Goal: Transaction & Acquisition: Download file/media

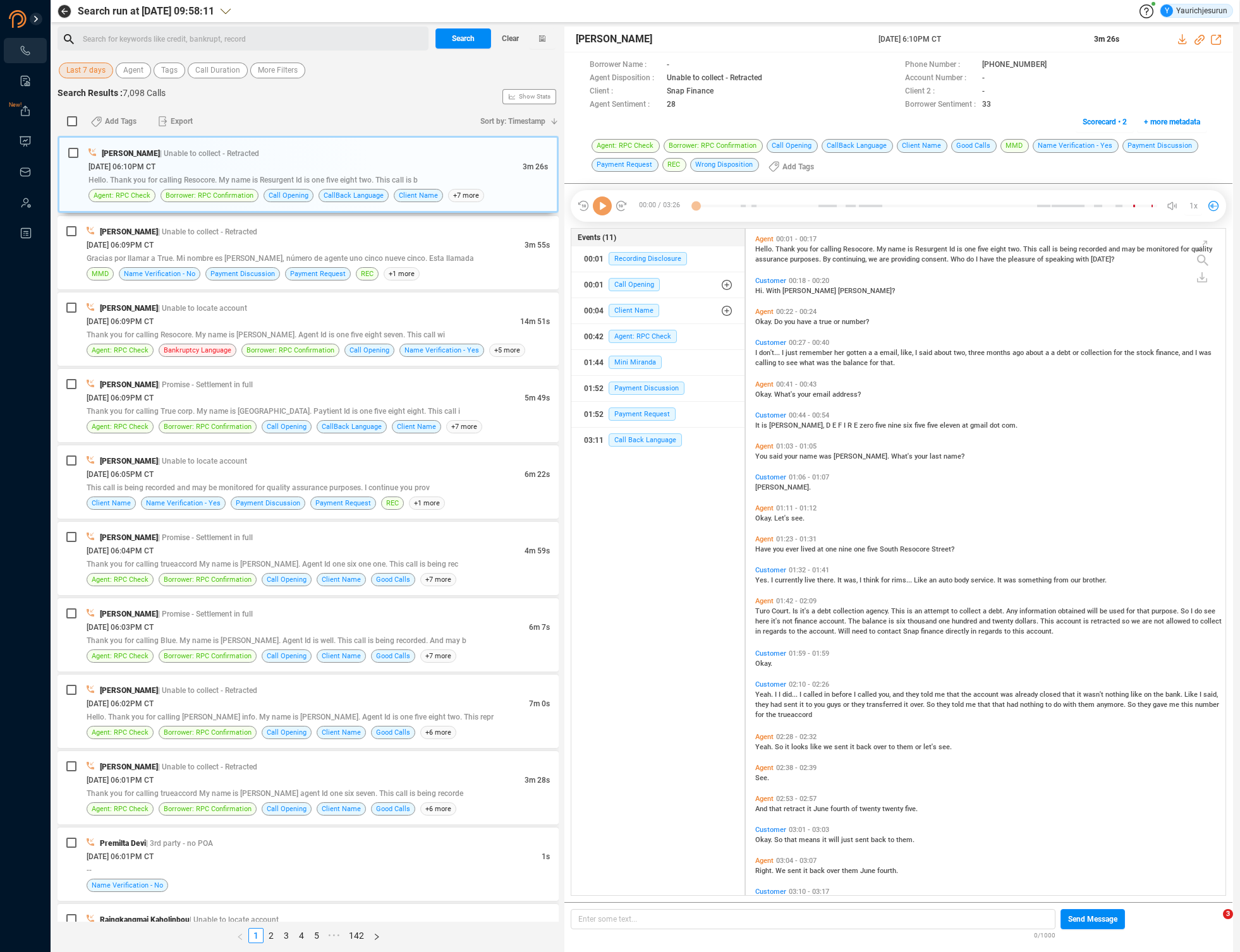
scroll to position [664, 473]
click at [90, 68] on span "Last 7 days" at bounding box center [86, 70] width 39 height 16
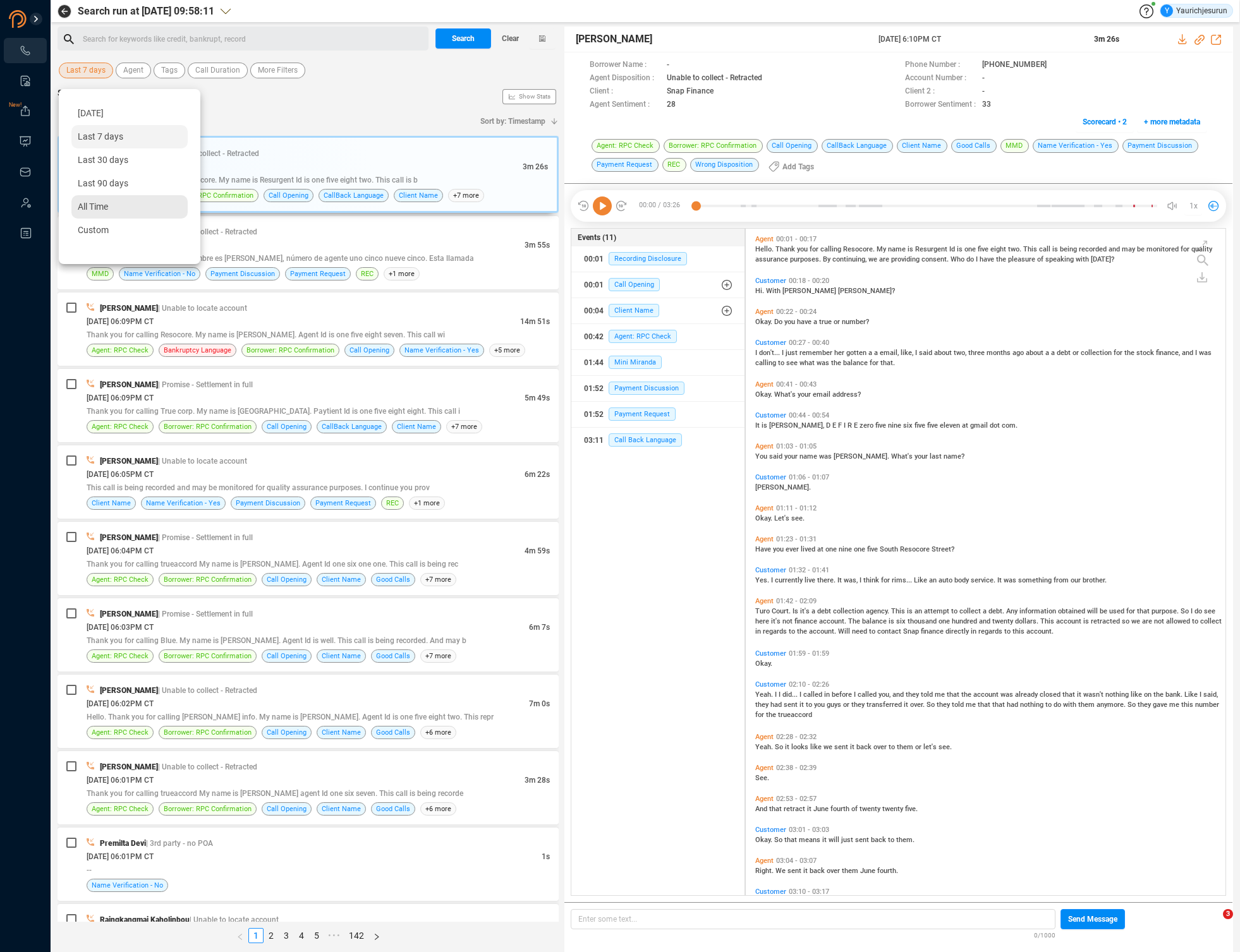
click at [97, 209] on span "All Time" at bounding box center [93, 206] width 30 height 10
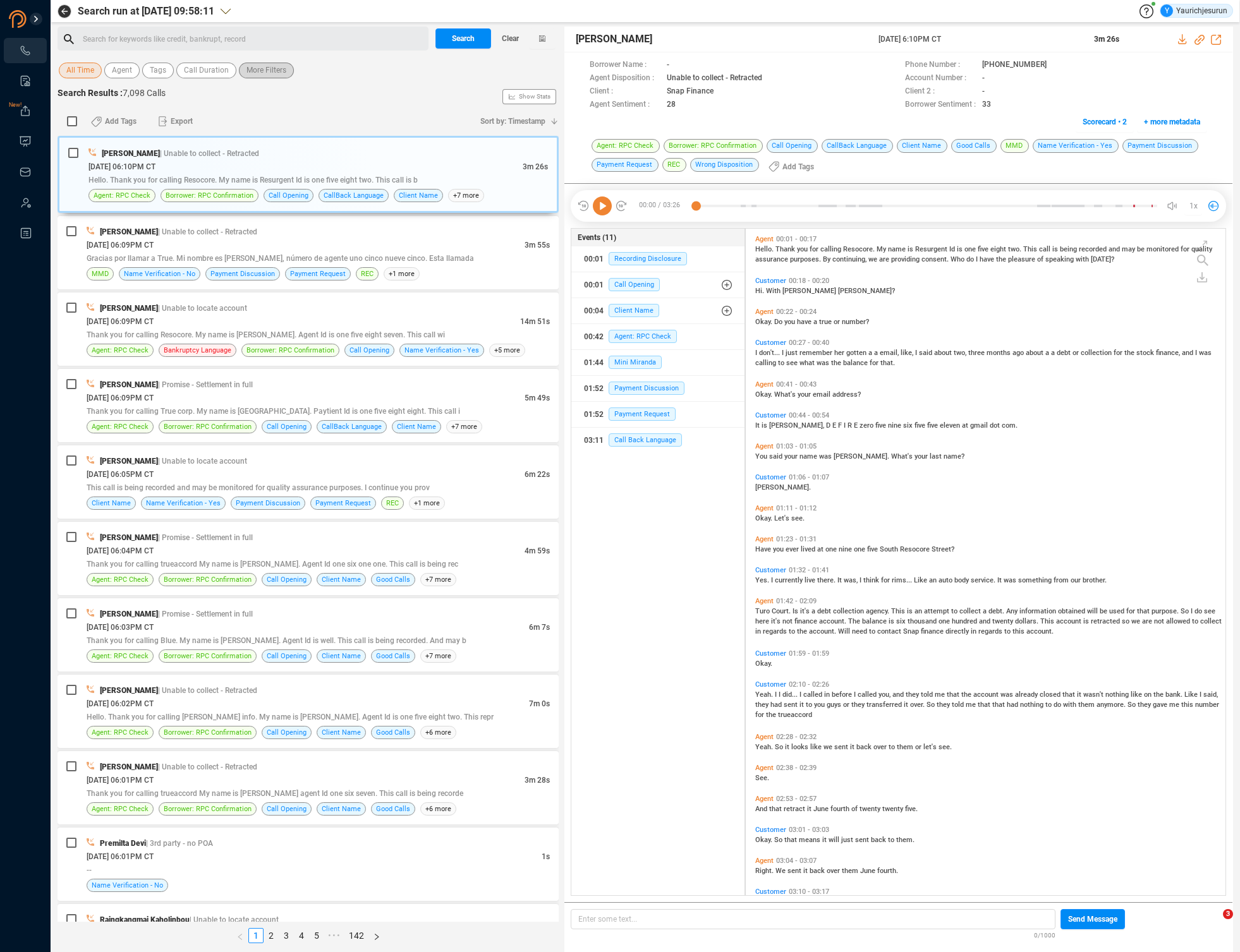
click at [260, 71] on span "More Filters" at bounding box center [266, 70] width 40 height 16
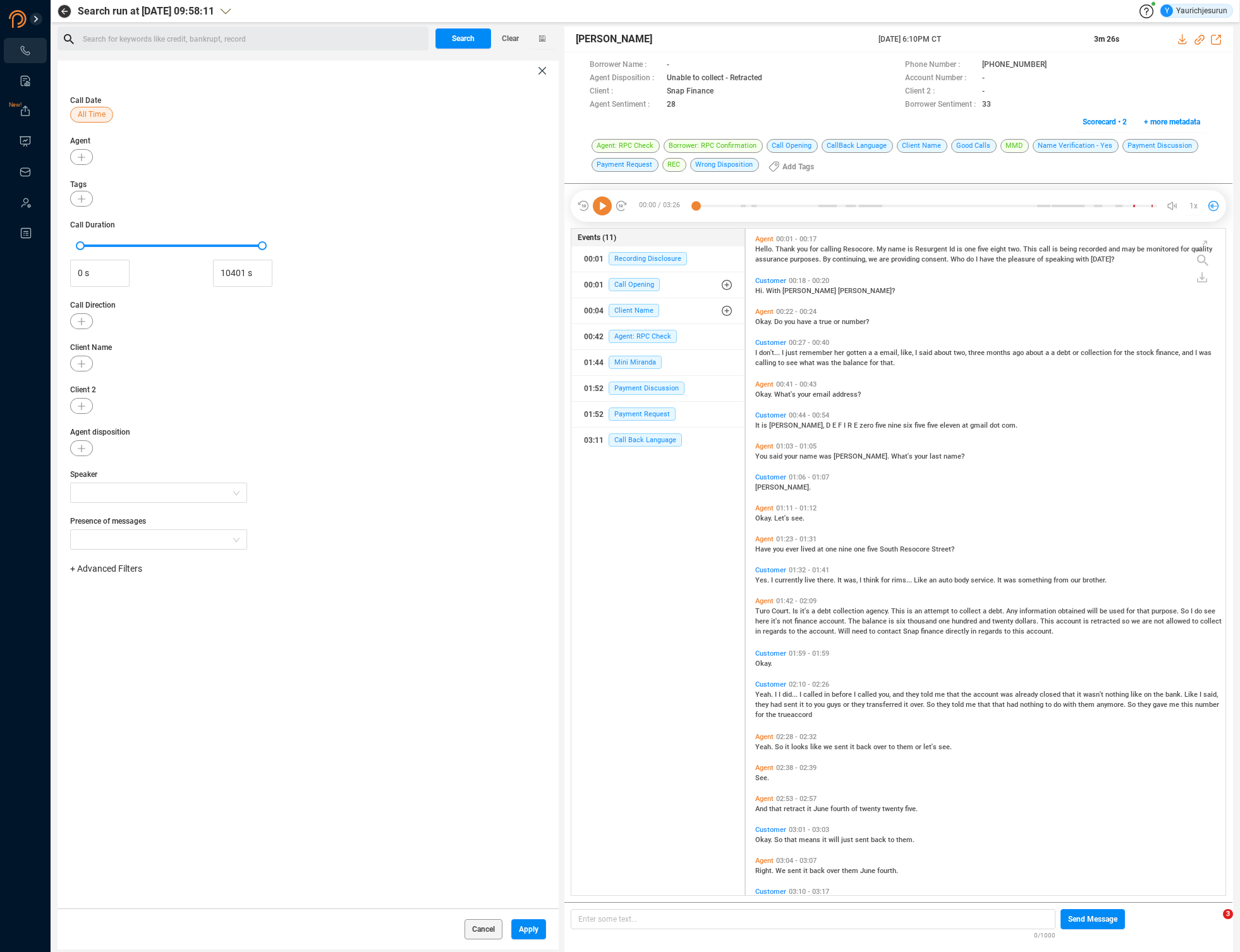
click at [112, 568] on span "+ Advanced Filters" at bounding box center [106, 568] width 72 height 10
click at [118, 673] on span "Phone Number" at bounding box center [112, 674] width 59 height 10
click at [209, 610] on div "Enter a comma separated list ﻿" at bounding box center [196, 608] width 240 height 27
click at [531, 927] on span "Apply" at bounding box center [528, 929] width 20 height 20
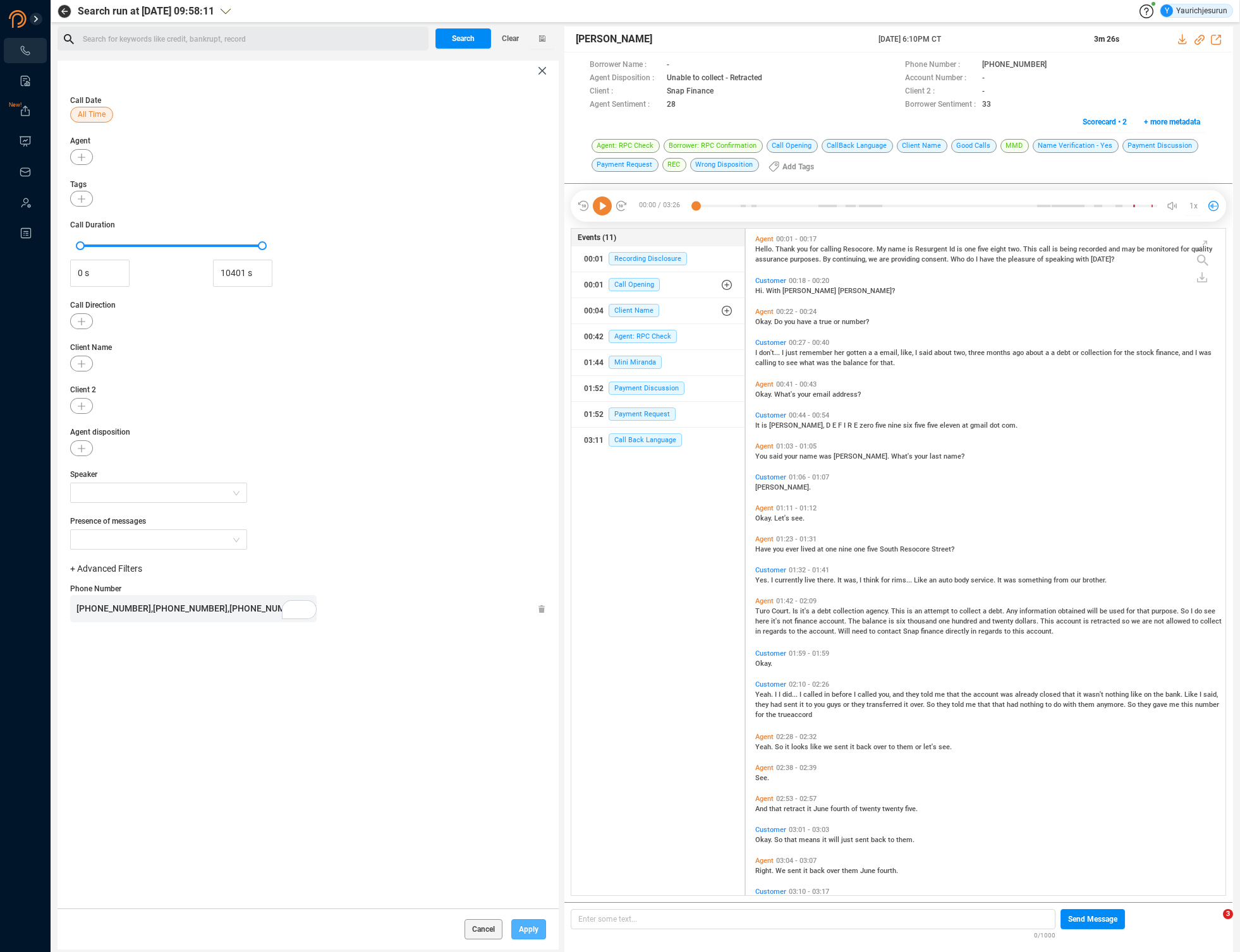
scroll to position [0, 0]
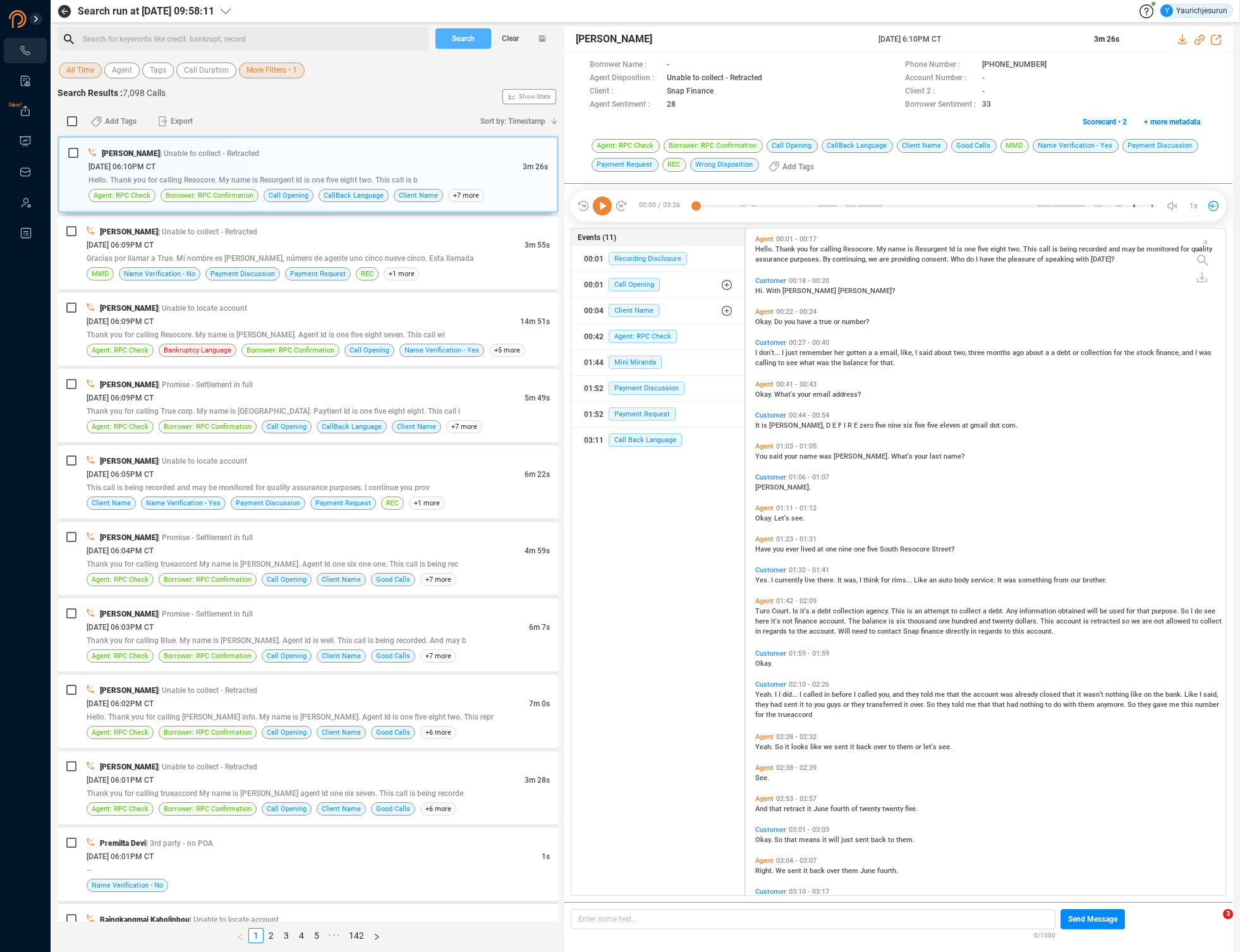
click at [468, 37] on span "Search" at bounding box center [464, 39] width 23 height 20
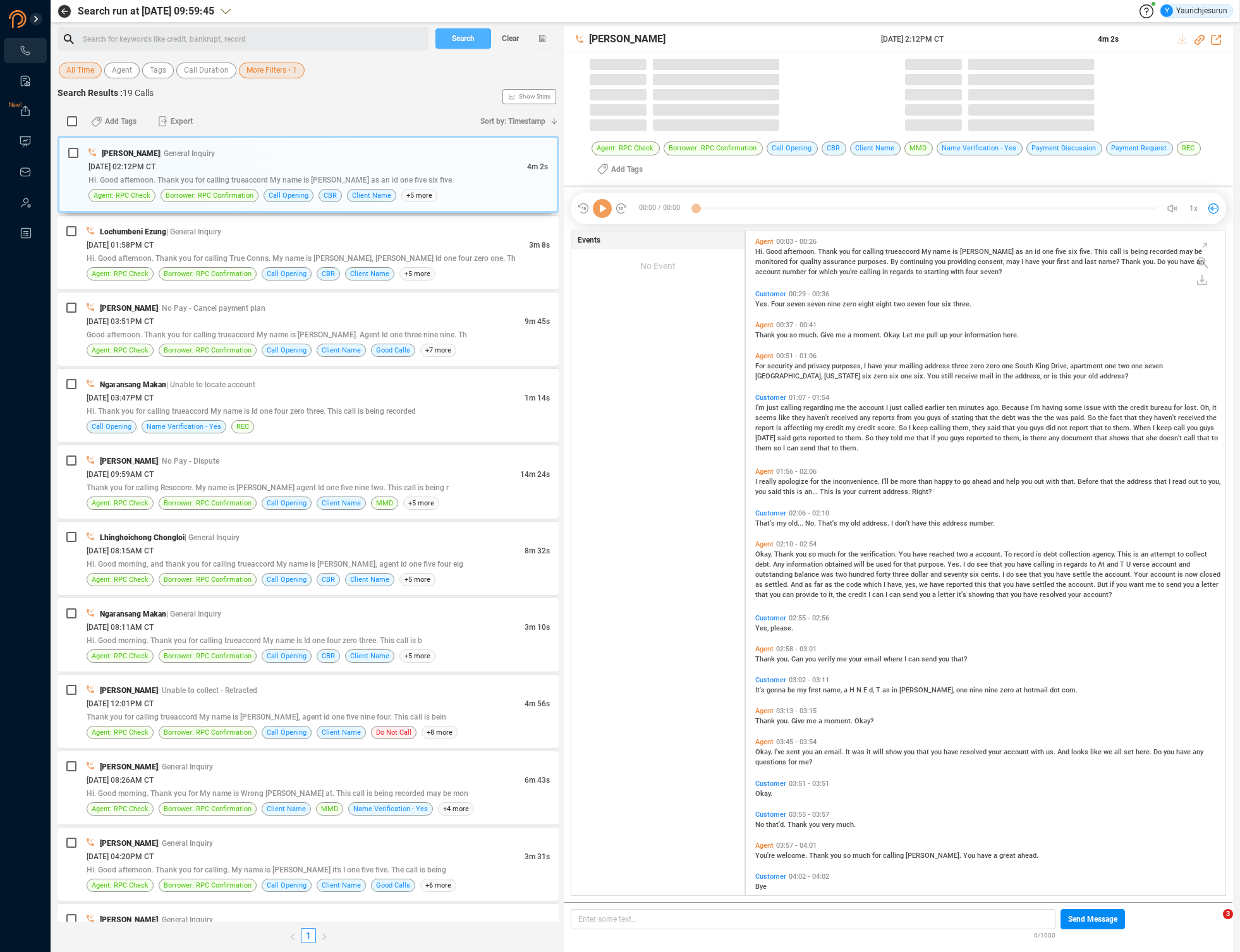
scroll to position [664, 473]
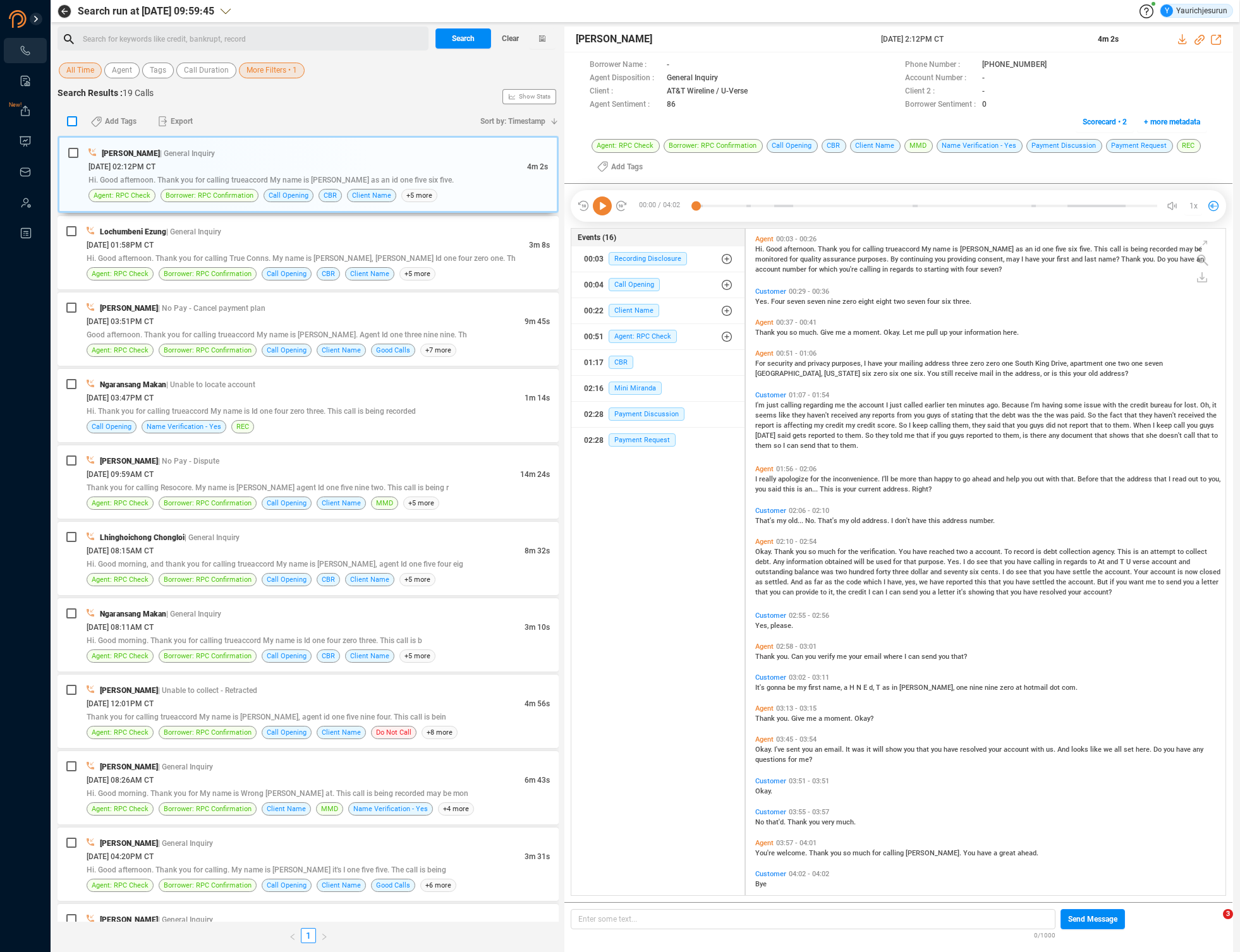
click at [66, 123] on label at bounding box center [72, 122] width 16 height 20
click at [67, 123] on input "checkbox" at bounding box center [72, 122] width 10 height 10
checkbox input "true"
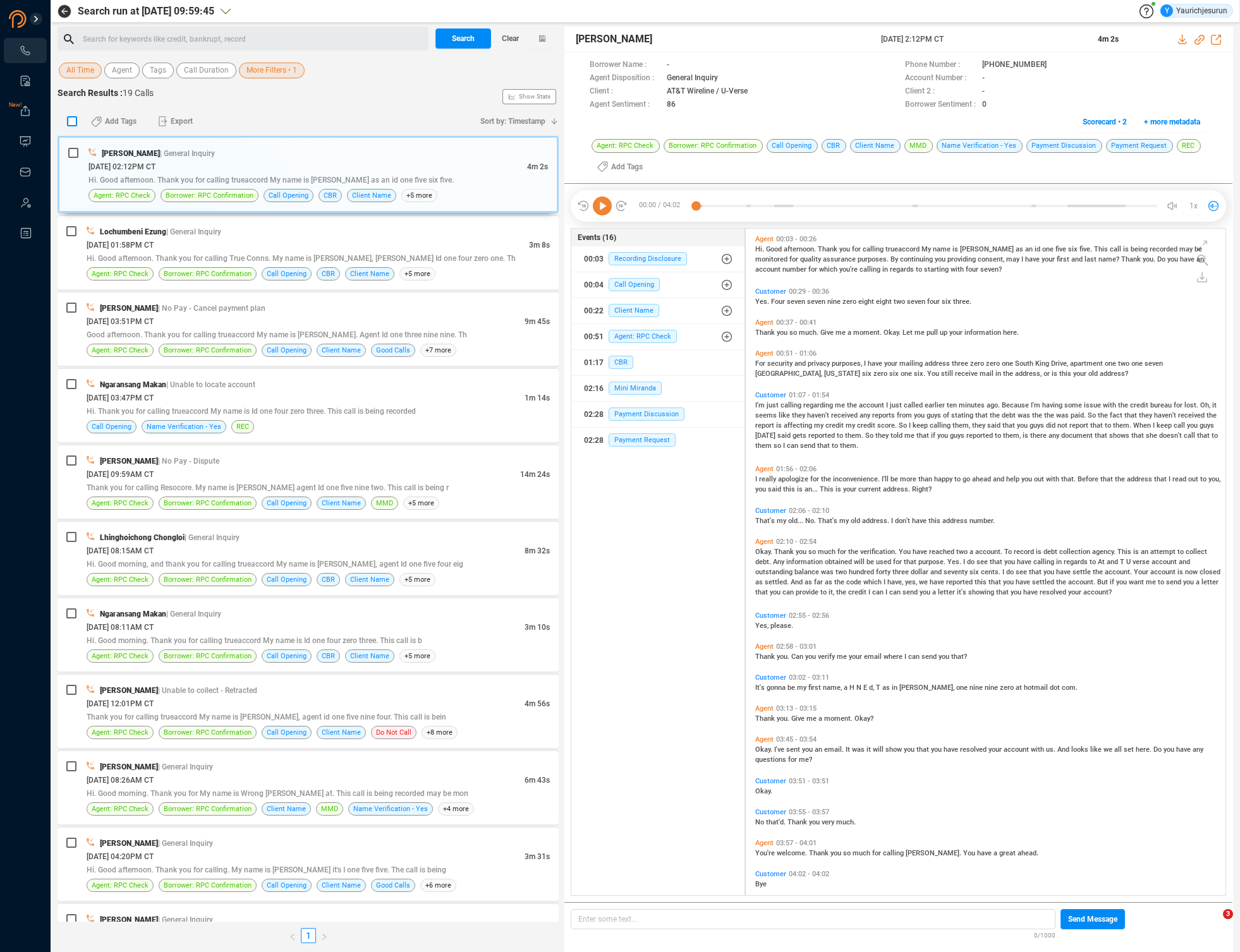
checkbox input "true"
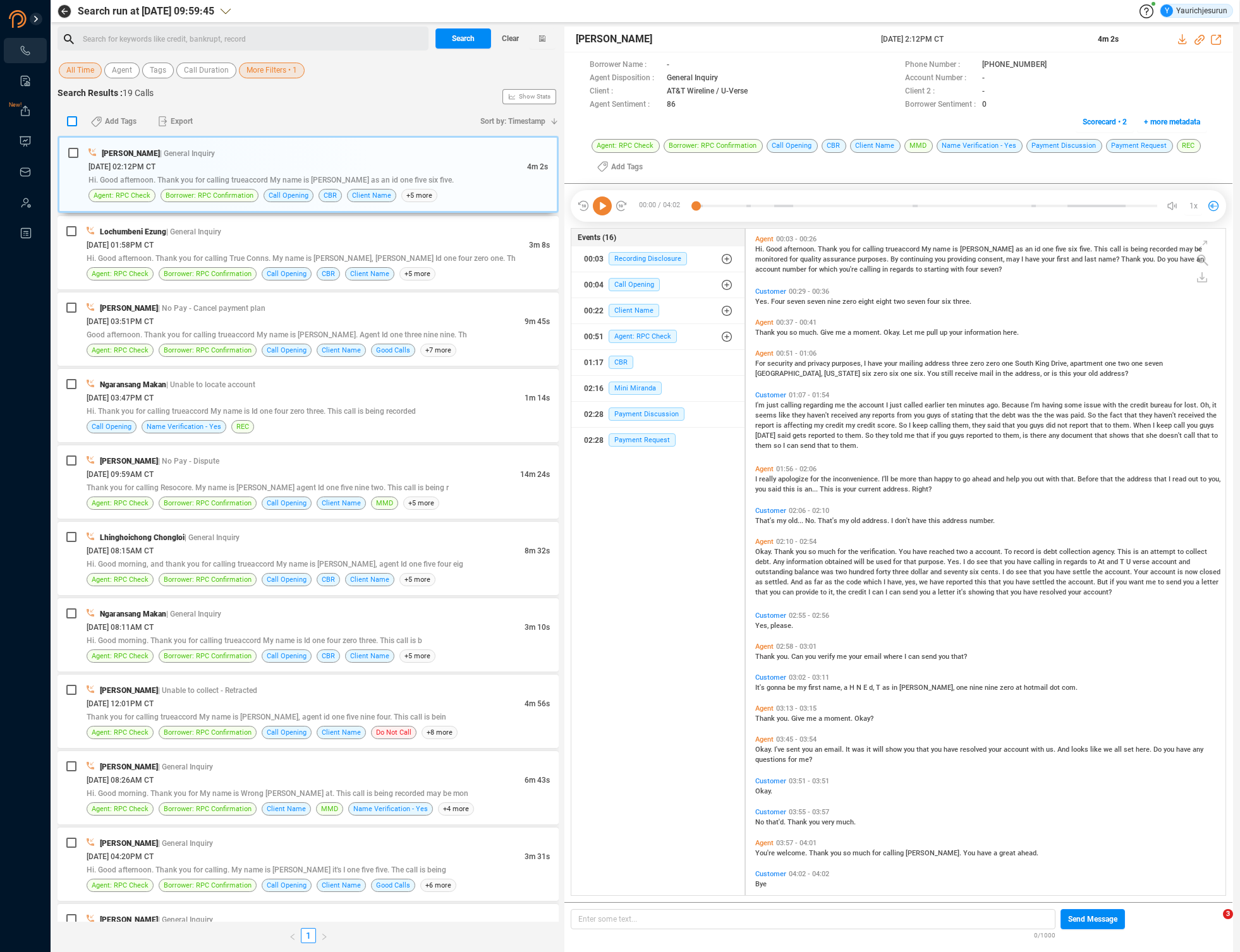
checkbox input "true"
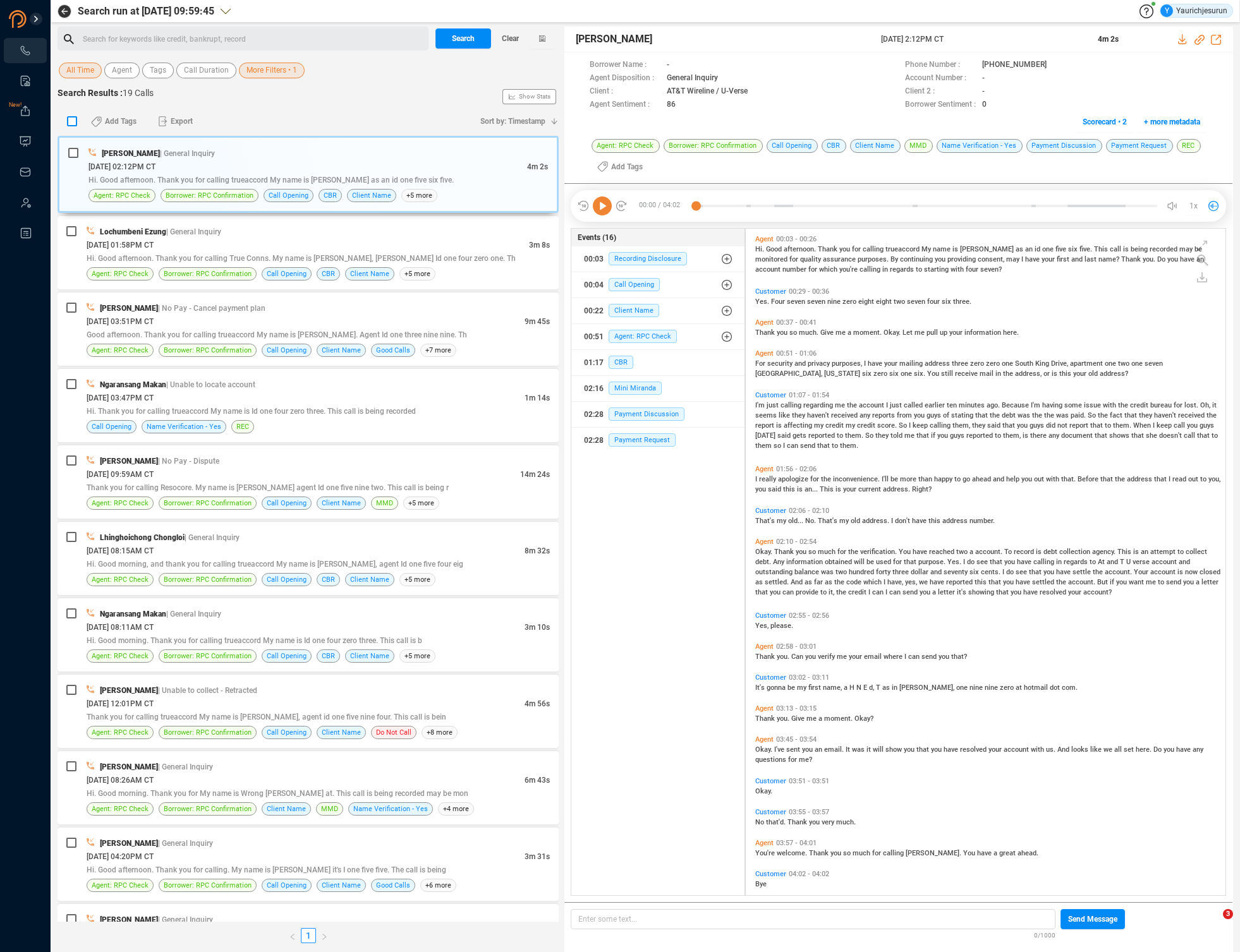
checkbox input "true"
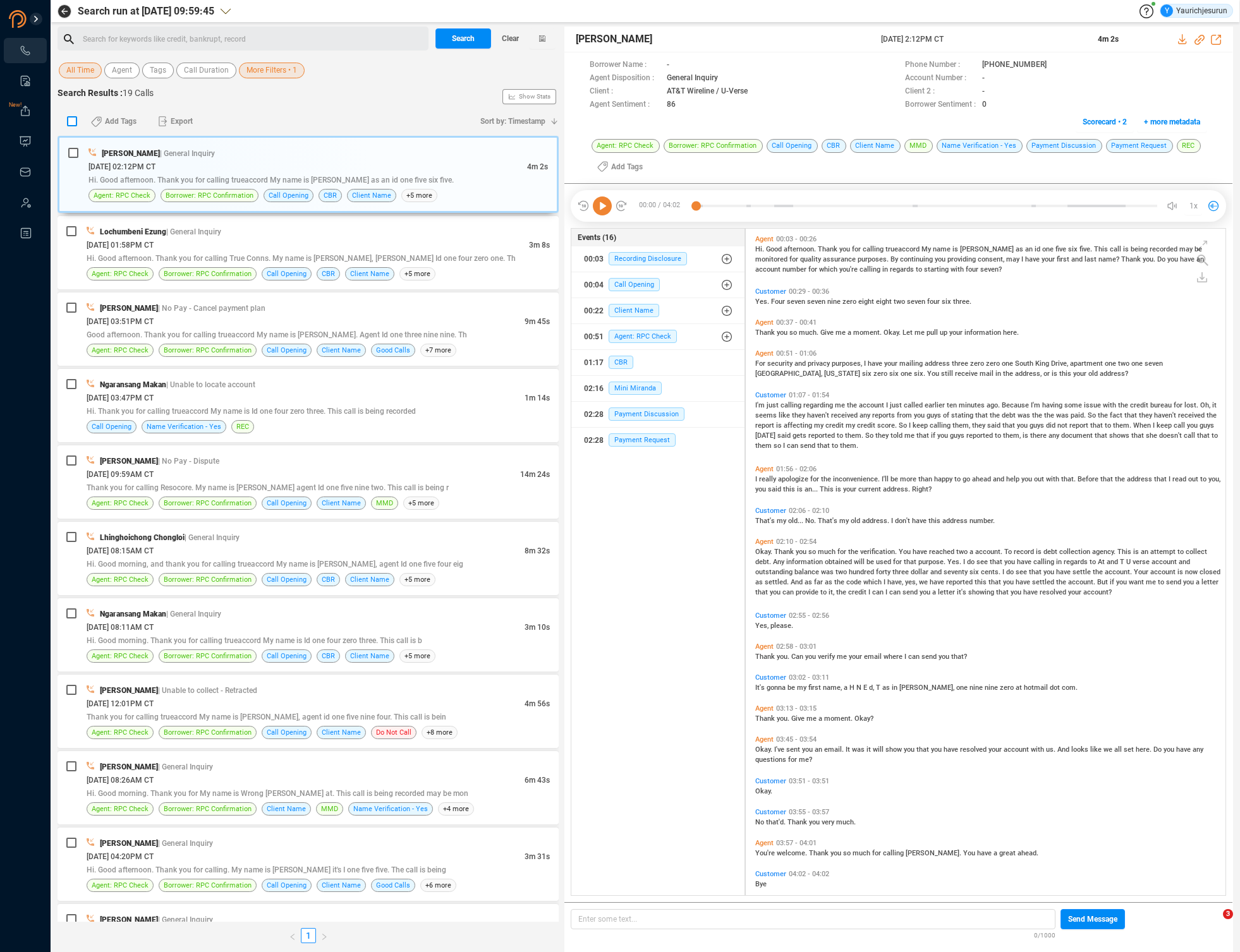
checkbox input "true"
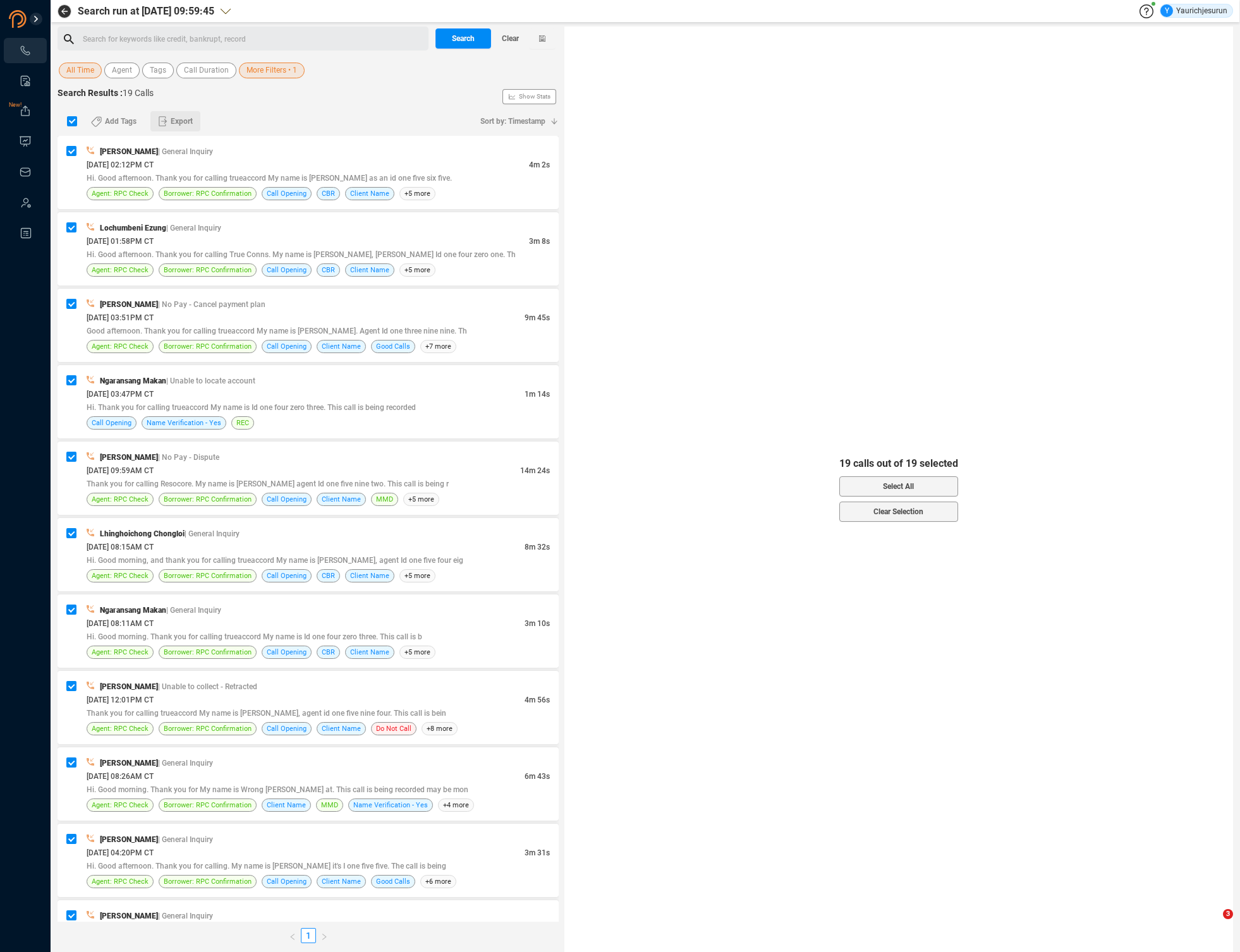
click at [167, 118] on icon "button" at bounding box center [162, 122] width 9 height 11
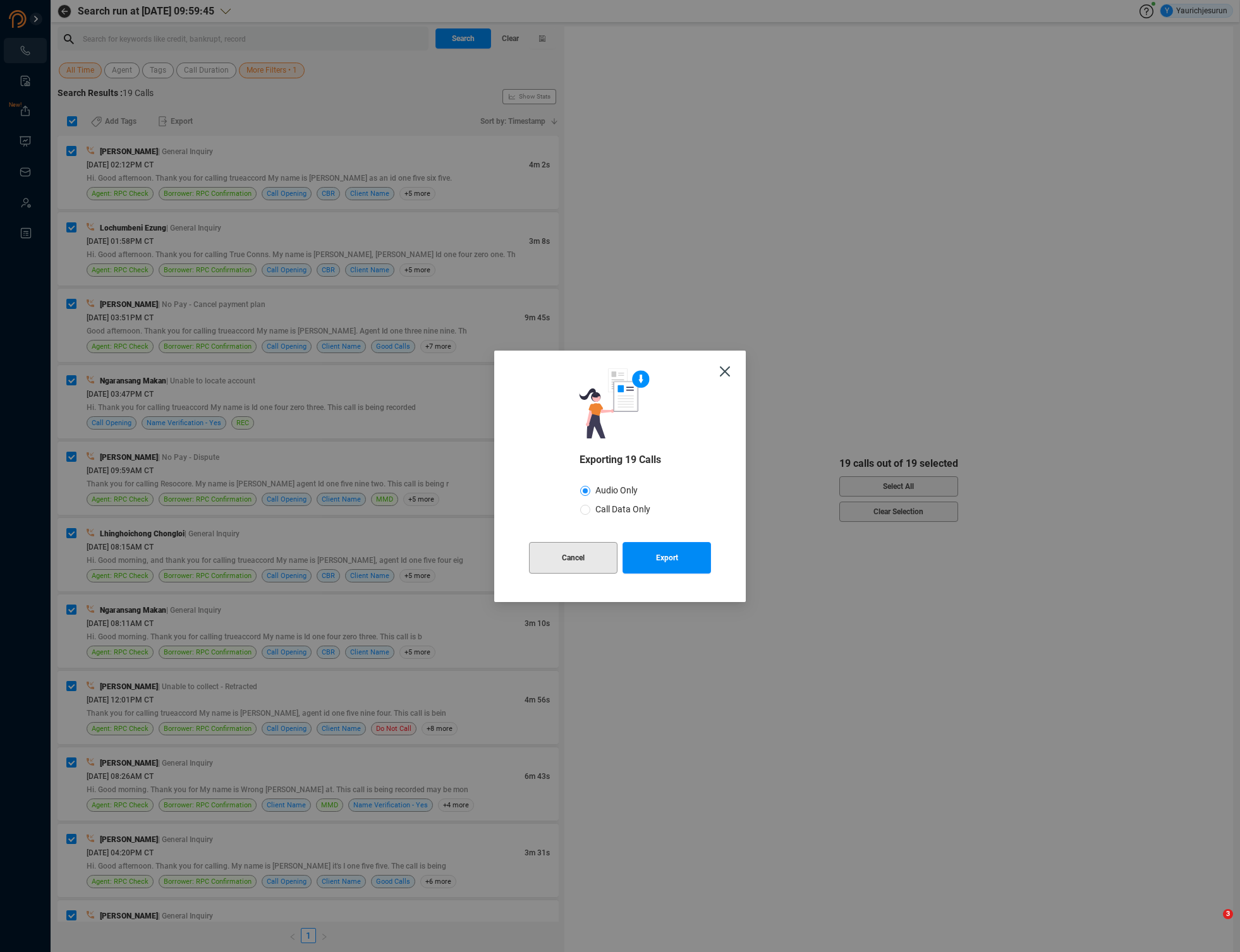
drag, startPoint x: 616, startPoint y: 519, endPoint x: 597, endPoint y: 565, distance: 49.8
click at [597, 565] on div "Exporting 19 Calls Audio Only Call Data Only Cancel Export Max 500 Audio can be…" at bounding box center [619, 476] width 221 height 221
click at [597, 565] on button "Cancel" at bounding box center [573, 558] width 89 height 32
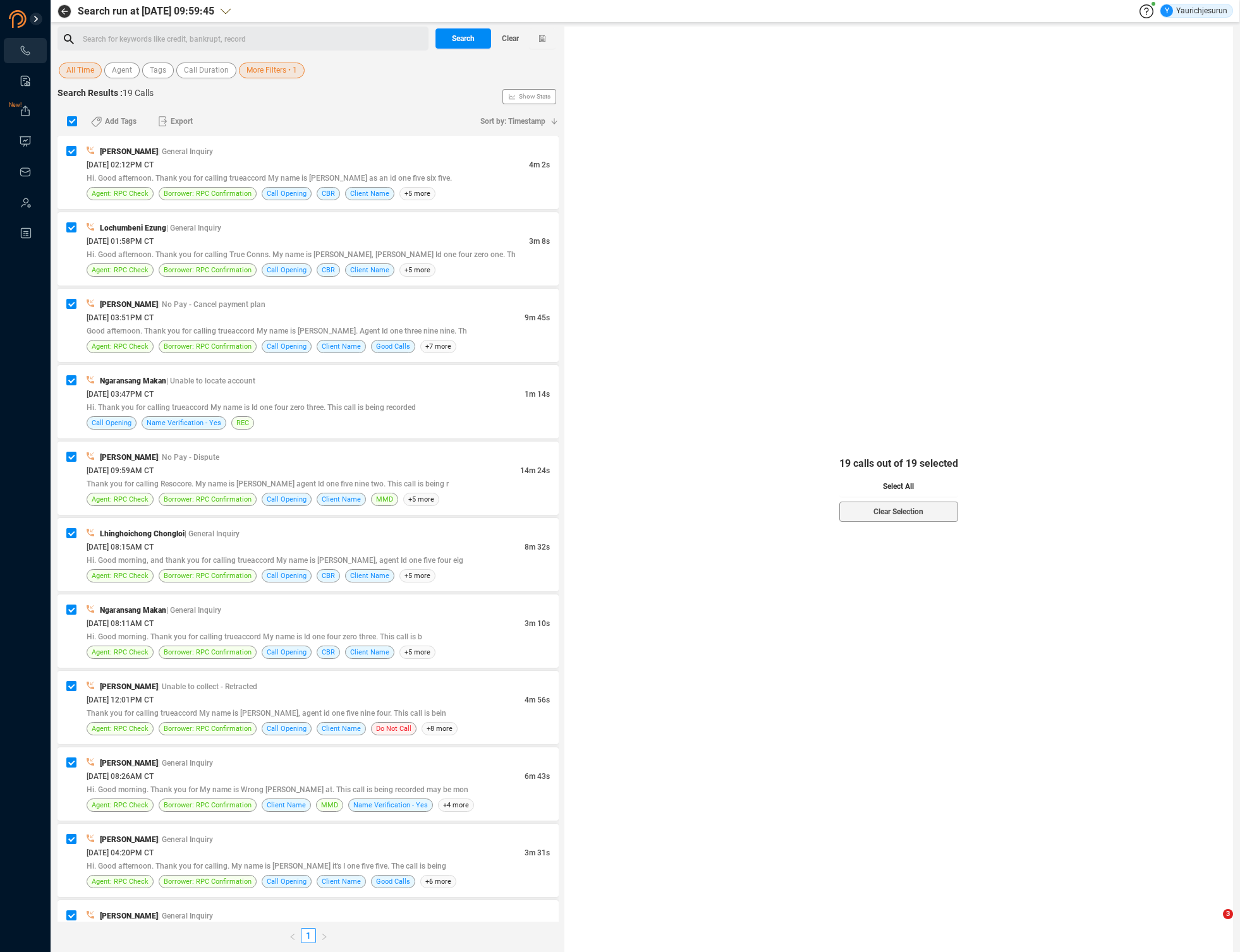
click at [863, 489] on button "Select All" at bounding box center [899, 486] width 119 height 20
click at [174, 115] on span "Export" at bounding box center [181, 122] width 22 height 20
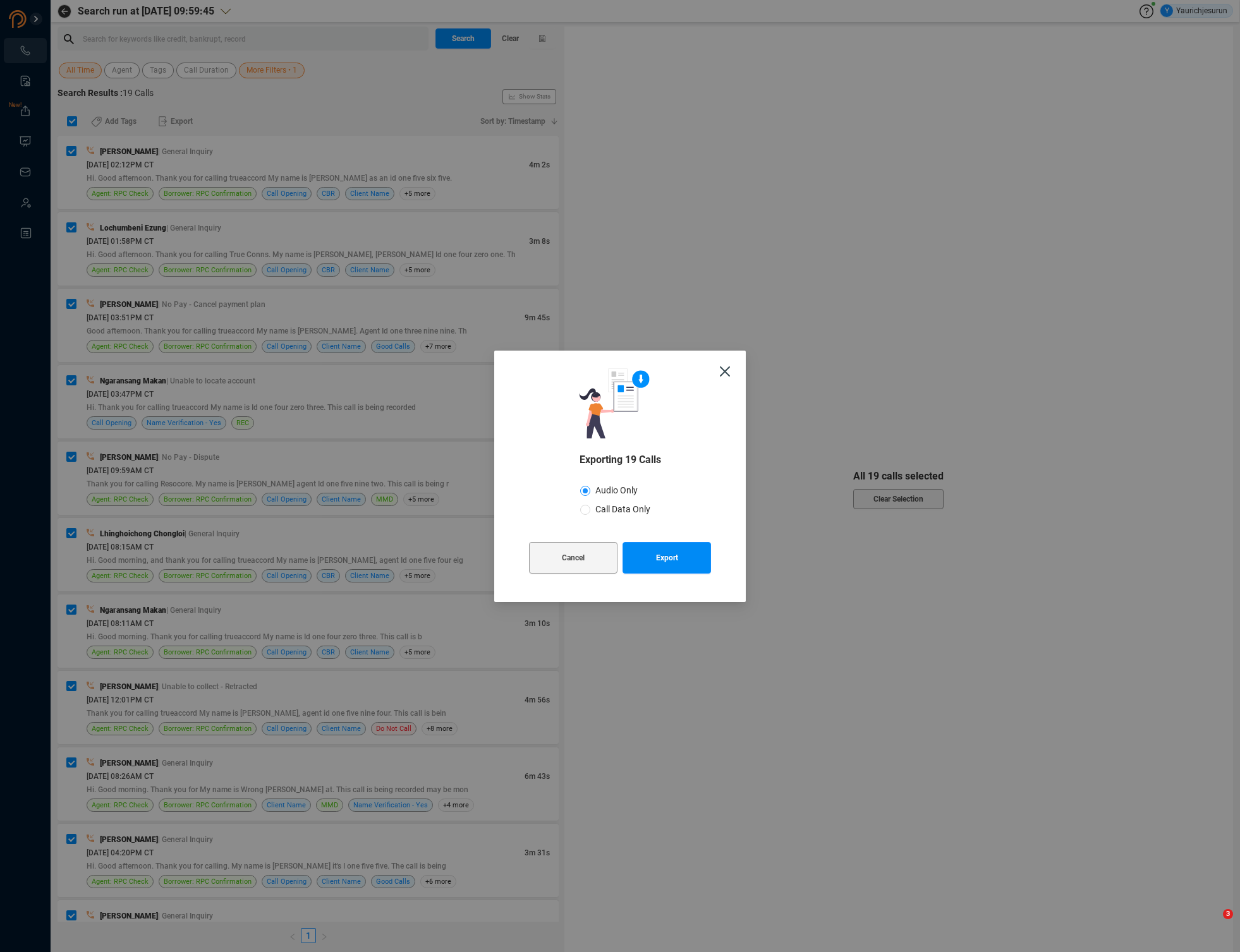
click at [619, 489] on span "Audio Only" at bounding box center [616, 490] width 53 height 10
click at [590, 489] on input "Audio Only" at bounding box center [585, 491] width 10 height 10
click at [666, 558] on span "Export" at bounding box center [667, 558] width 22 height 32
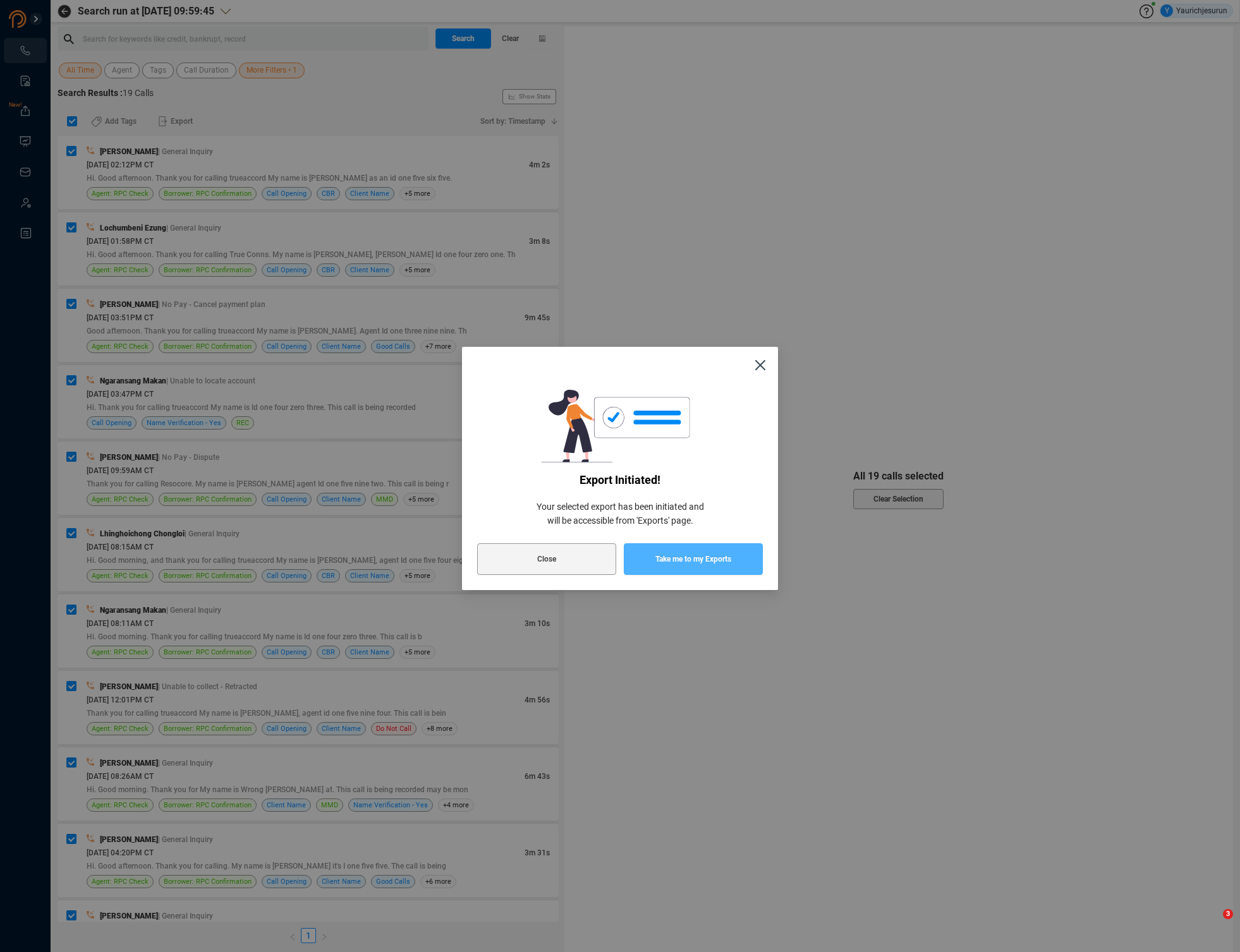
click at [666, 558] on span "Take me to my Exports" at bounding box center [693, 559] width 76 height 32
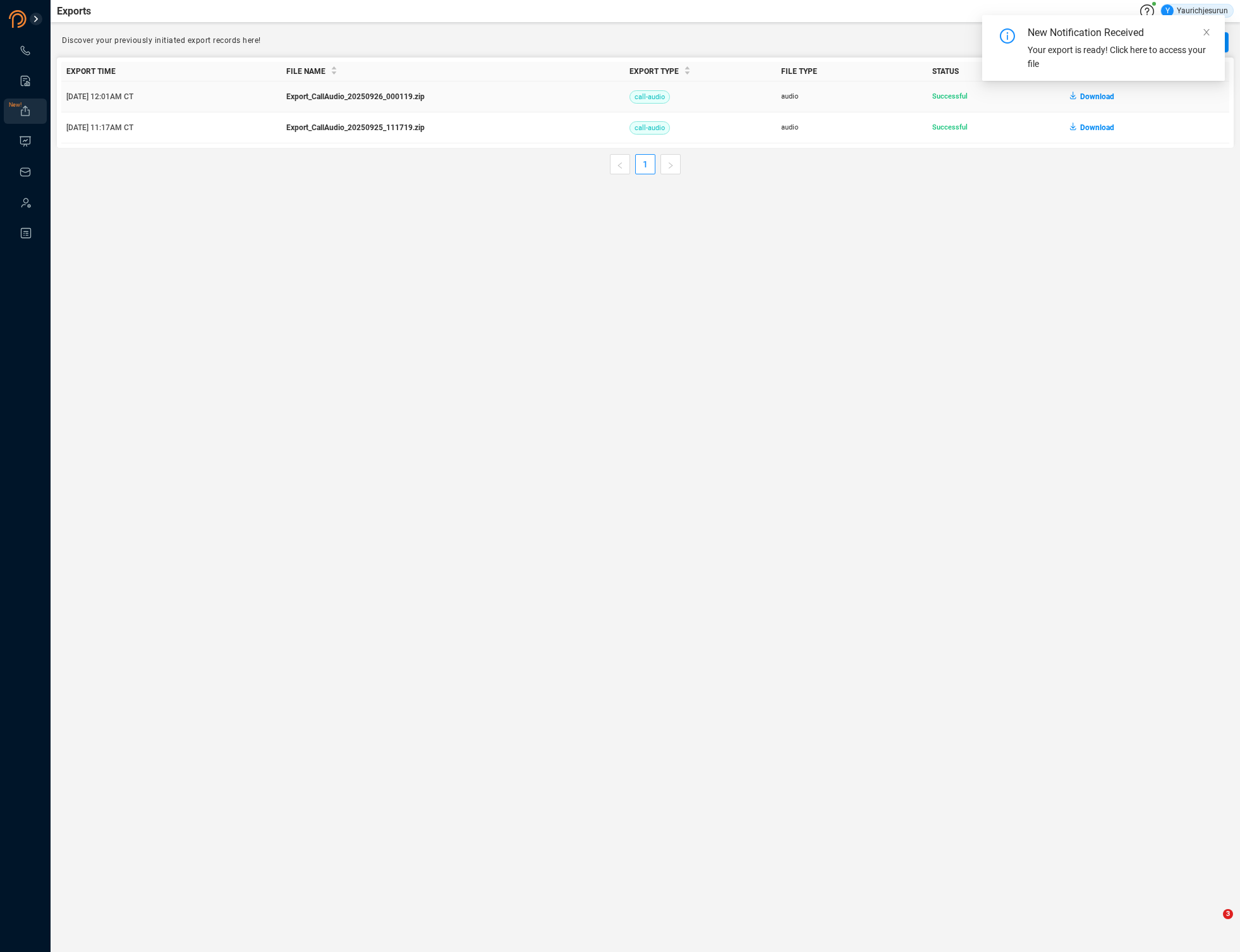
click at [1089, 101] on span "Download" at bounding box center [1098, 97] width 34 height 20
click at [339, 206] on main "Exports Y Yaurichjesurun Discover your previously initiated export records here…" at bounding box center [645, 476] width 1189 height 952
click at [25, 48] on icon at bounding box center [25, 51] width 13 height 13
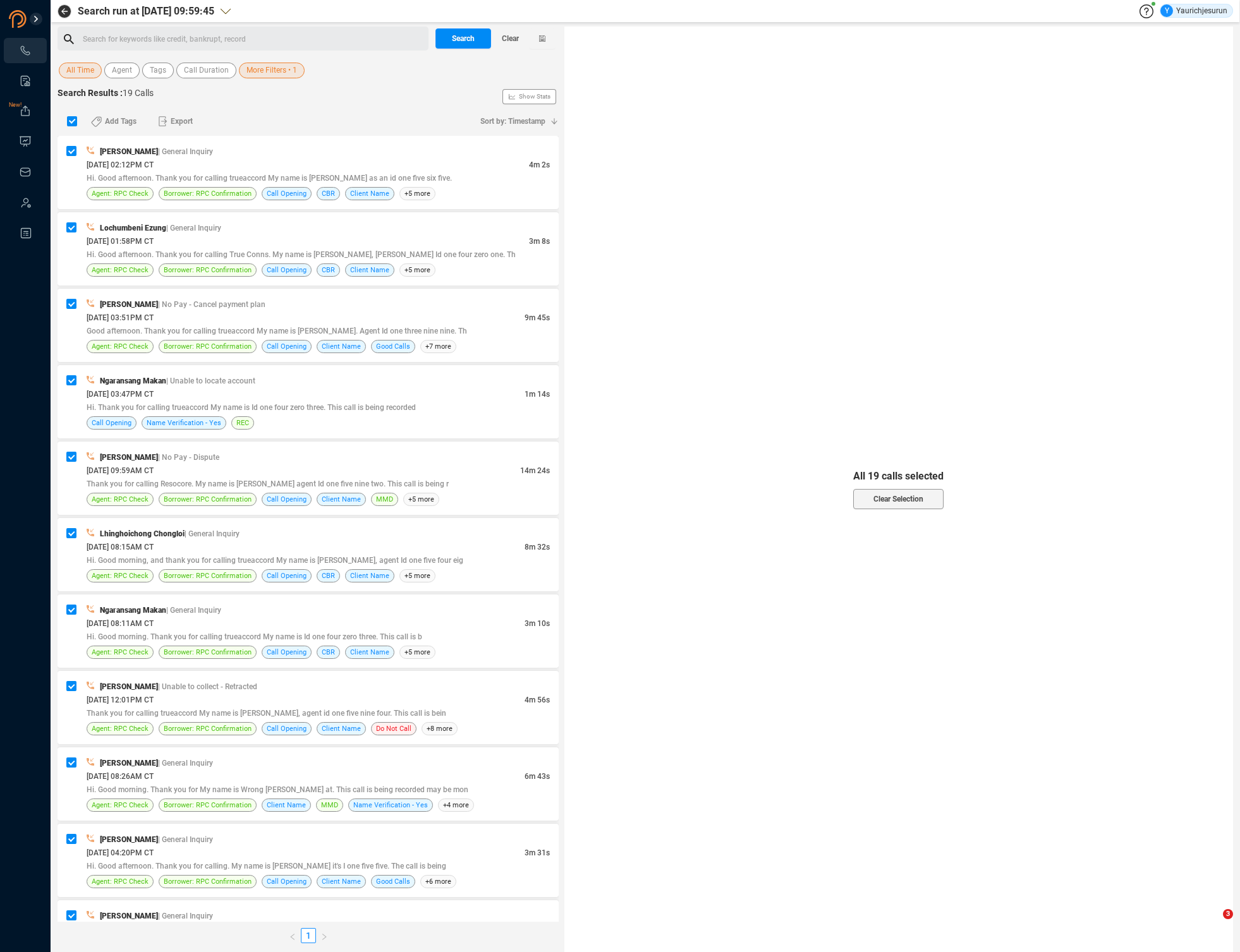
click at [294, 70] on button "More Filters • 1" at bounding box center [272, 70] width 66 height 16
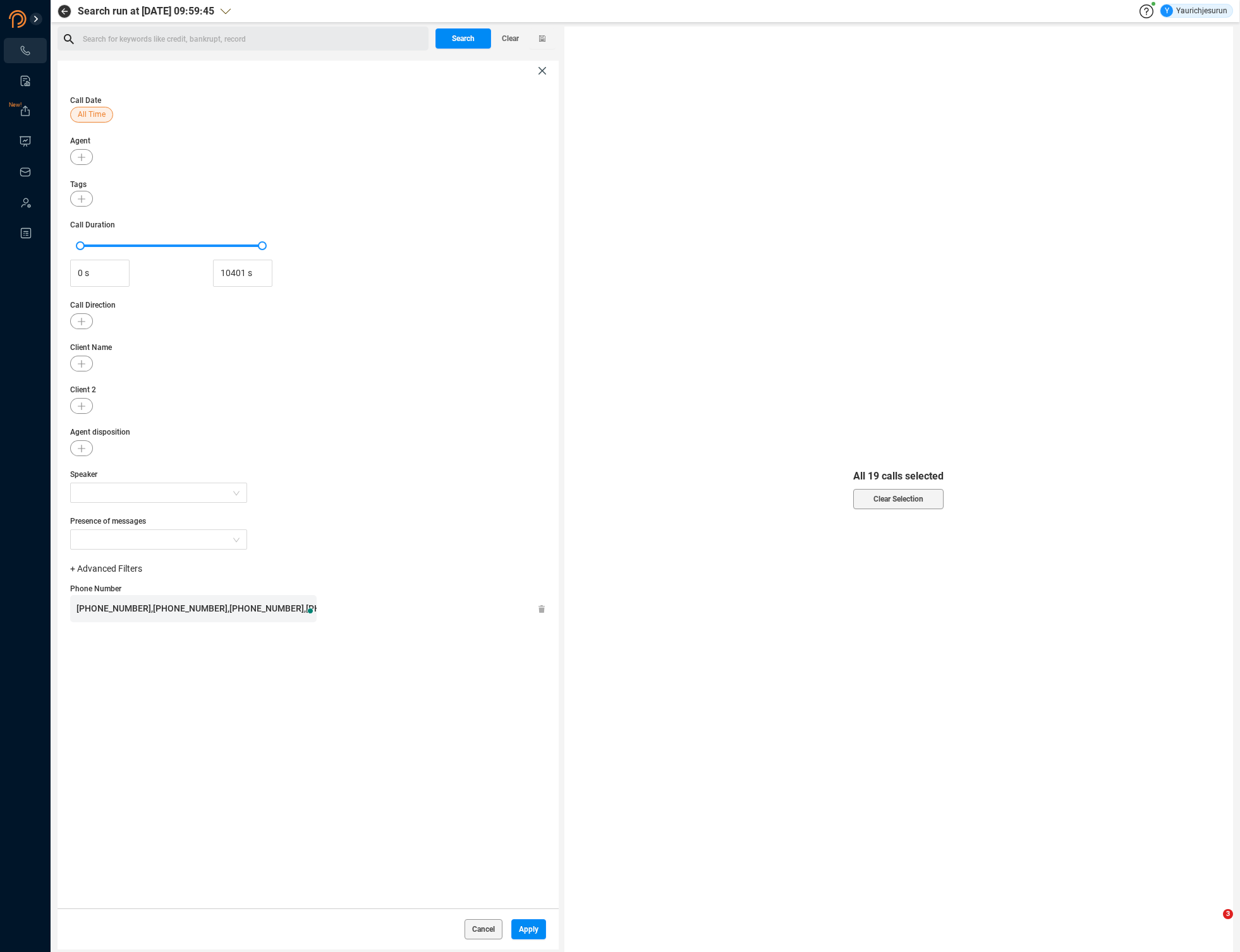
click at [233, 610] on span "[PHONE_NUMBER],[PHONE_NUMBER],[PHONE_NUMBER],[PHONE_NUMBER],[PHONE_NUMBER],[PHO…" at bounding box center [573, 608] width 992 height 10
click at [540, 932] on div "Cancel Apply" at bounding box center [308, 929] width 501 height 41
click at [521, 927] on span "Apply" at bounding box center [528, 929] width 20 height 20
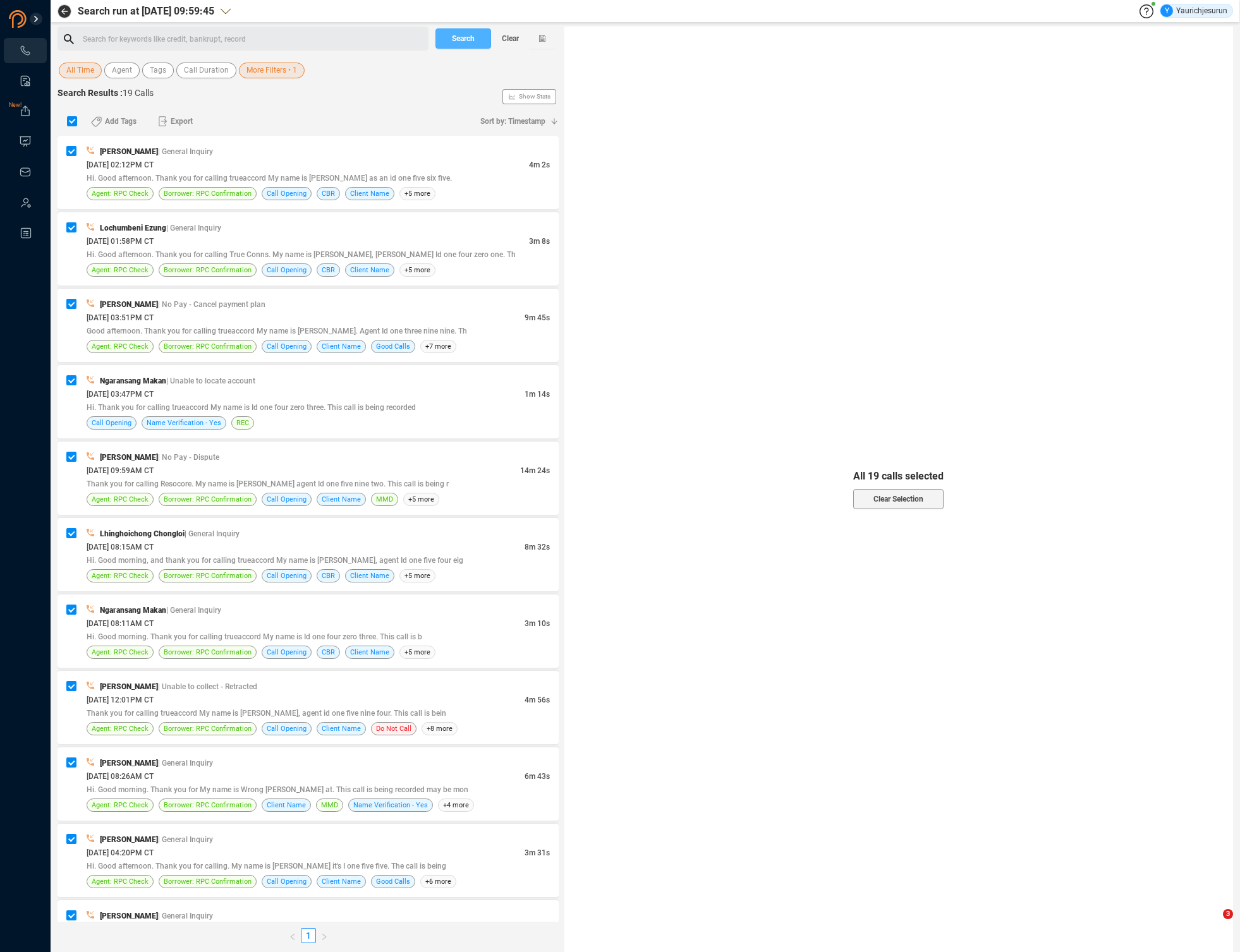
click at [463, 39] on span "Search" at bounding box center [464, 39] width 23 height 20
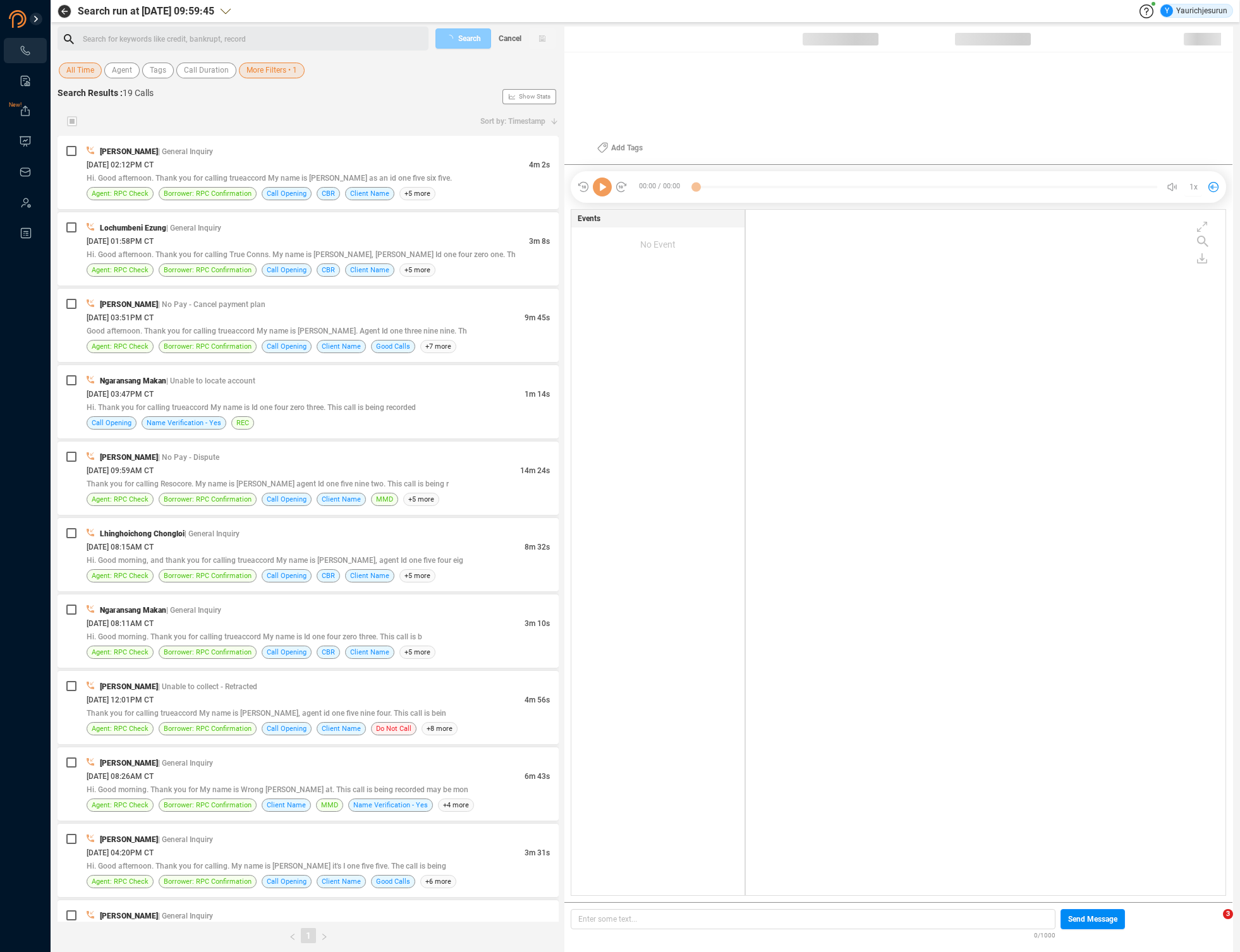
scroll to position [683, 473]
checkbox input "true"
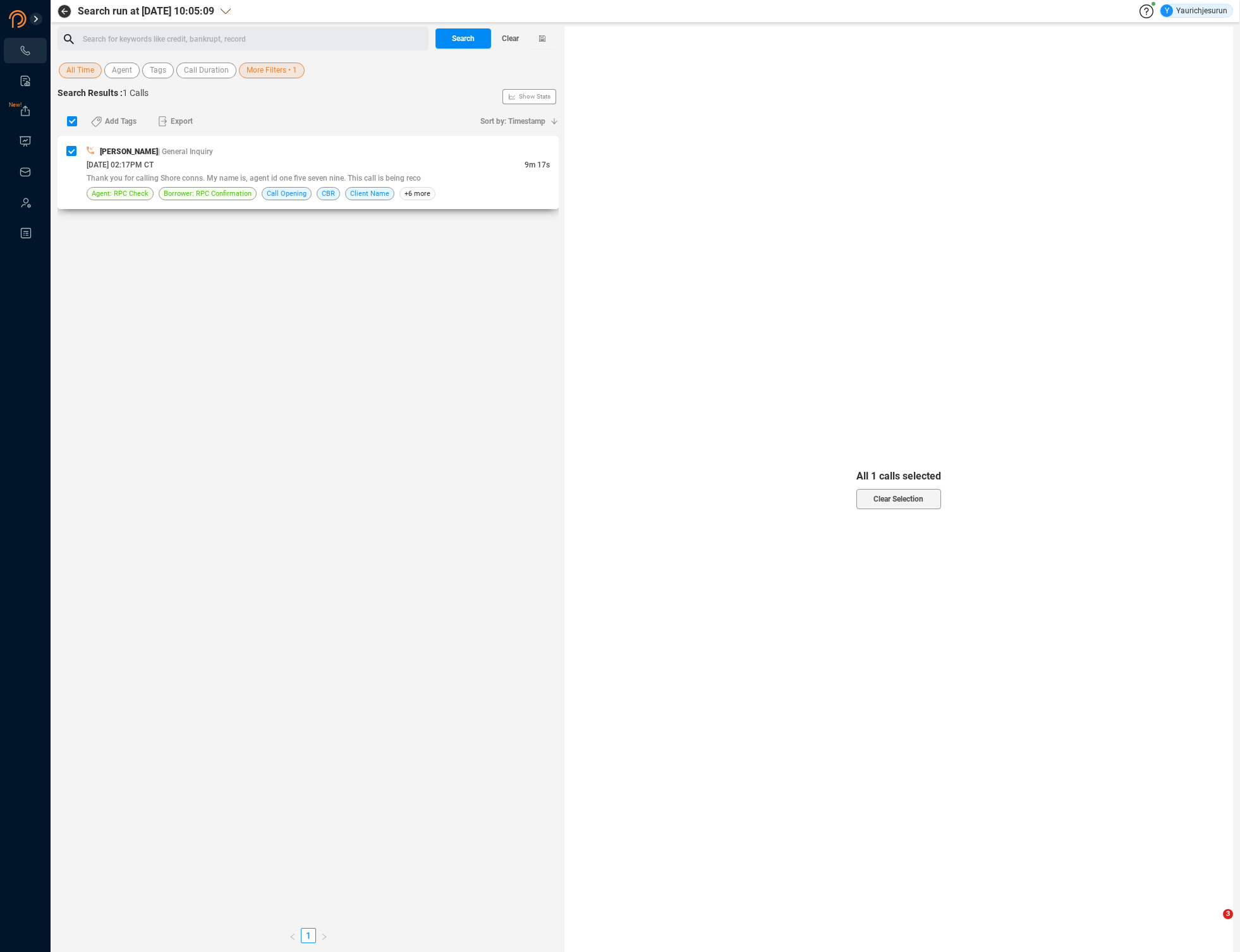
click at [386, 156] on div "[PERSON_NAME] | General Inquiry" at bounding box center [319, 151] width 464 height 13
checkbox input "false"
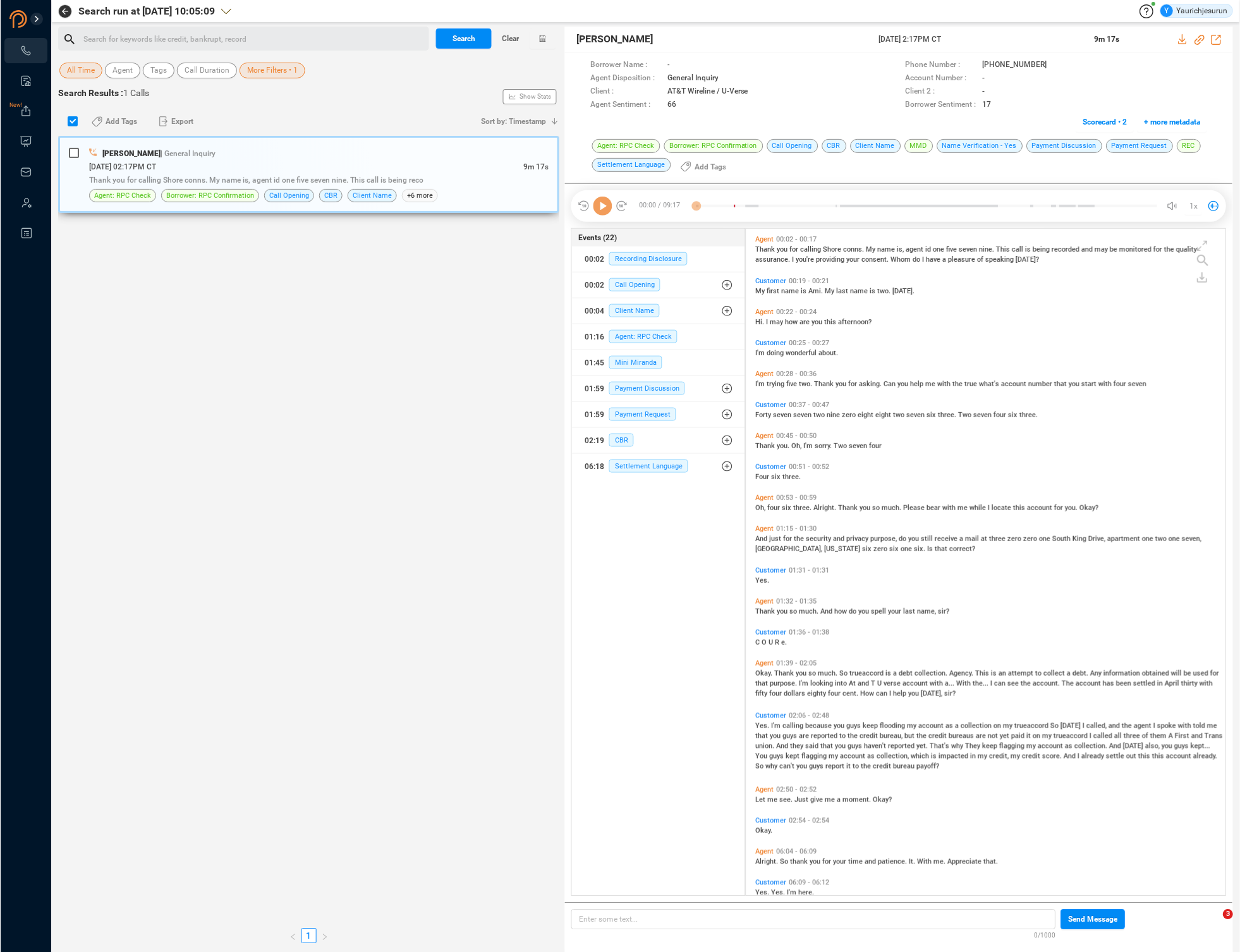
scroll to position [664, 473]
click at [1181, 36] on icon at bounding box center [1183, 39] width 10 height 10
click at [88, 73] on span "All Time" at bounding box center [80, 70] width 28 height 16
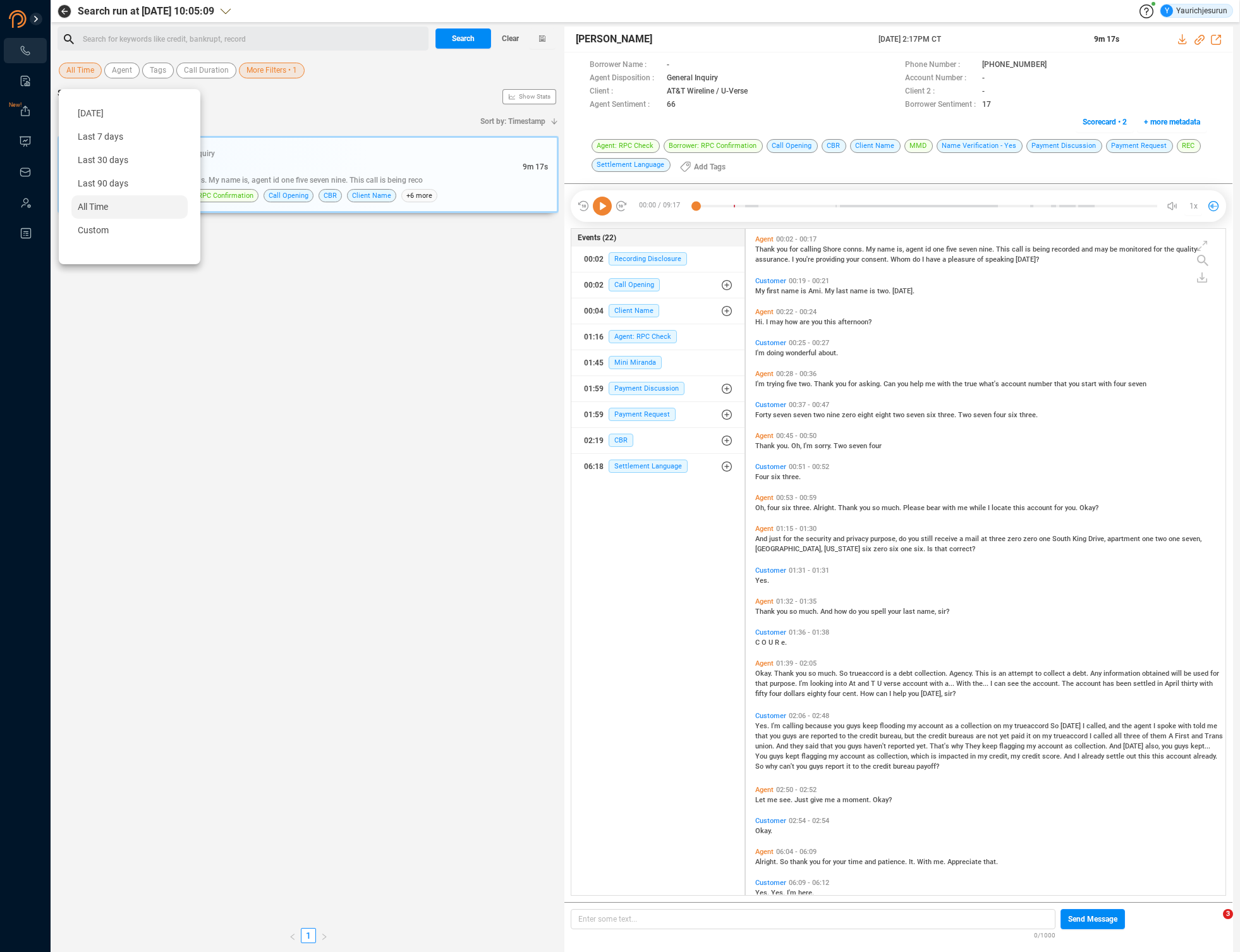
click at [268, 66] on span "More Filters • 1" at bounding box center [272, 70] width 51 height 16
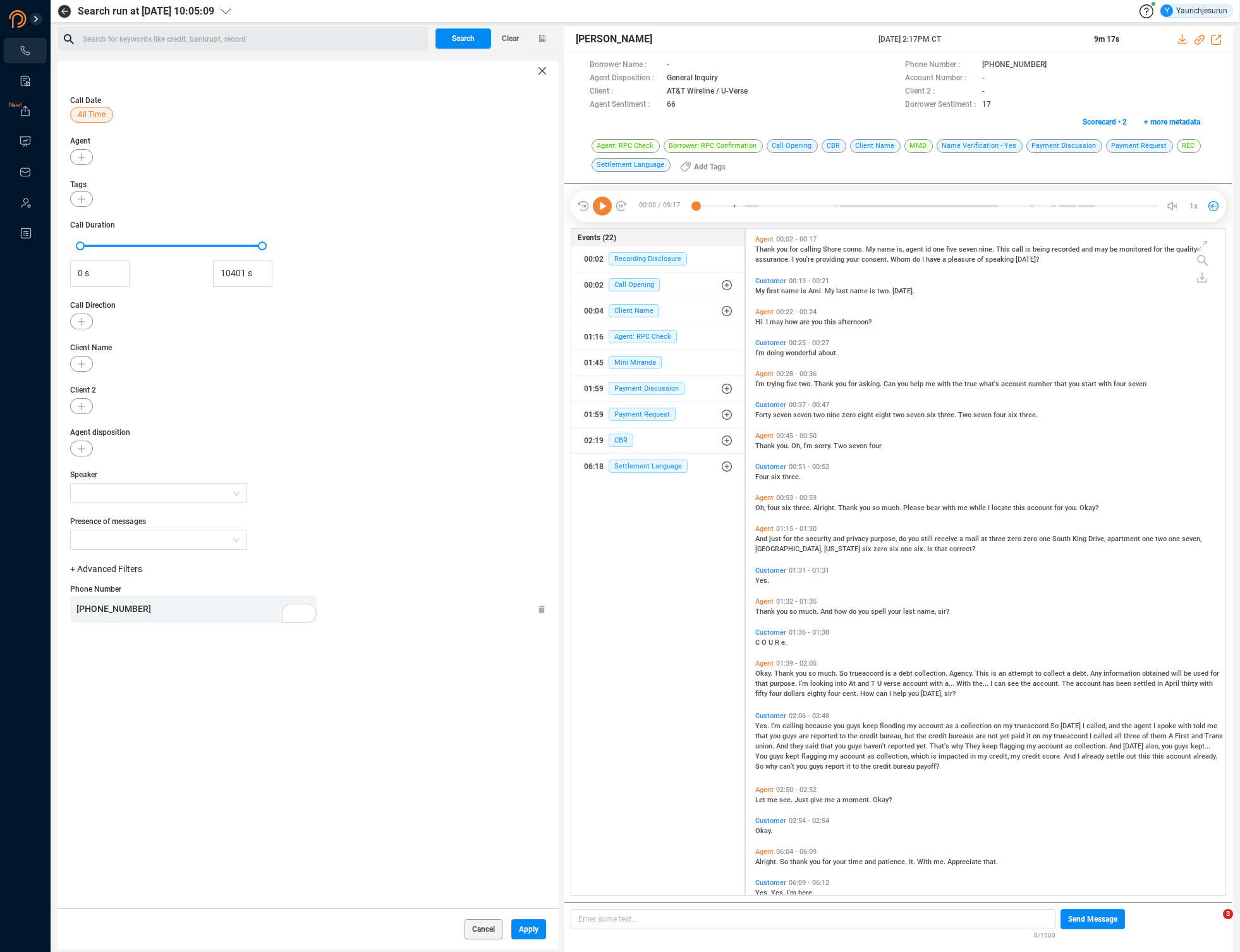
click at [188, 606] on div "[PHONE_NUMBER]" at bounding box center [196, 609] width 240 height 27
click at [527, 930] on span "Apply" at bounding box center [528, 929] width 20 height 20
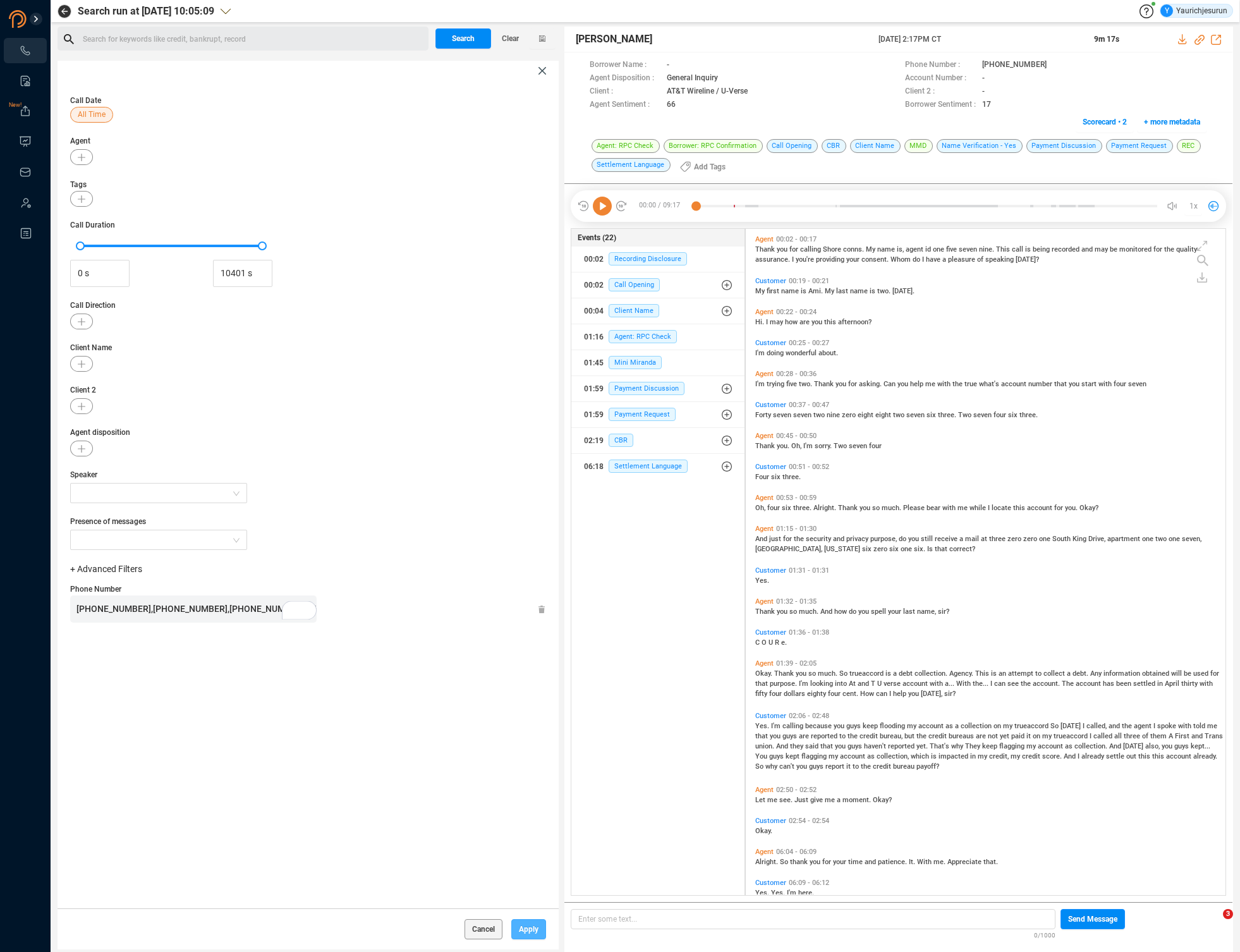
scroll to position [0, 0]
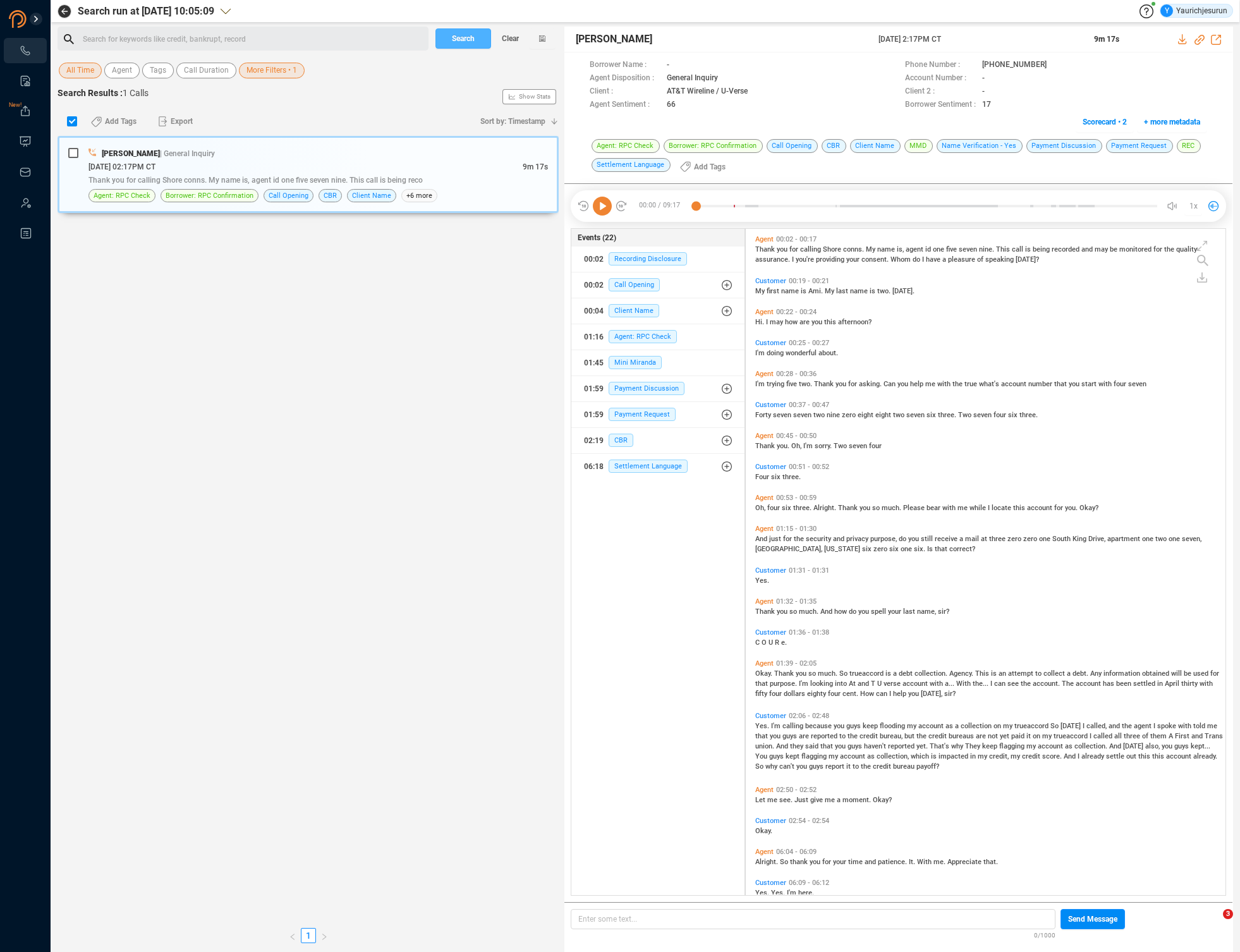
click at [458, 39] on span "Search" at bounding box center [464, 39] width 23 height 20
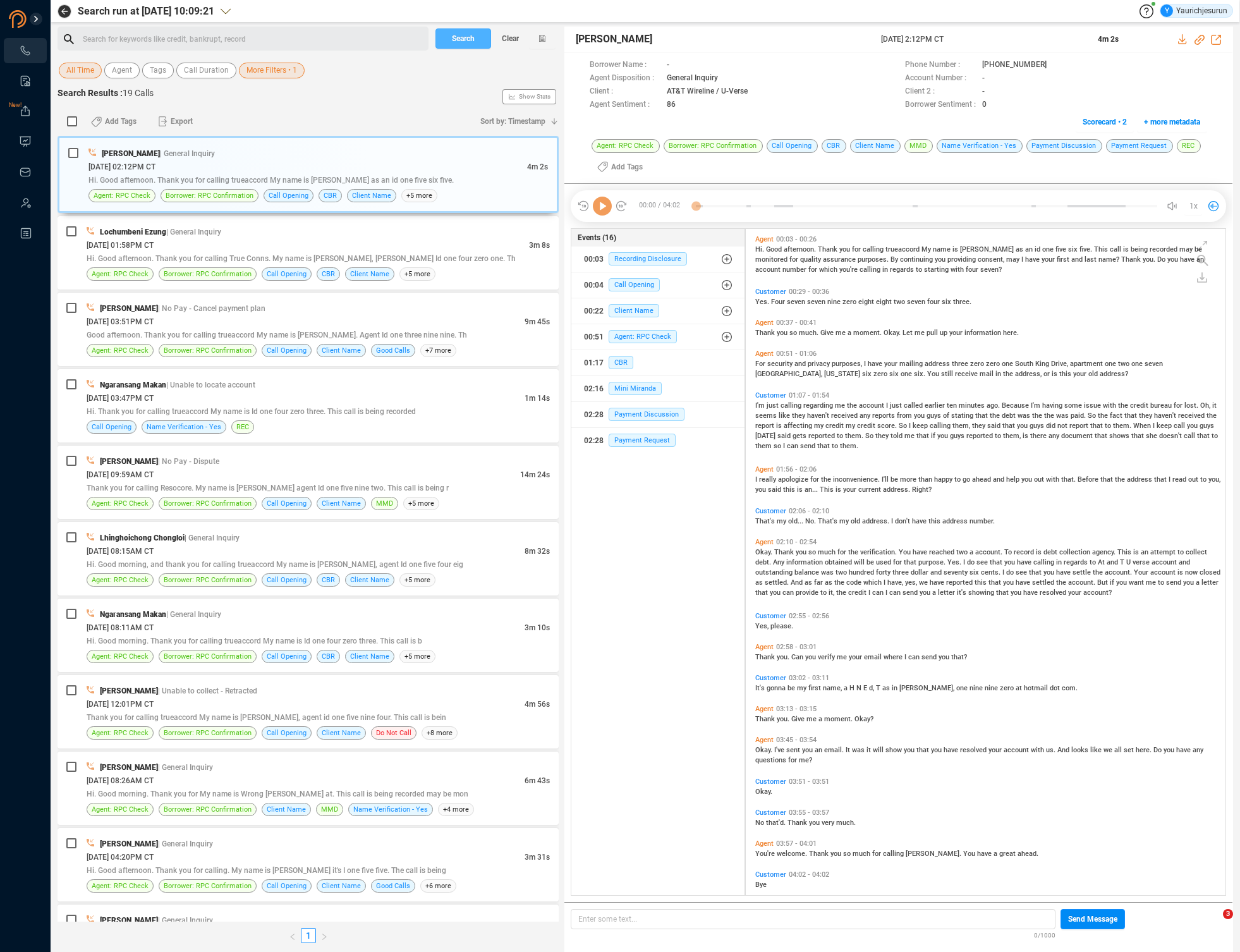
scroll to position [664, 473]
click at [285, 161] on div "[DATE] 02:12PM CT" at bounding box center [308, 166] width 439 height 13
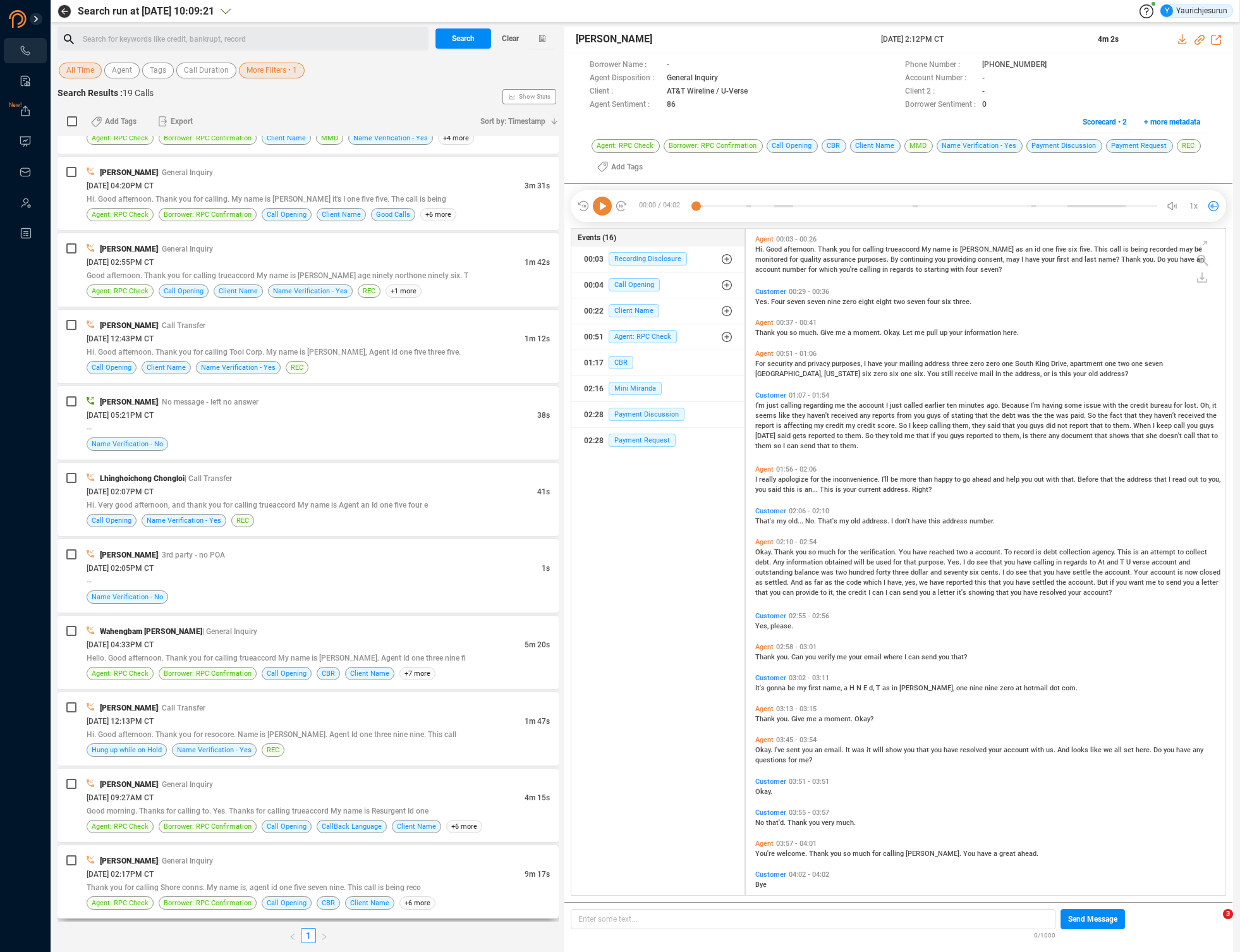
click at [393, 887] on span "Thank you for calling Shore conns. My name is, agent id one five seven nine. Th…" at bounding box center [254, 887] width 334 height 9
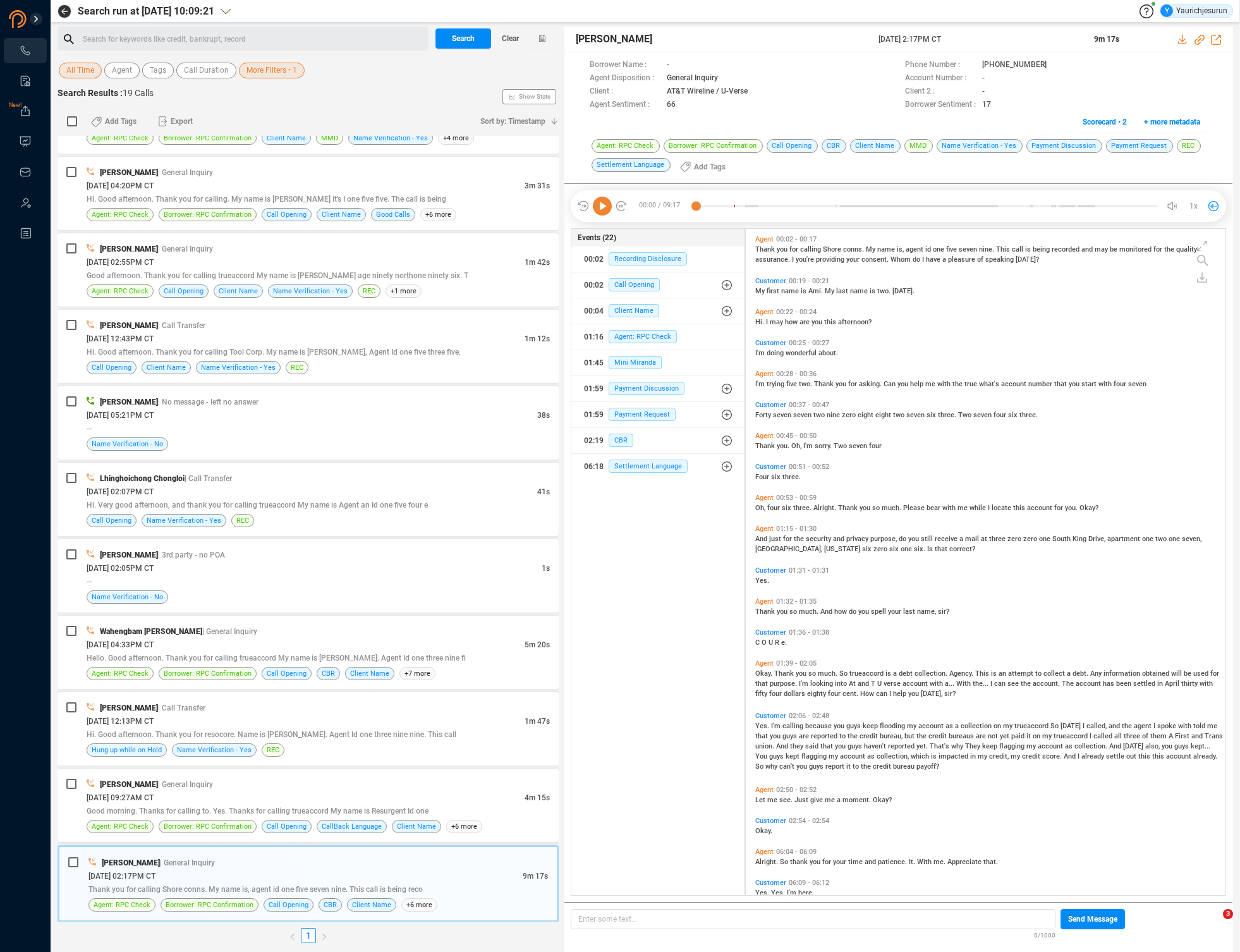
scroll to position [664, 473]
click at [1183, 41] on icon at bounding box center [1182, 39] width 8 height 10
click at [478, 797] on div "[DATE] 09:27AM CT" at bounding box center [306, 797] width 438 height 13
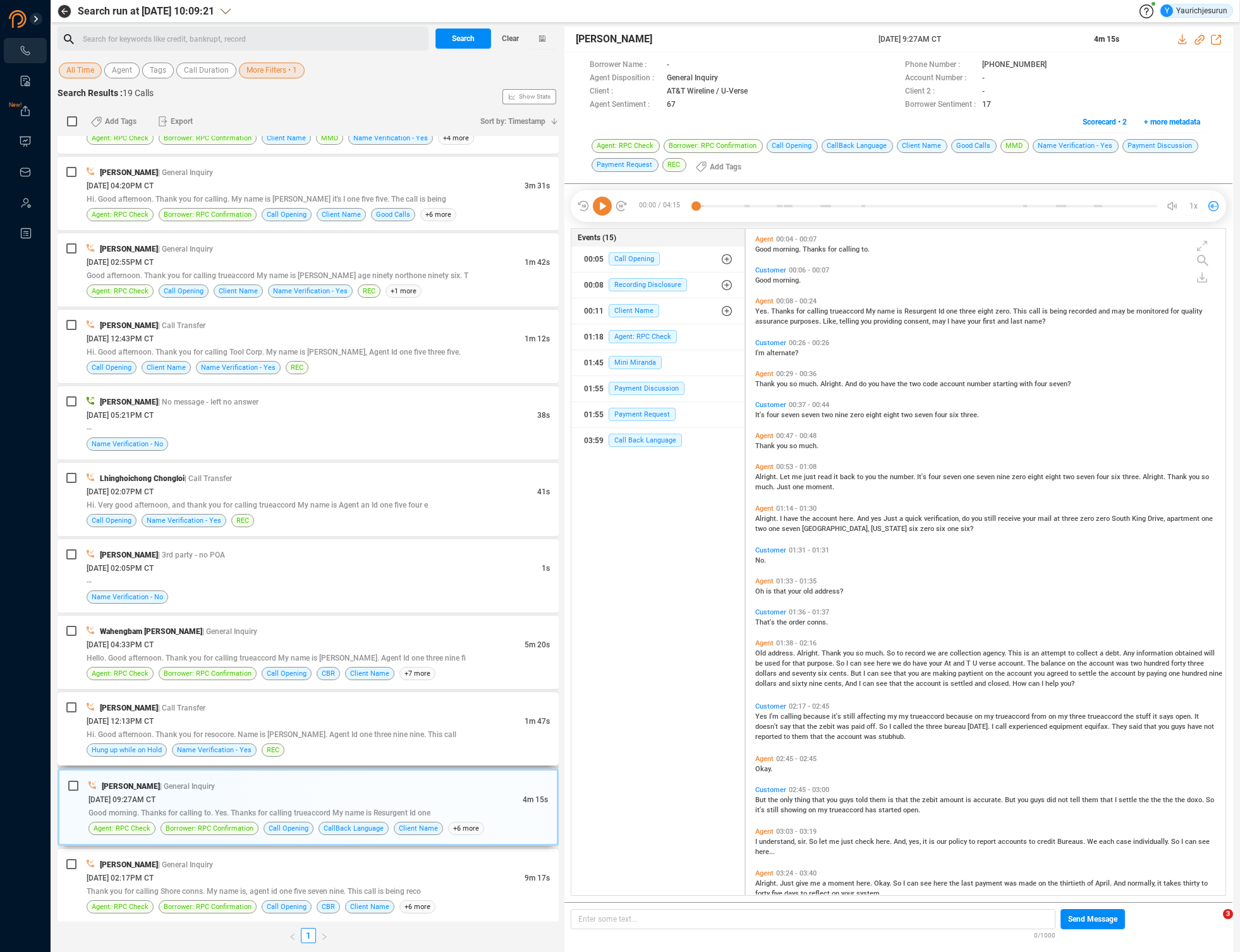
click at [480, 734] on div "Hi. Good afternoon. Thank you for resocore. Name is [PERSON_NAME]. Agent Id one…" at bounding box center [319, 734] width 464 height 13
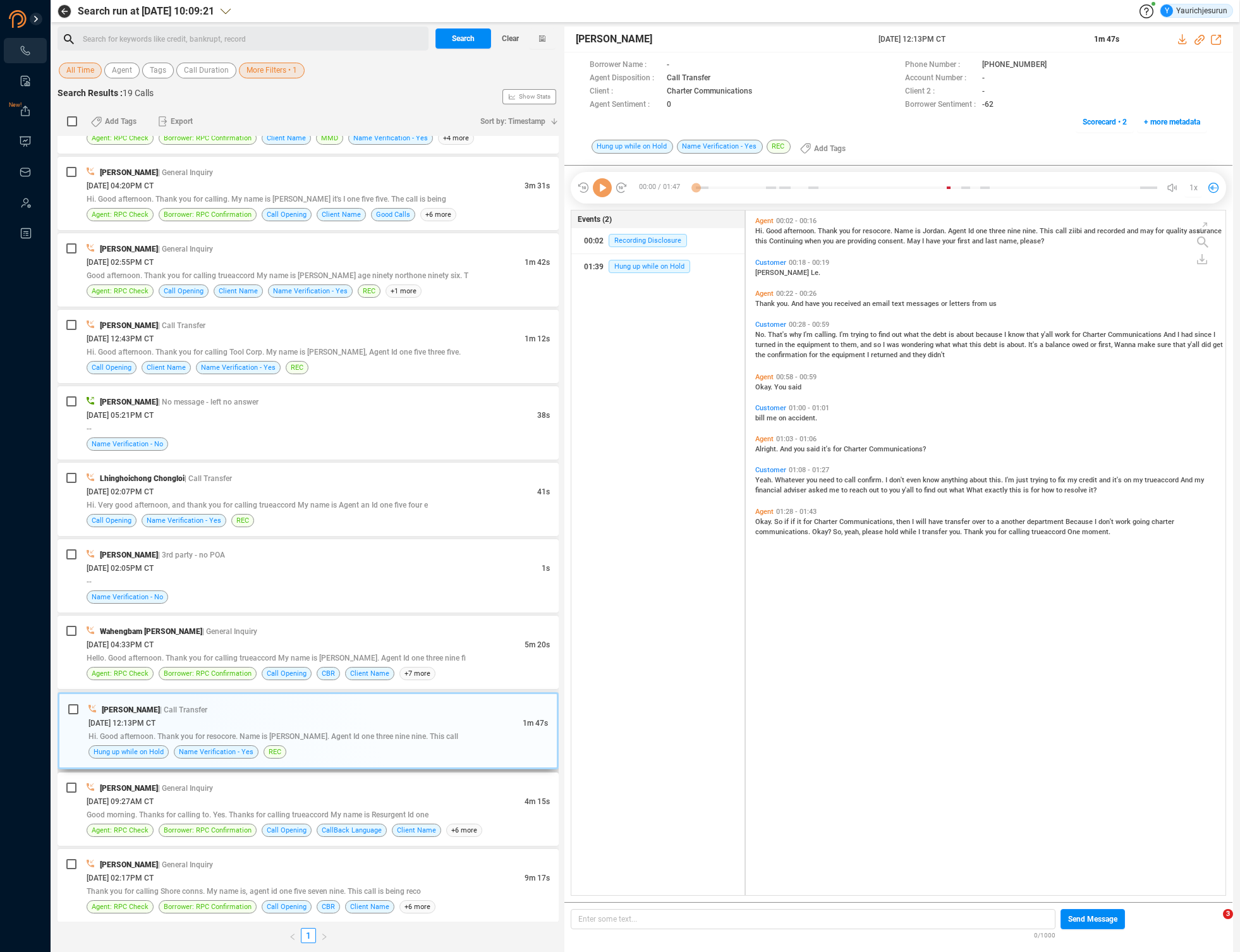
scroll to position [682, 473]
click at [454, 868] on div "[PERSON_NAME] | General Inquiry" at bounding box center [319, 864] width 464 height 13
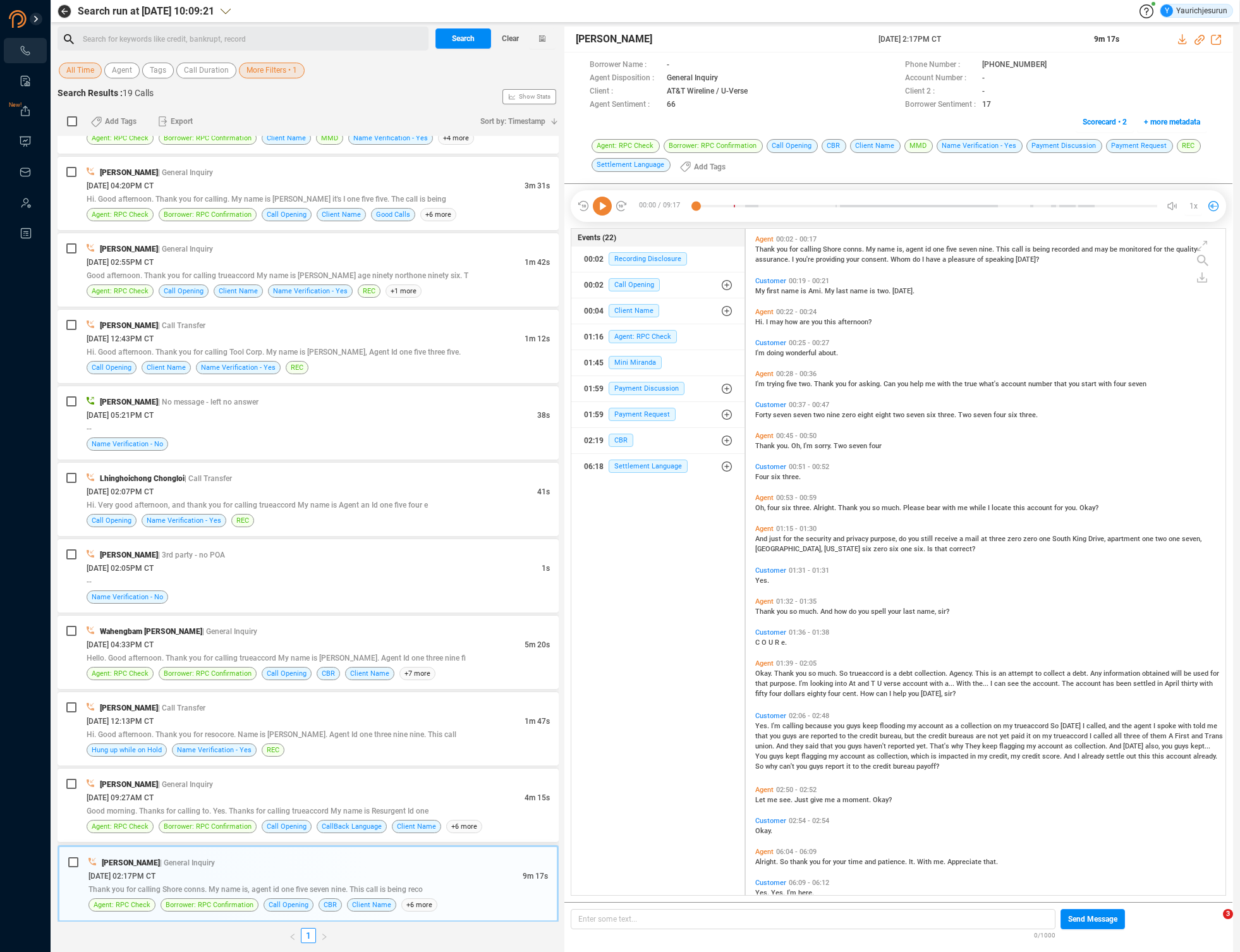
scroll to position [664, 473]
click at [338, 801] on div "[DATE] 09:27AM CT" at bounding box center [306, 797] width 438 height 13
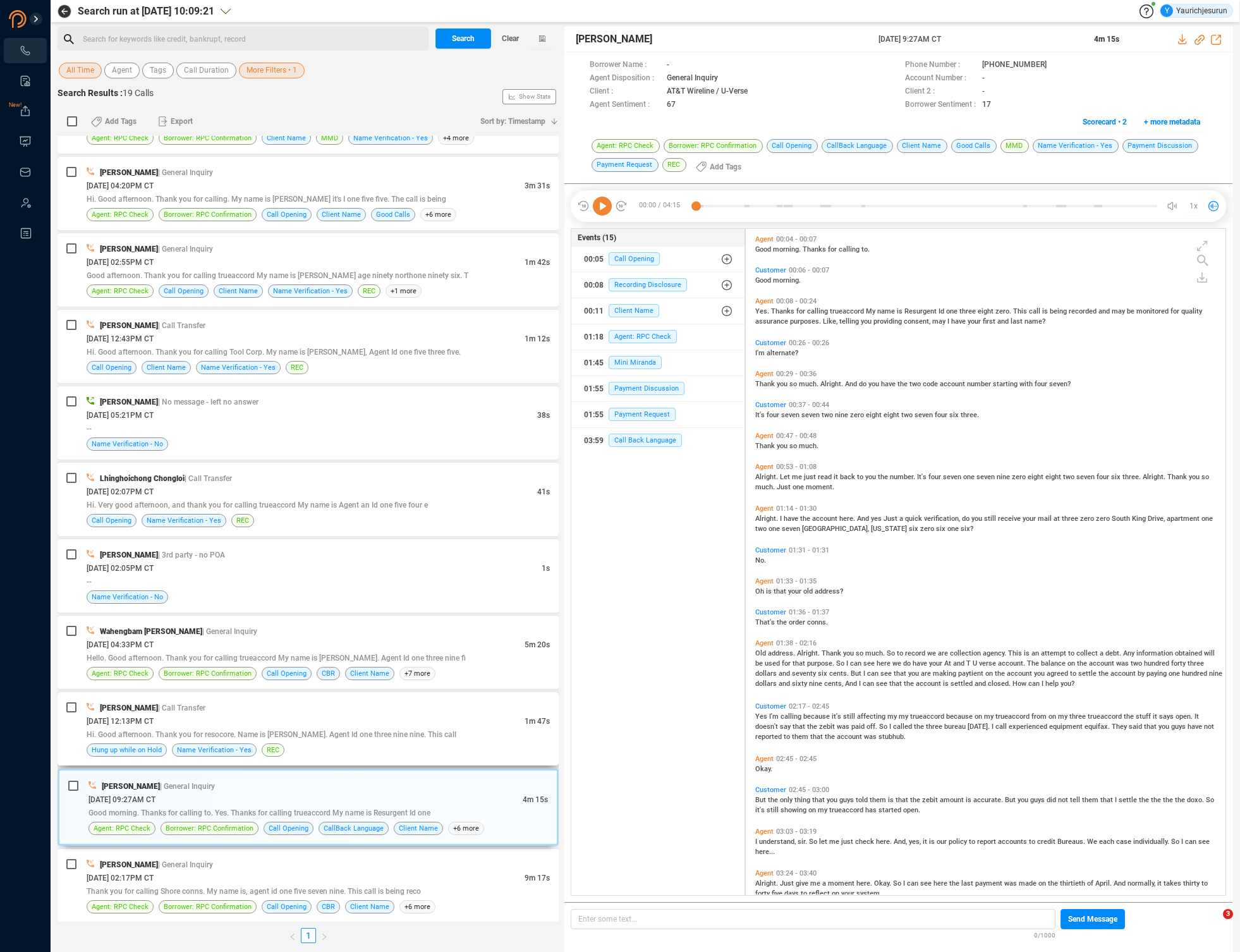
click at [341, 730] on div "Hi. Good afternoon. Thank you for resocore. Name is [PERSON_NAME]. Agent Id one…" at bounding box center [319, 734] width 464 height 13
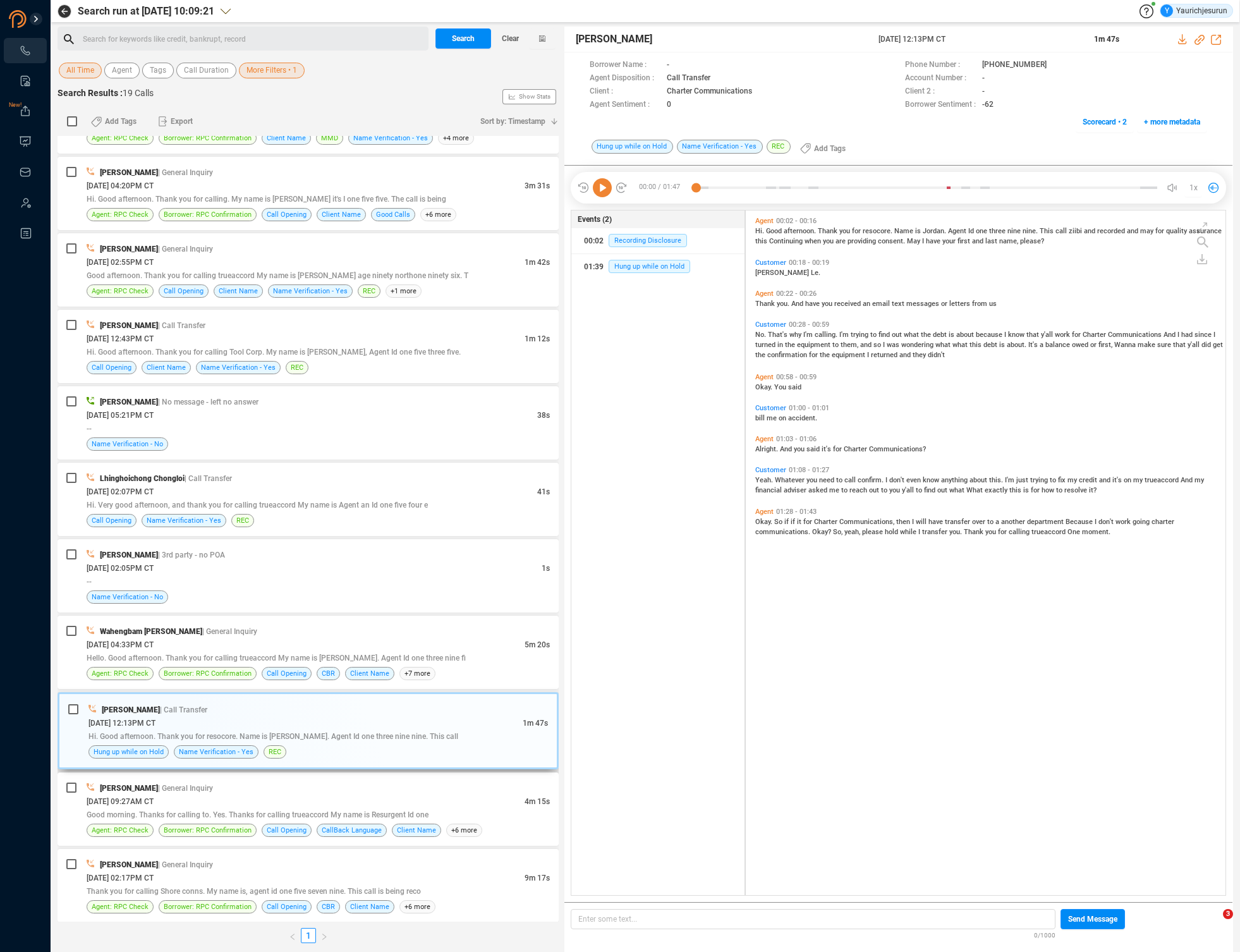
scroll to position [682, 473]
click at [350, 652] on div "Hello. Good afternoon. Thank you for calling trueaccord My name is [PERSON_NAME…" at bounding box center [319, 657] width 464 height 13
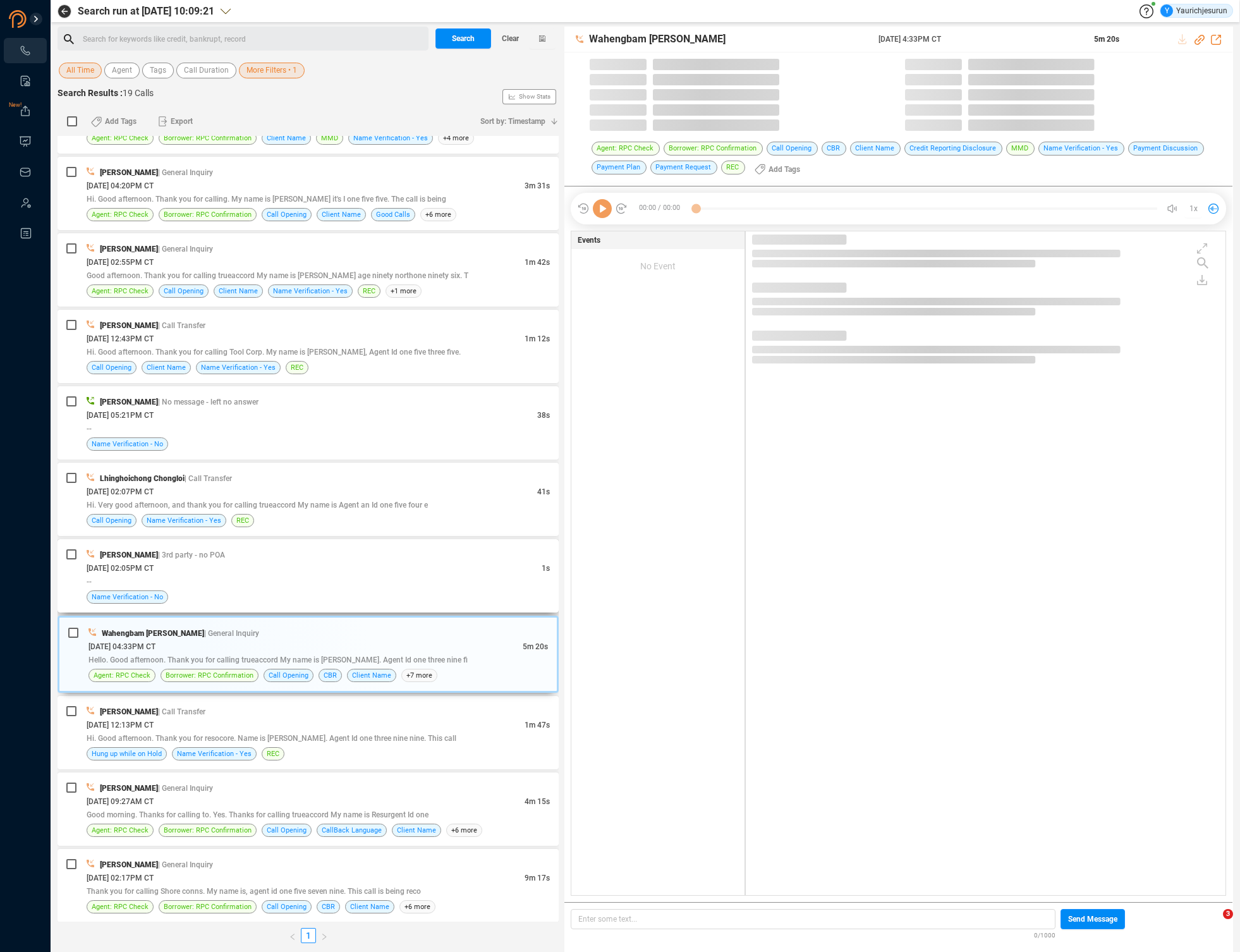
click at [357, 593] on div "Name Verification - No" at bounding box center [319, 597] width 464 height 13
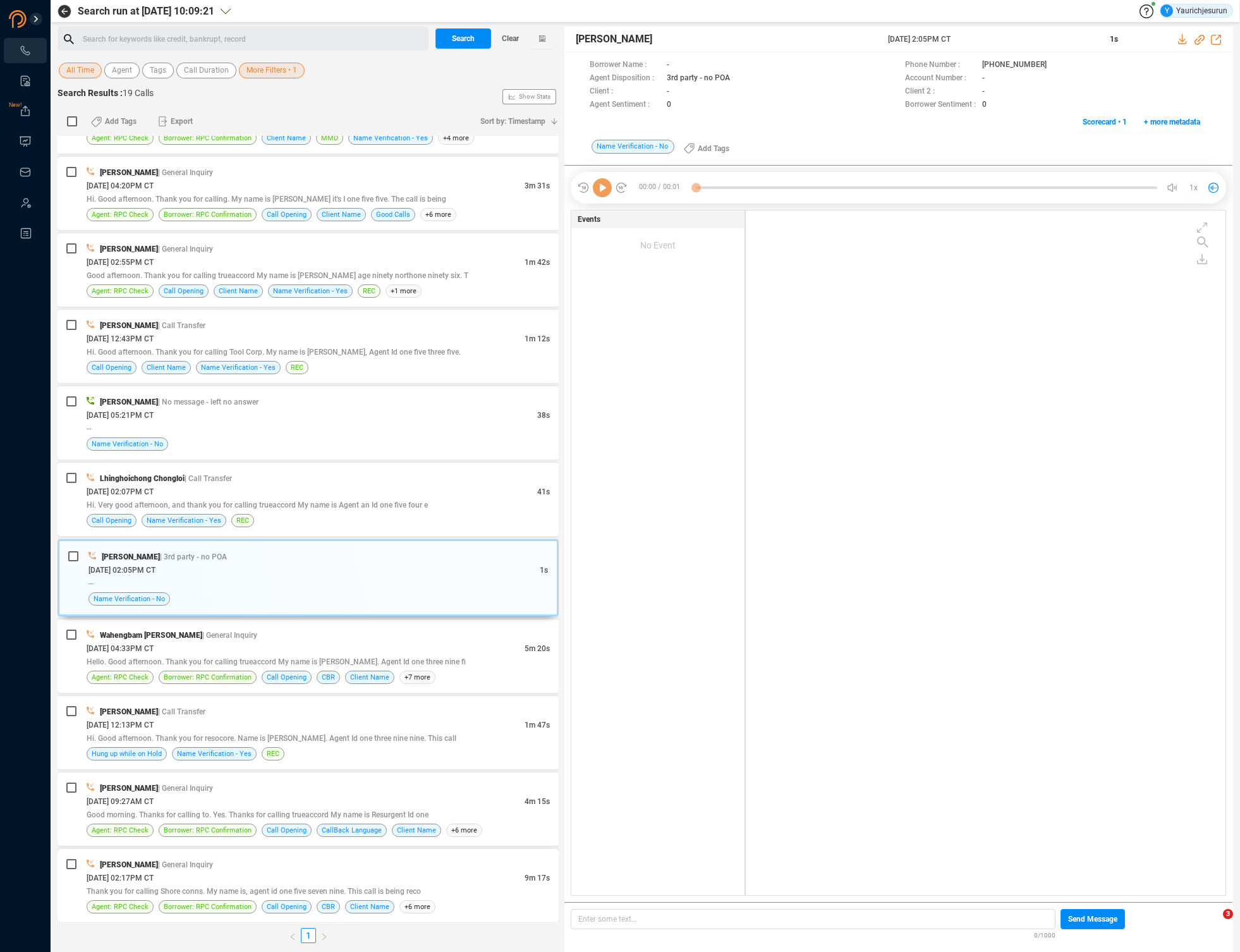
click at [355, 866] on div "[PERSON_NAME] | General Inquiry" at bounding box center [319, 864] width 464 height 13
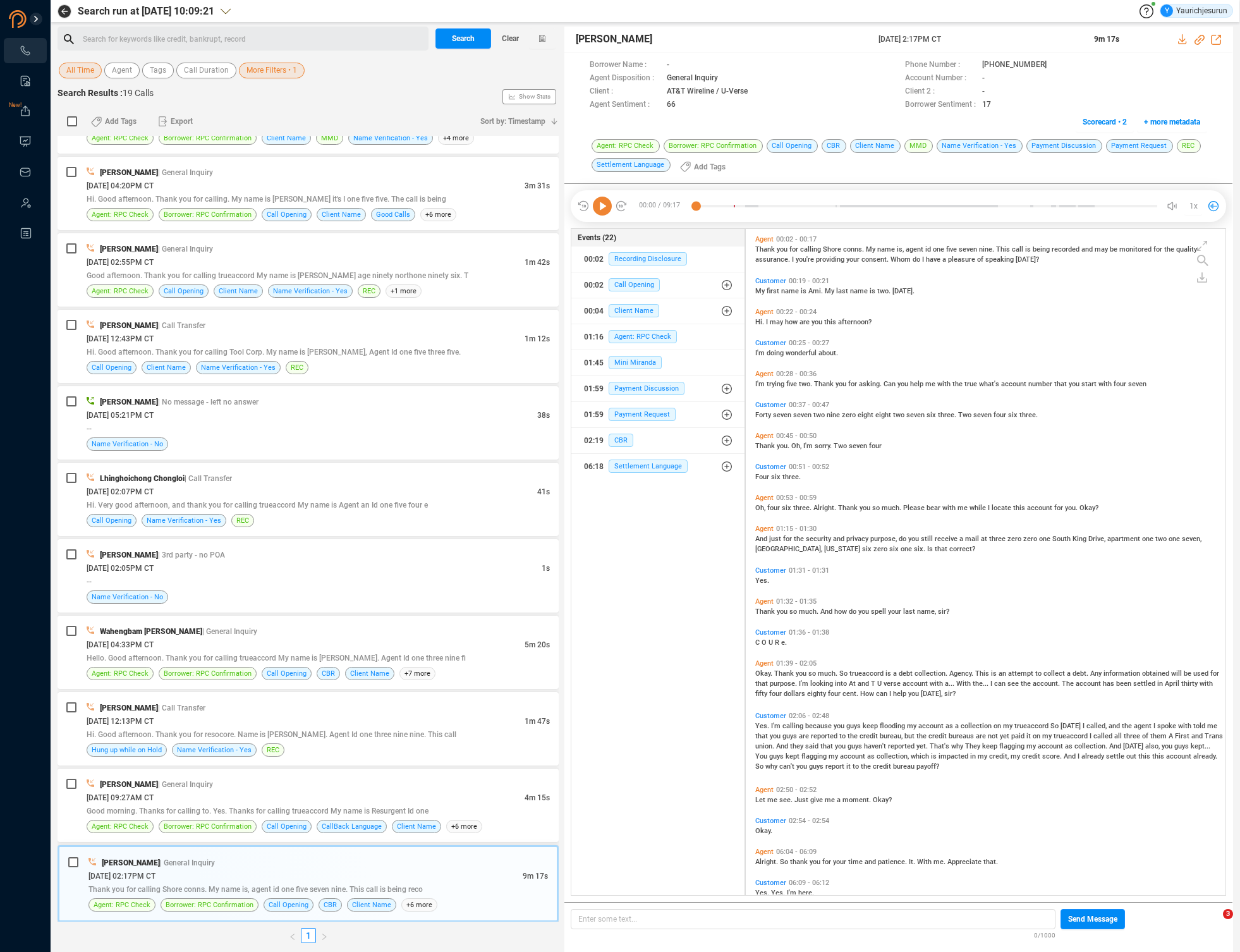
scroll to position [664, 473]
click at [279, 74] on span "More Filters • 1" at bounding box center [272, 70] width 51 height 16
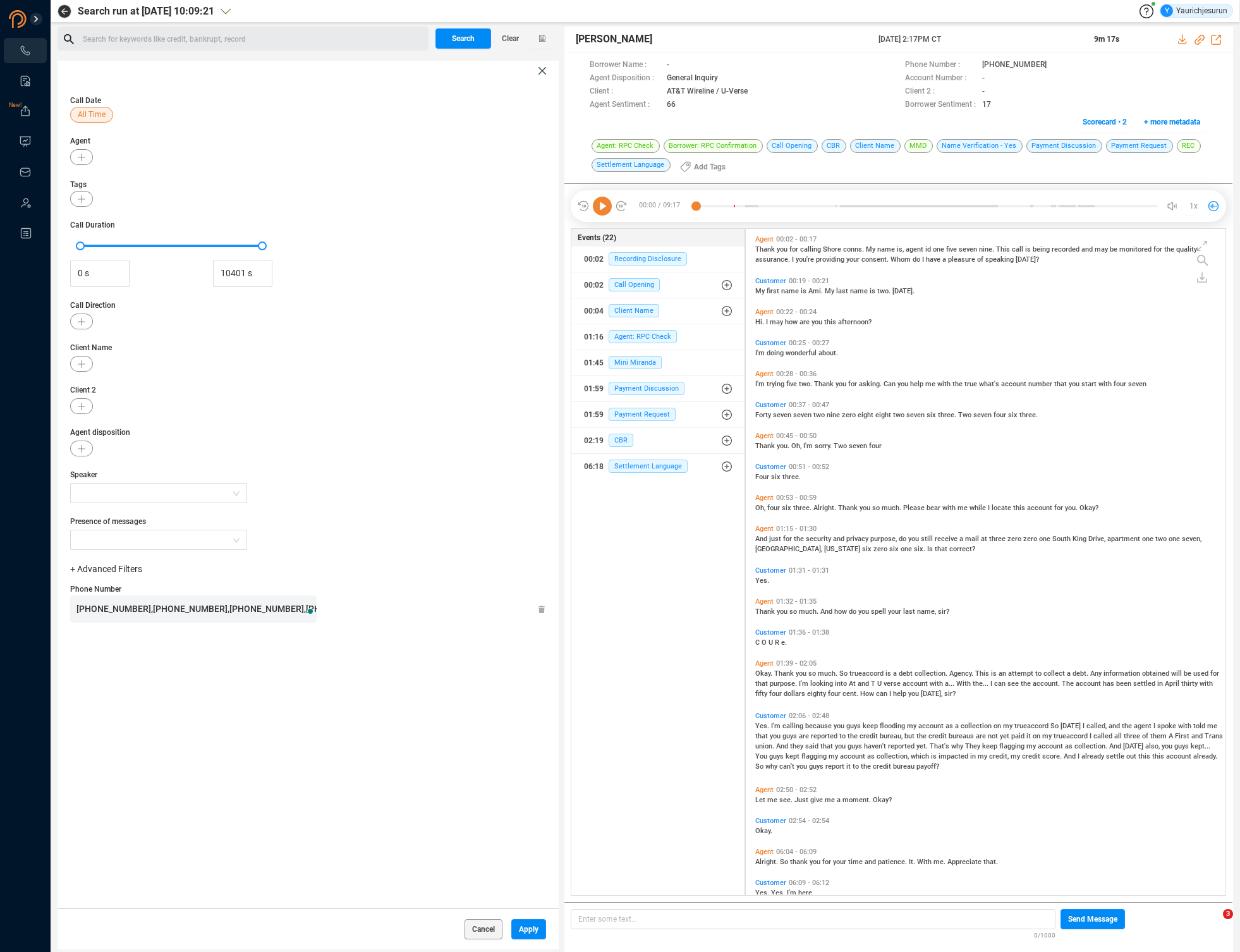
click at [231, 614] on span "[PHONE_NUMBER],[PHONE_NUMBER],[PHONE_NUMBER],[PHONE_NUMBER],[PHONE_NUMBER],[PHO…" at bounding box center [573, 609] width 992 height 10
click at [526, 930] on span "Apply" at bounding box center [528, 929] width 20 height 20
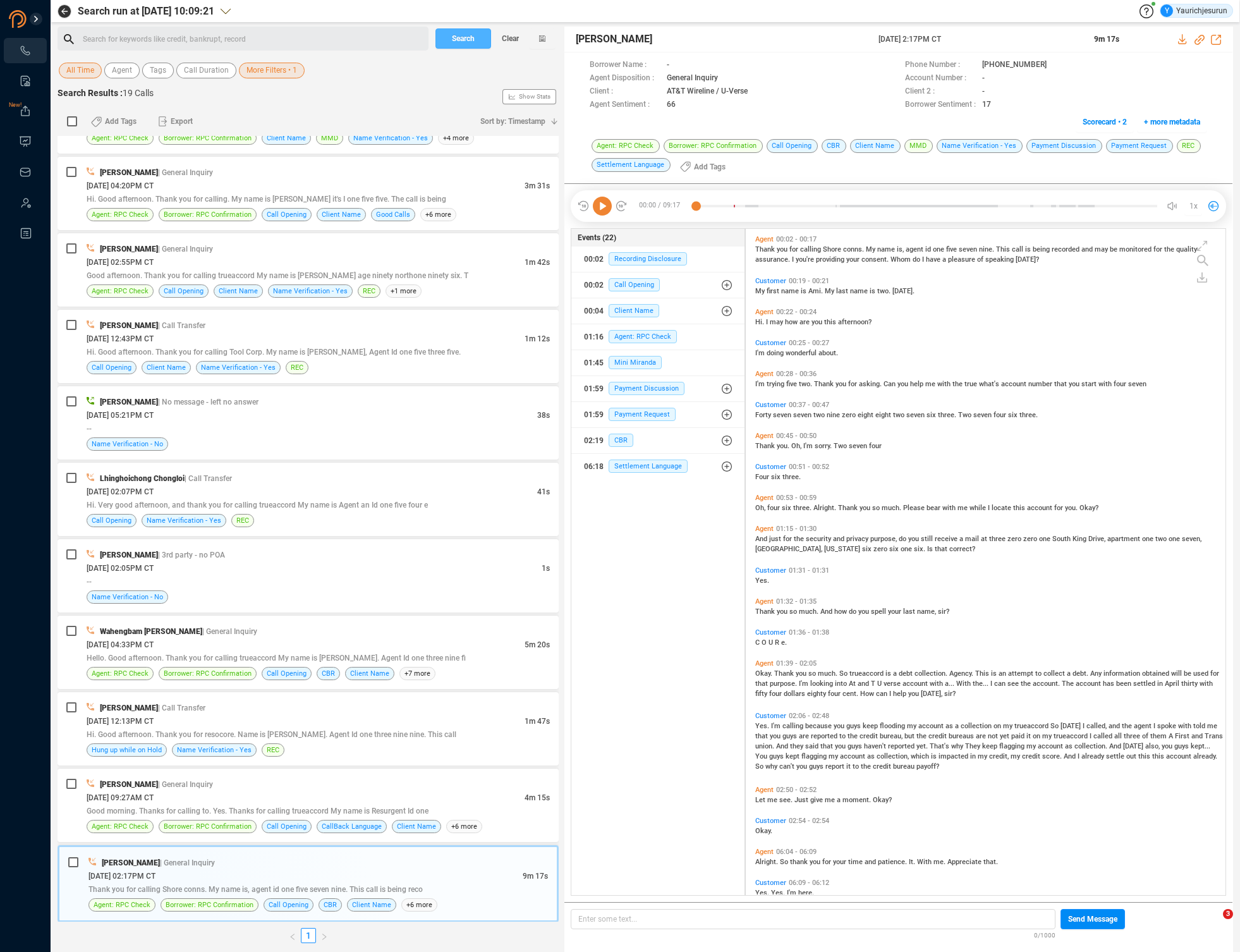
click at [463, 45] on span "Search" at bounding box center [464, 39] width 23 height 20
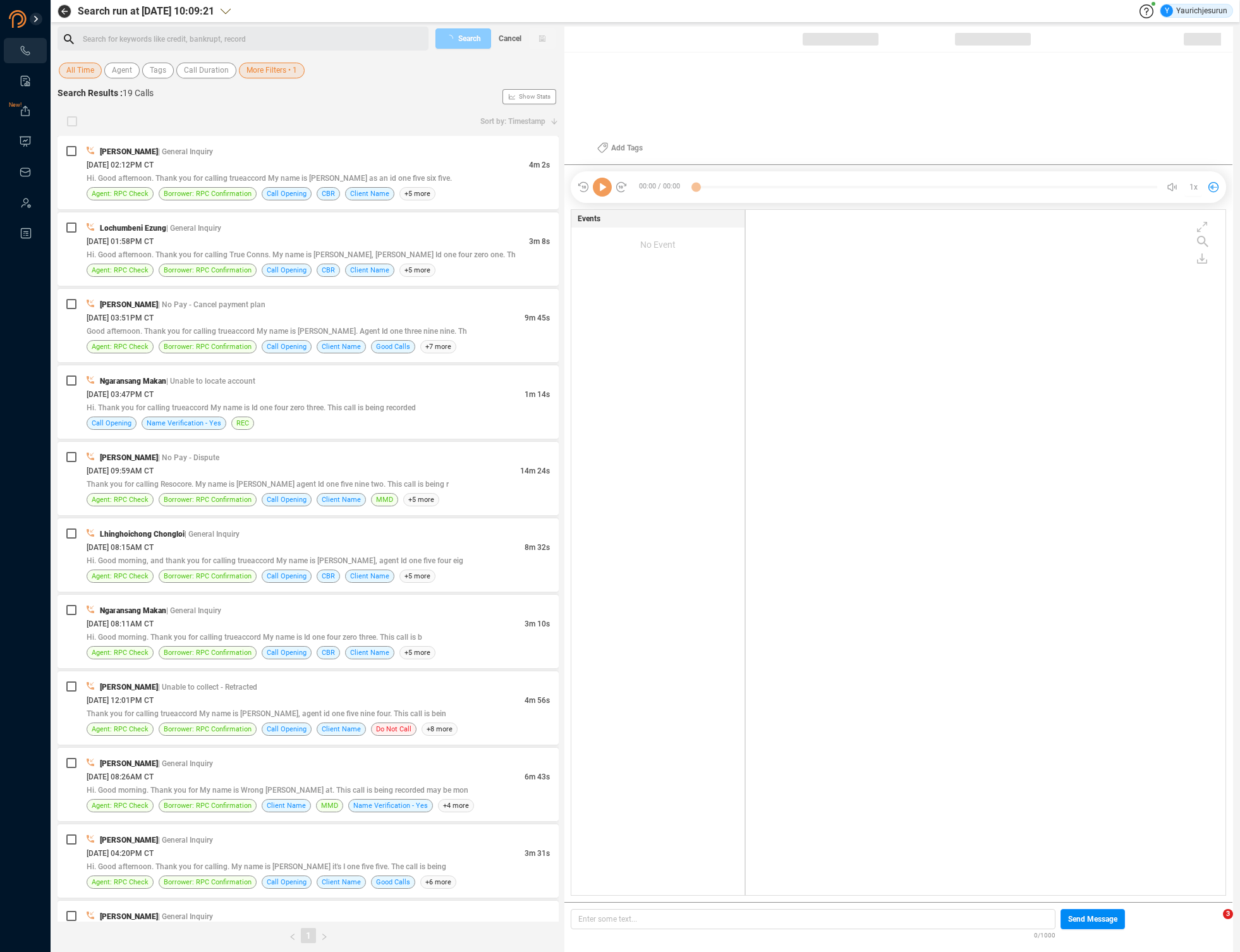
scroll to position [683, 473]
checkbox input "true"
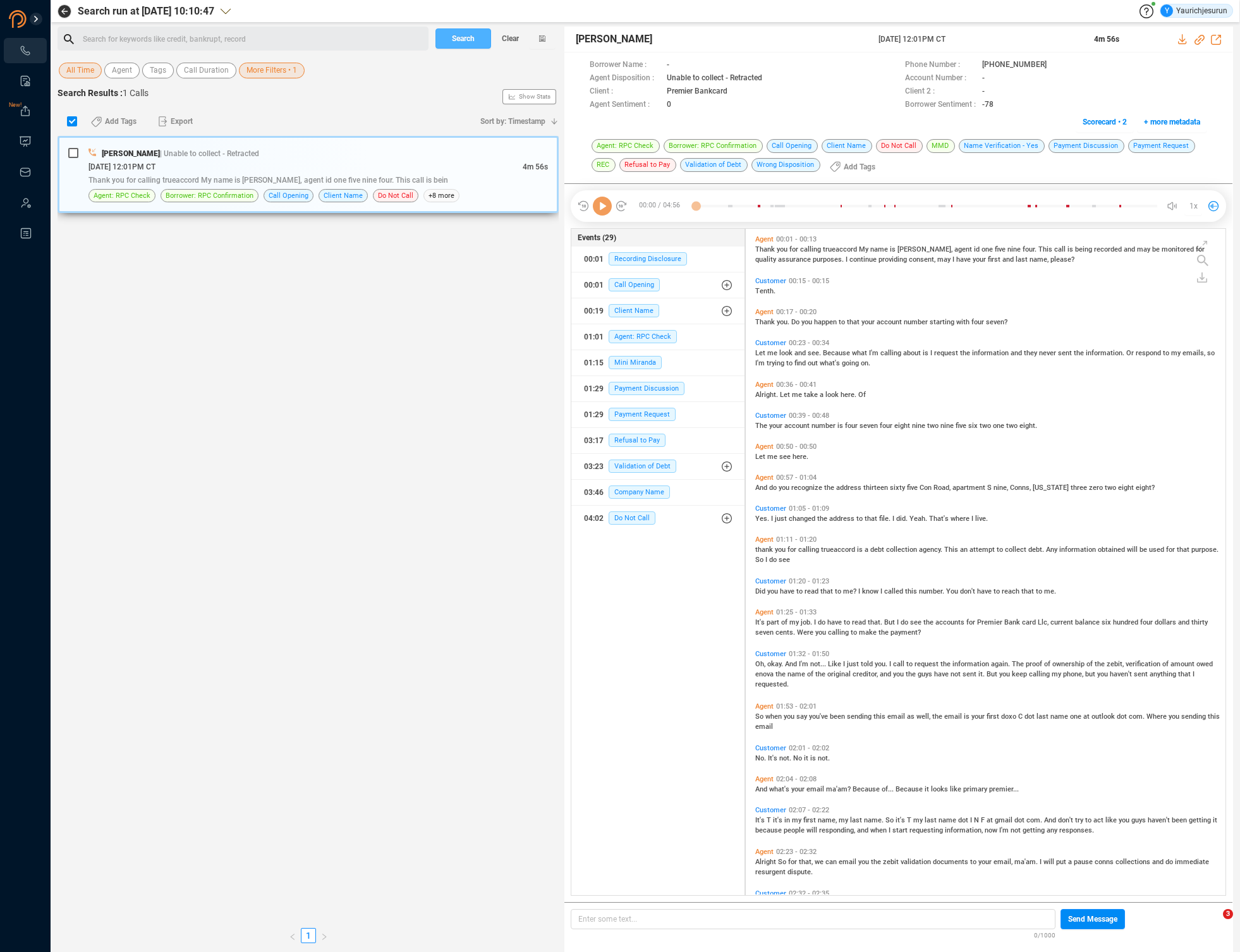
scroll to position [664, 473]
click at [399, 167] on div "[DATE] 12:01PM CT" at bounding box center [306, 166] width 434 height 13
click at [1184, 41] on icon at bounding box center [1183, 39] width 10 height 10
click at [248, 75] on span "More Filters • 1" at bounding box center [272, 70] width 51 height 16
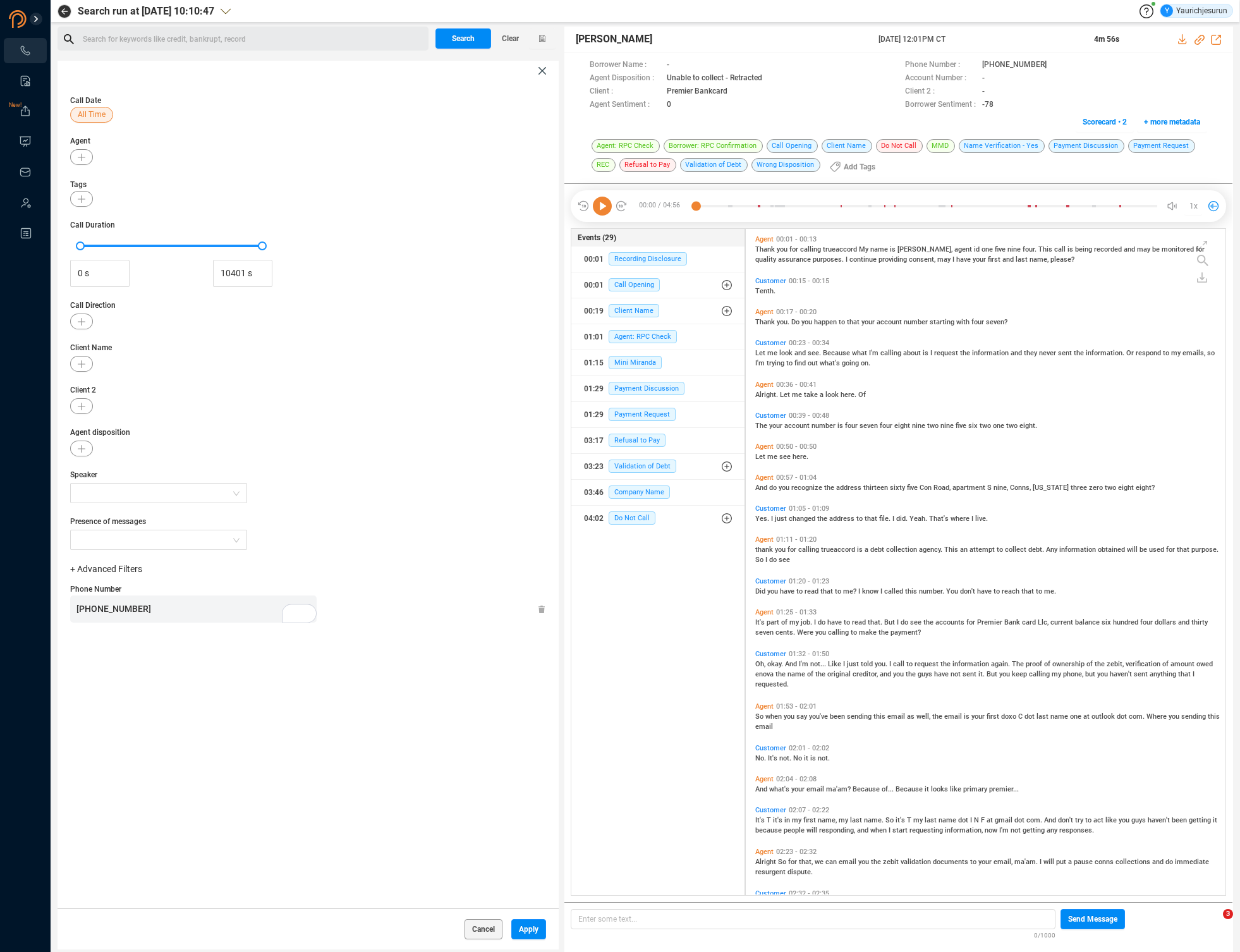
click at [214, 608] on div "[PHONE_NUMBER]" at bounding box center [196, 609] width 240 height 27
click at [525, 930] on span "Apply" at bounding box center [528, 929] width 20 height 20
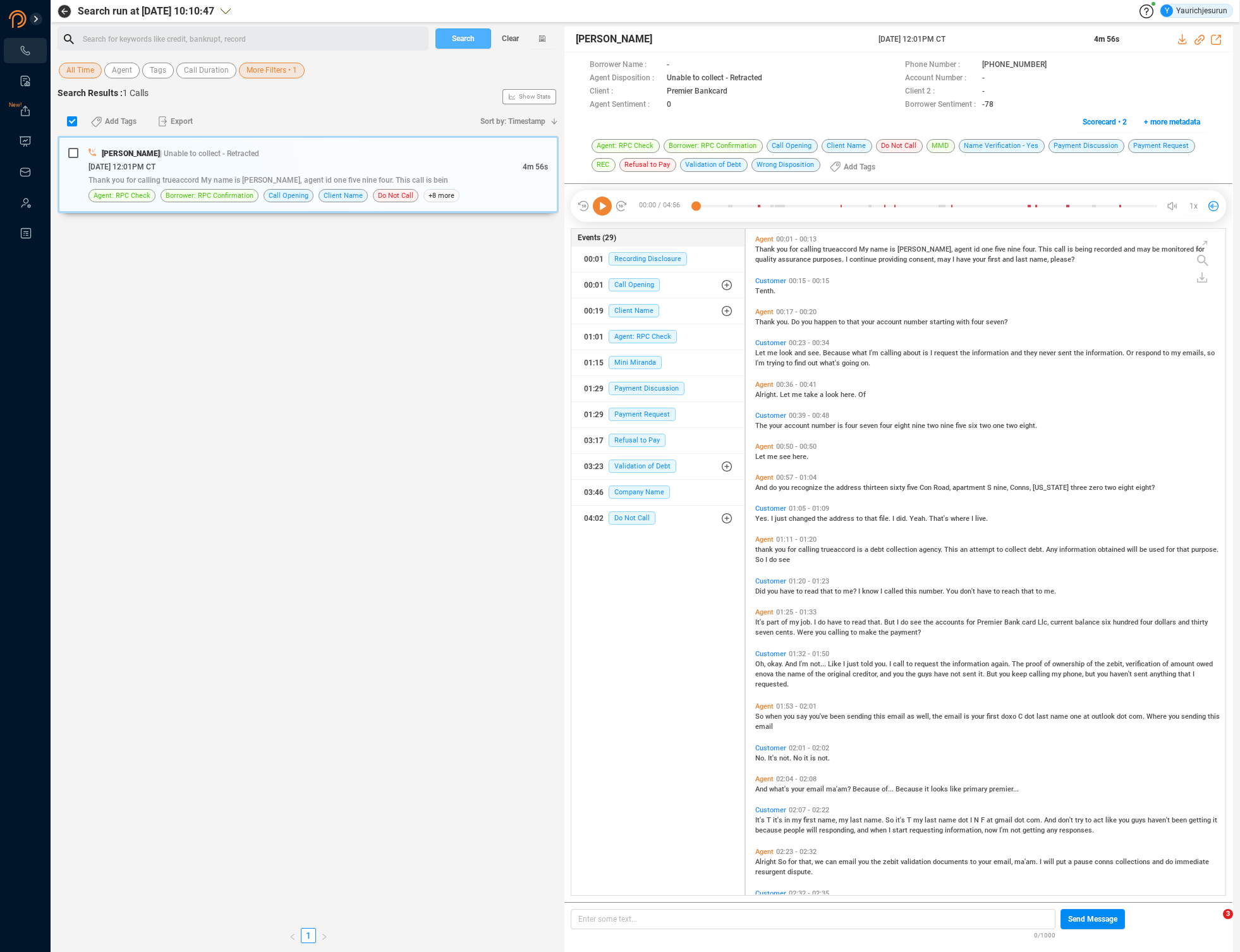
click at [453, 43] on span "Search" at bounding box center [464, 39] width 23 height 20
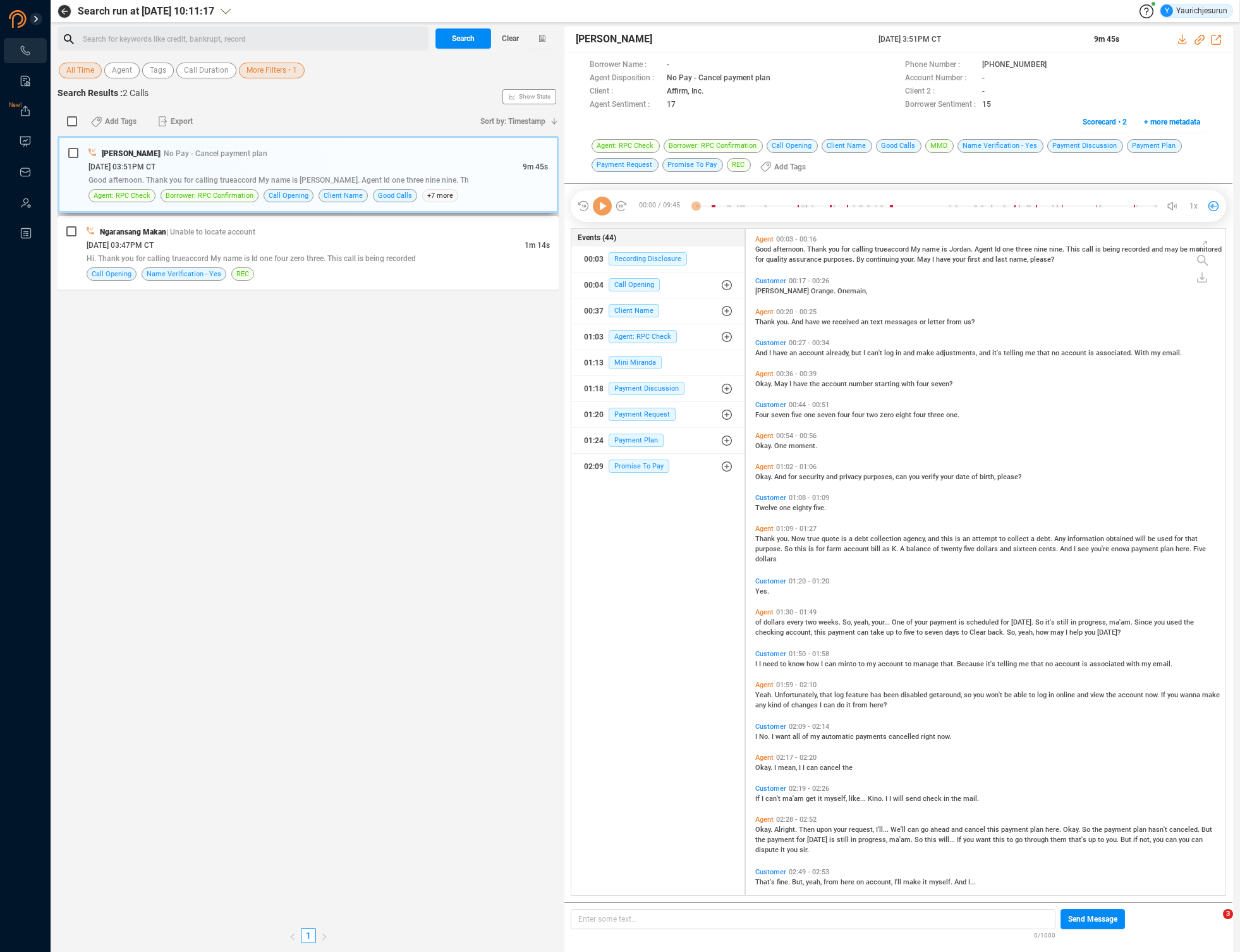
click at [426, 156] on div "[PERSON_NAME] | No Pay - Cancel payment plan" at bounding box center [319, 153] width 460 height 13
click at [1186, 39] on icon at bounding box center [1183, 39] width 10 height 10
click at [395, 236] on div "Ngaransang Makan | Unable to locate account" at bounding box center [319, 231] width 464 height 13
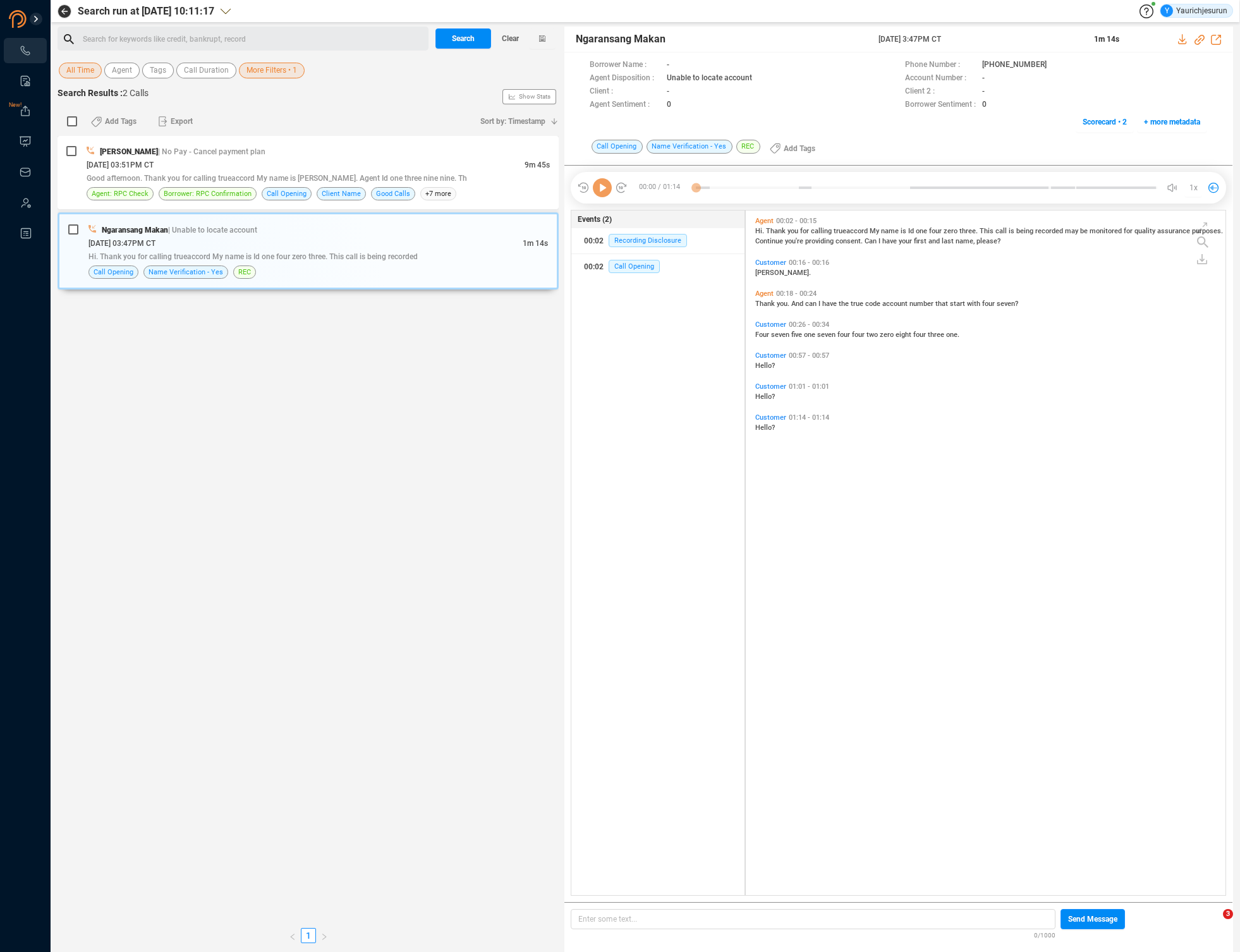
scroll to position [682, 473]
click at [1179, 37] on icon at bounding box center [1183, 39] width 10 height 10
click at [293, 75] on span "More Filters • 1" at bounding box center [272, 70] width 51 height 16
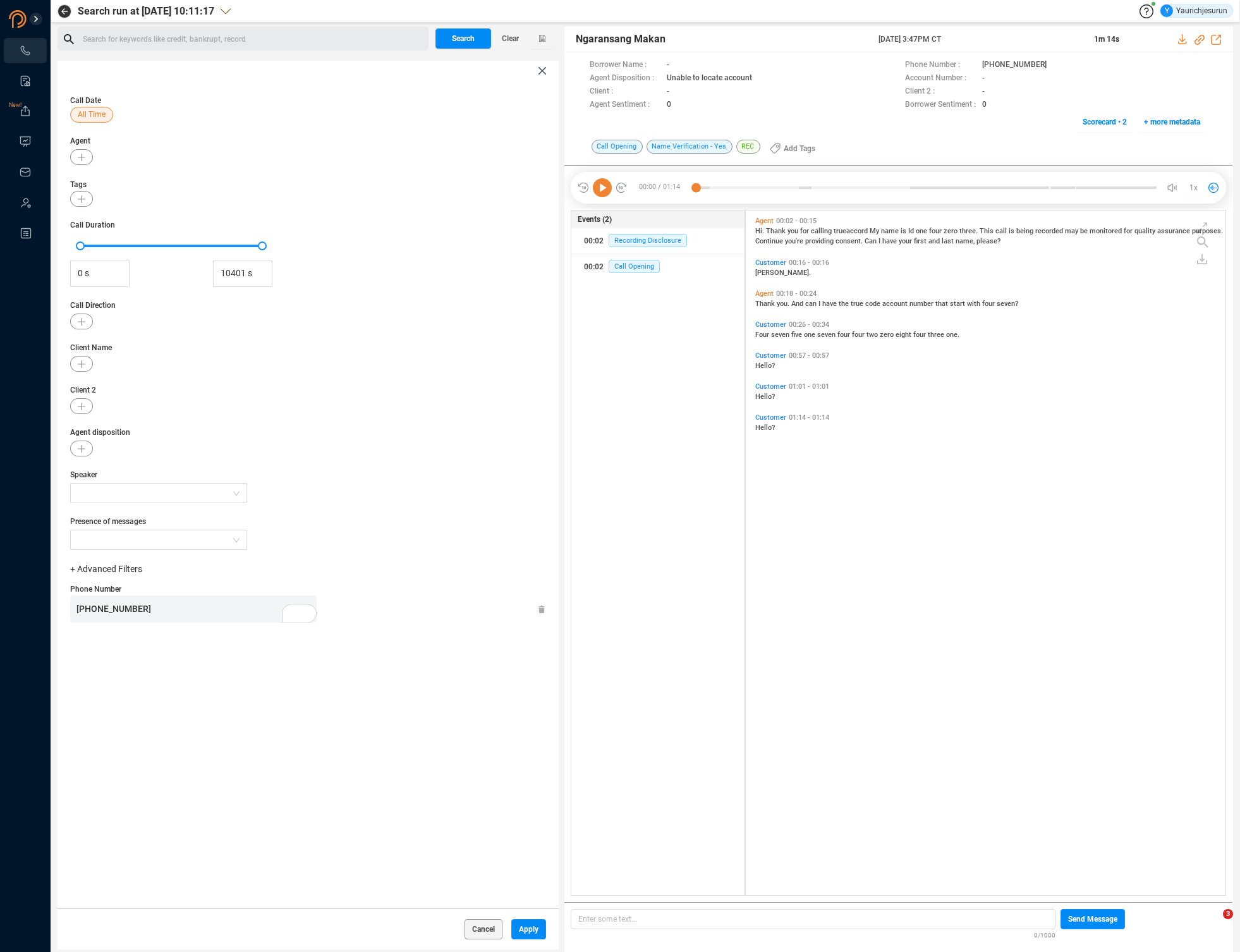
click at [189, 604] on div "[PHONE_NUMBER]" at bounding box center [196, 609] width 240 height 27
click at [547, 934] on div "Cancel Apply" at bounding box center [308, 929] width 501 height 41
click at [535, 932] on button "Apply" at bounding box center [528, 929] width 35 height 20
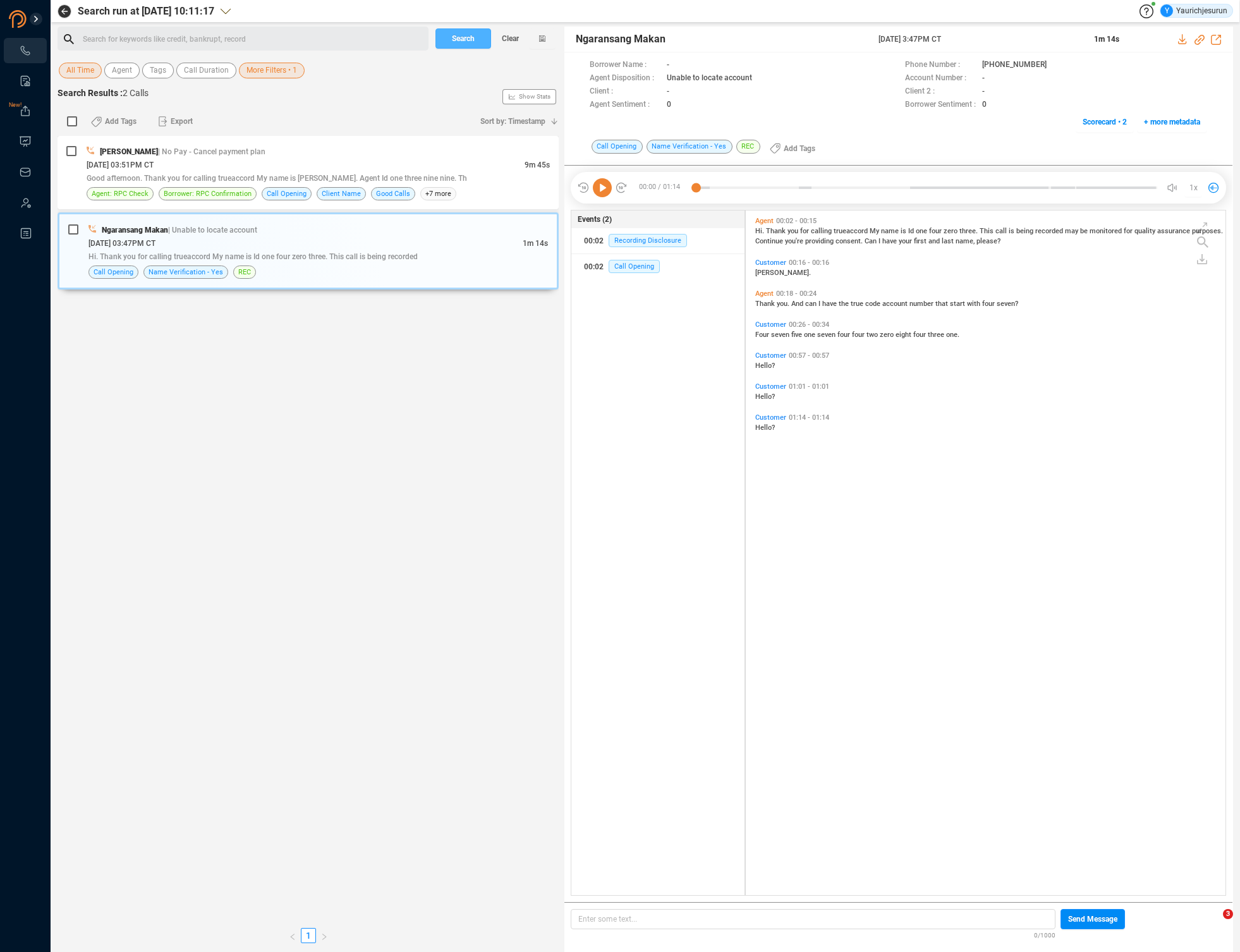
click at [448, 44] on button "Search" at bounding box center [464, 39] width 56 height 20
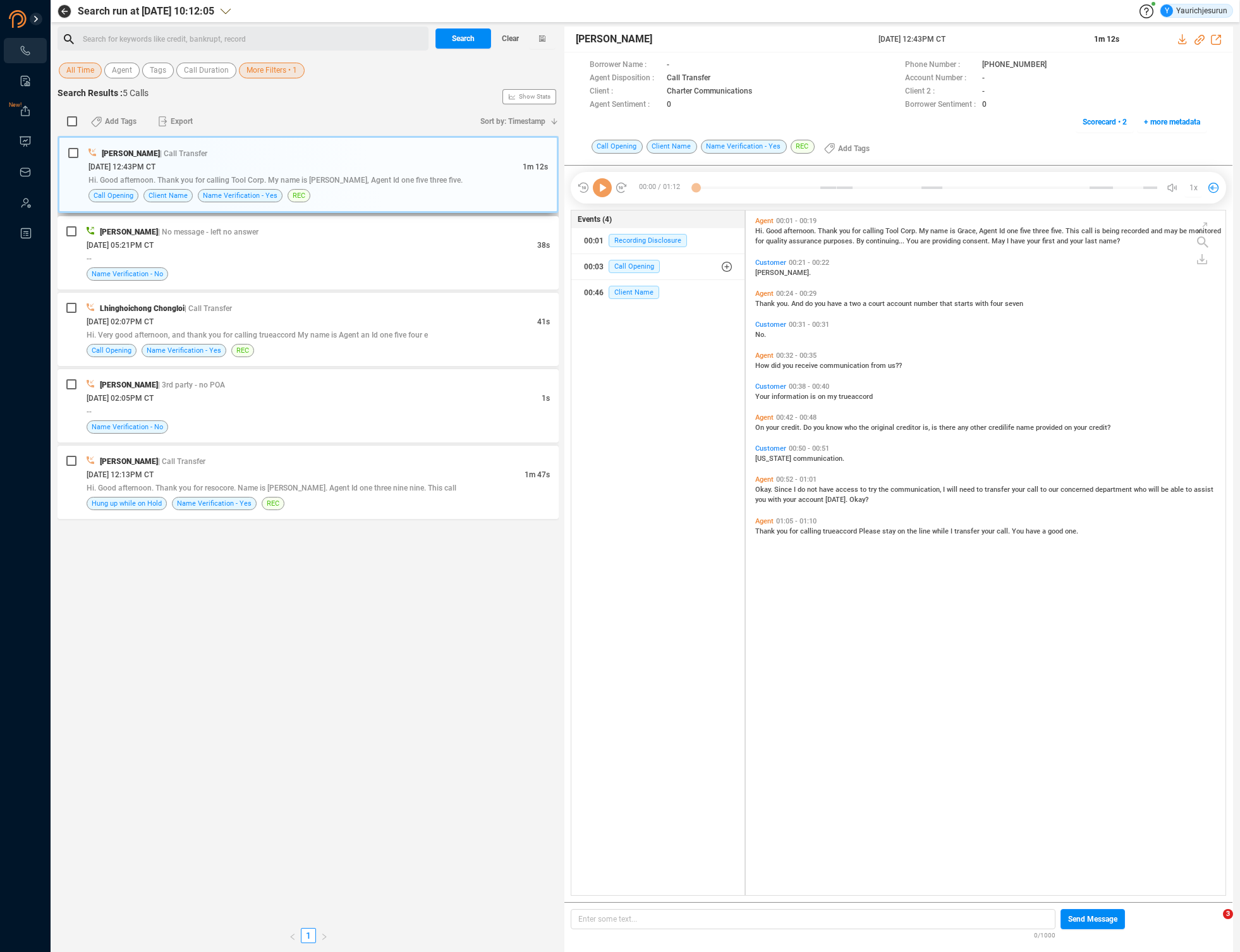
click at [379, 179] on span "Hi. Good afternoon. Thank you for calling Tool Corp. My name is [PERSON_NAME], …" at bounding box center [275, 180] width 374 height 9
click at [410, 267] on div "[PERSON_NAME] | No message - left no answer [DATE] 05:21PM CT 38s -- Name Verif…" at bounding box center [319, 253] width 464 height 56
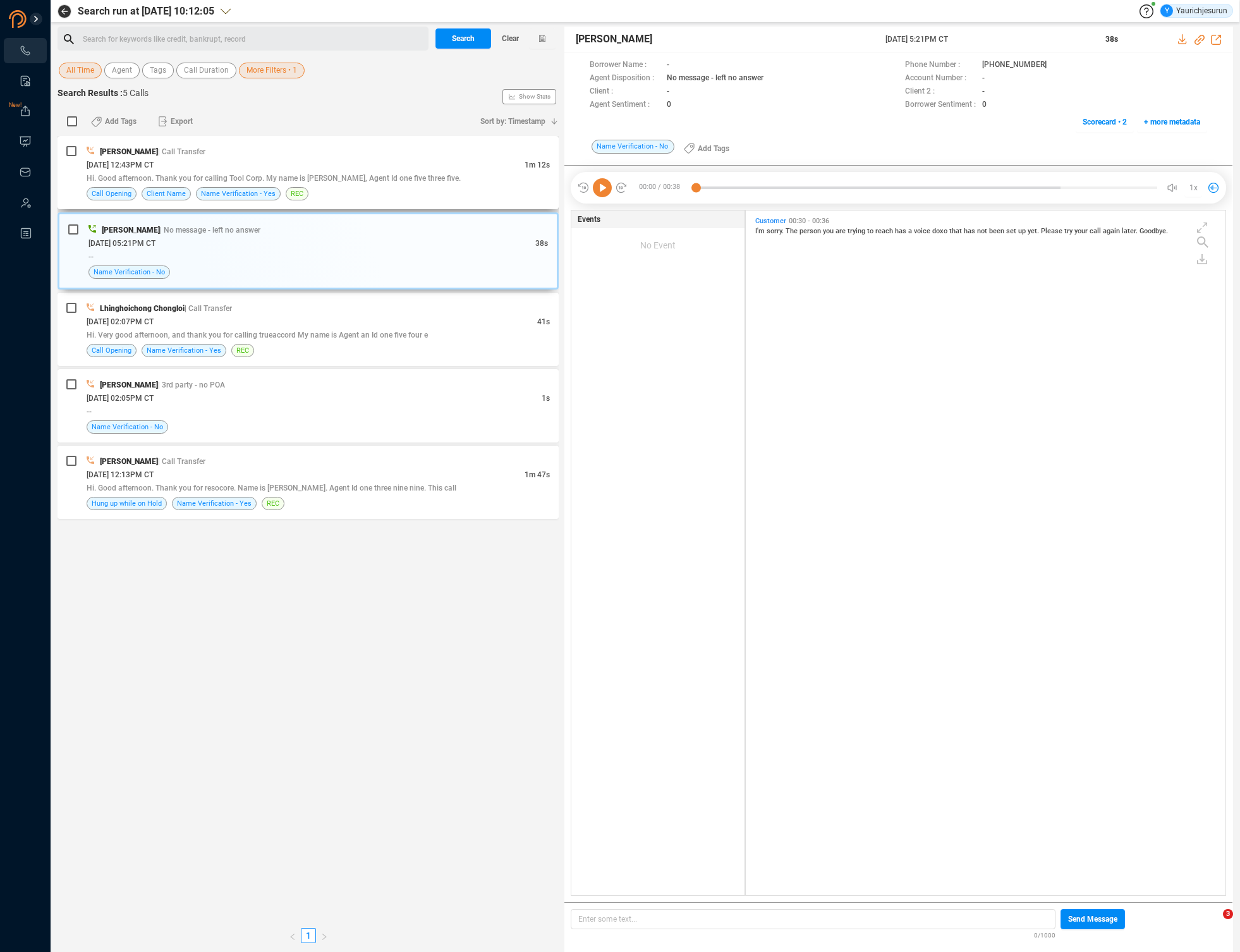
click at [441, 198] on div "Call Opening Client Name Name Verification - Yes REC" at bounding box center [319, 193] width 464 height 13
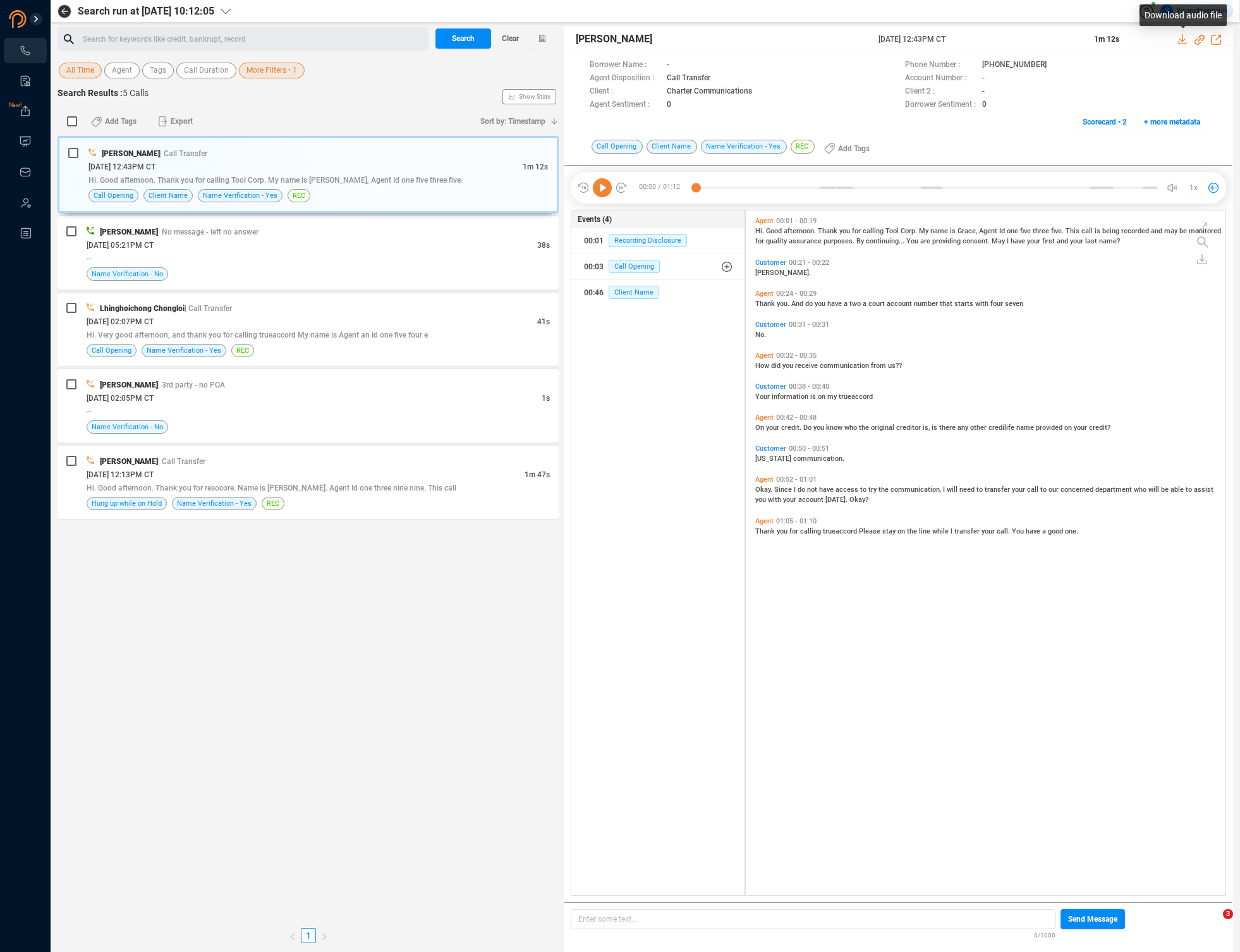
click at [1184, 41] on icon at bounding box center [1182, 39] width 8 height 10
click at [418, 257] on div "--" at bounding box center [319, 258] width 464 height 13
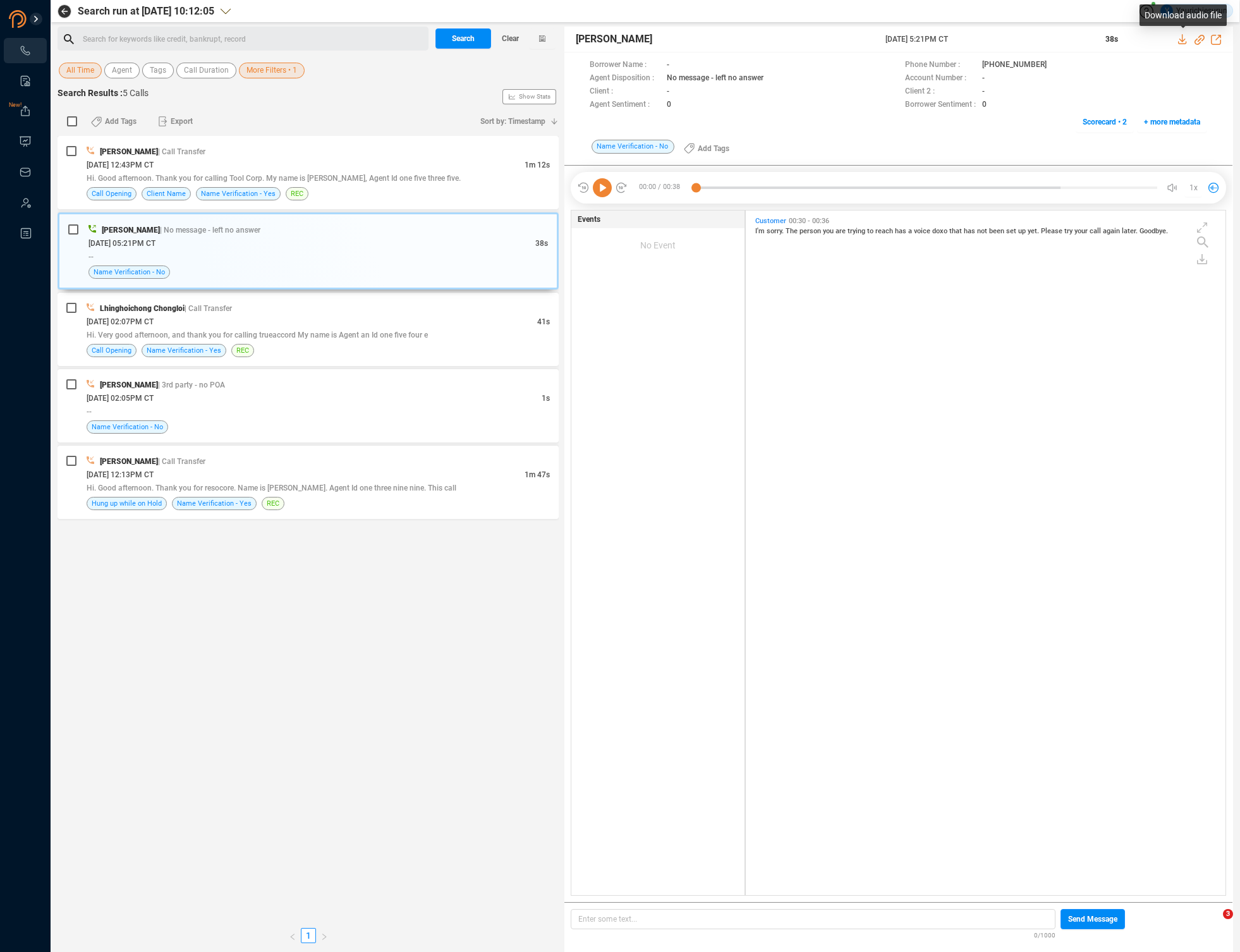
click at [1186, 39] on icon at bounding box center [1183, 39] width 10 height 10
click at [455, 334] on div "Hi. Very good afternoon, and thank you for calling trueaccord My name is Agent …" at bounding box center [319, 334] width 464 height 13
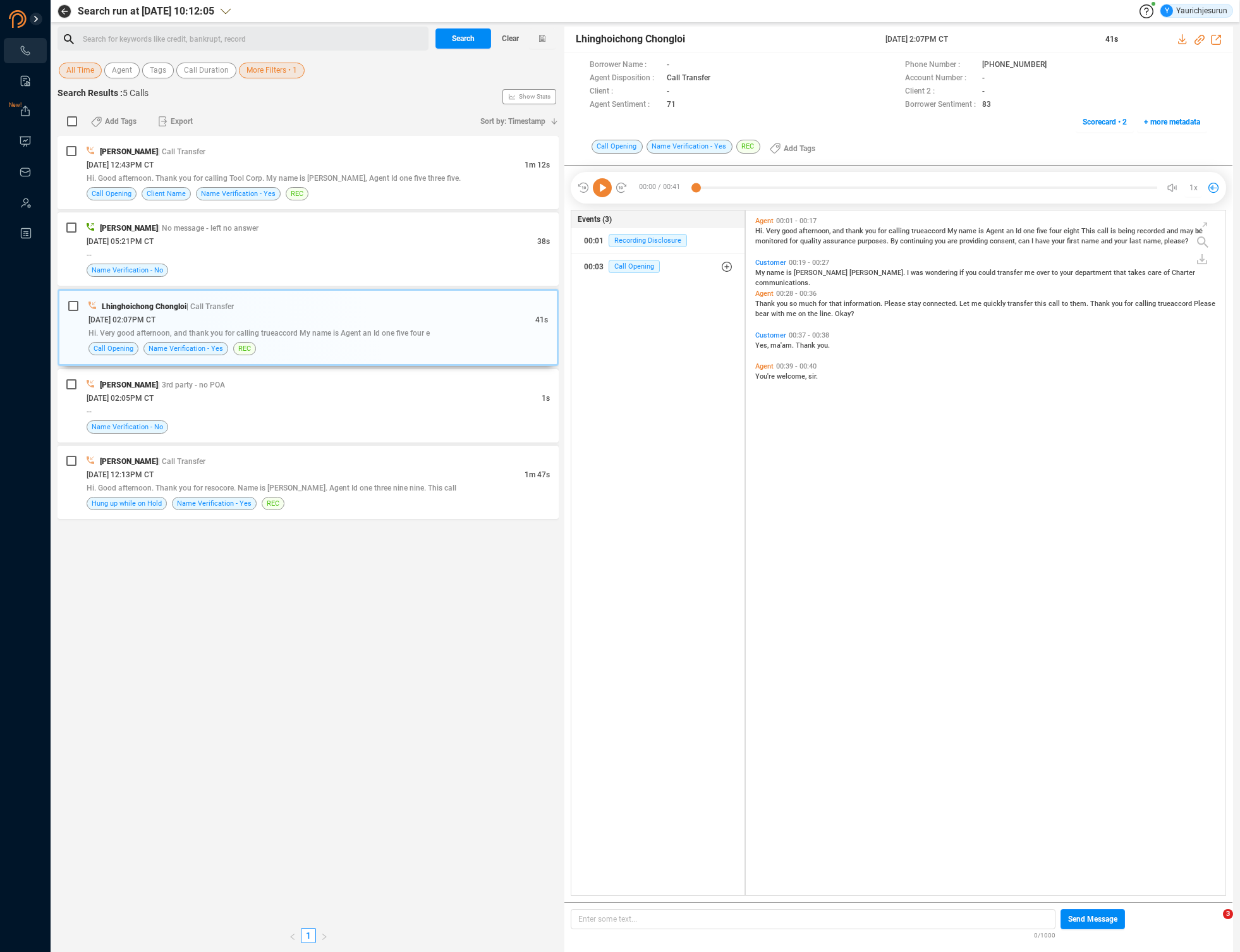
click at [1183, 42] on icon at bounding box center [1183, 39] width 10 height 10
click at [351, 405] on div "--" at bounding box center [319, 411] width 464 height 13
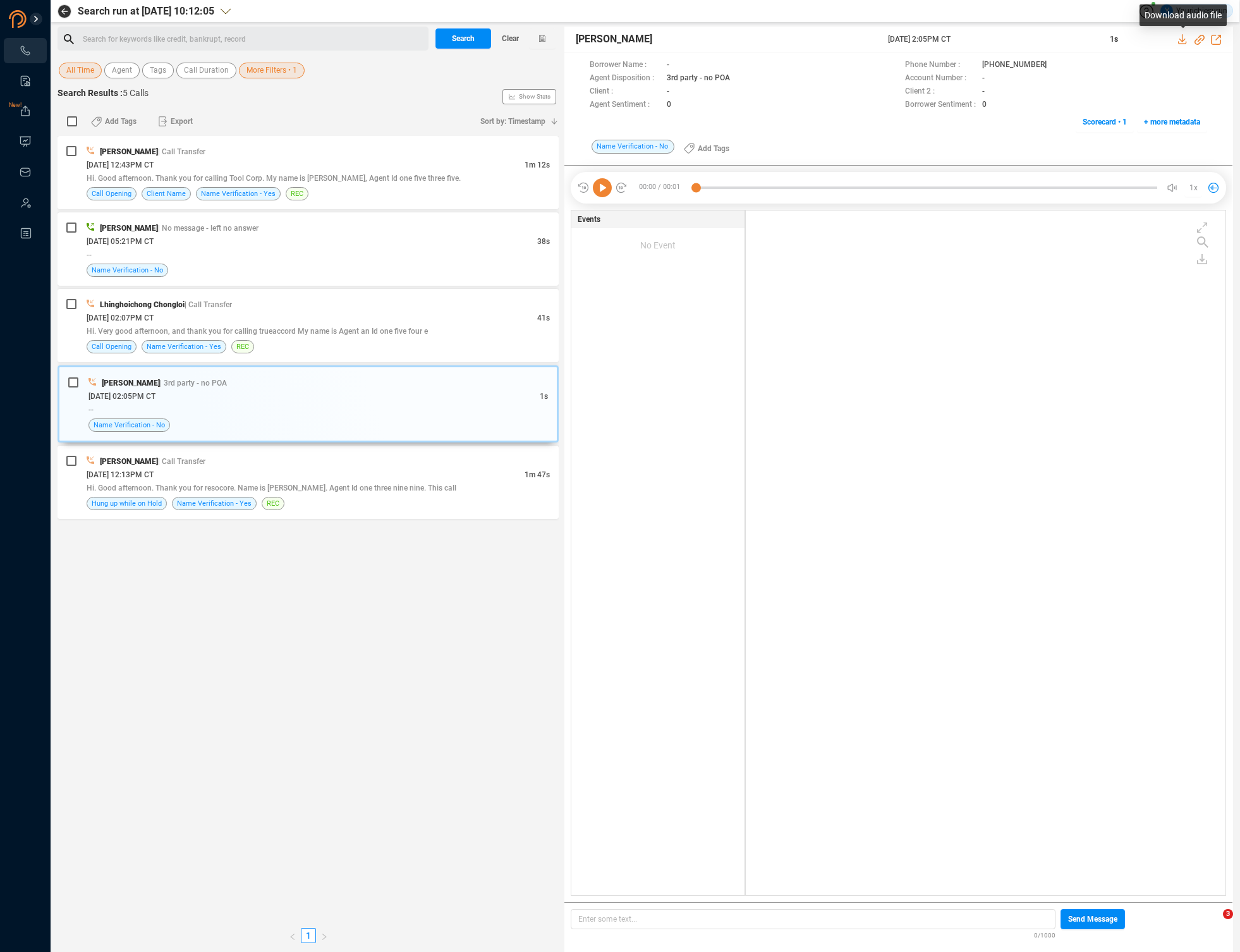
click at [1181, 41] on icon at bounding box center [1183, 39] width 10 height 10
click at [443, 473] on div "[DATE] 12:13PM CT" at bounding box center [306, 474] width 438 height 13
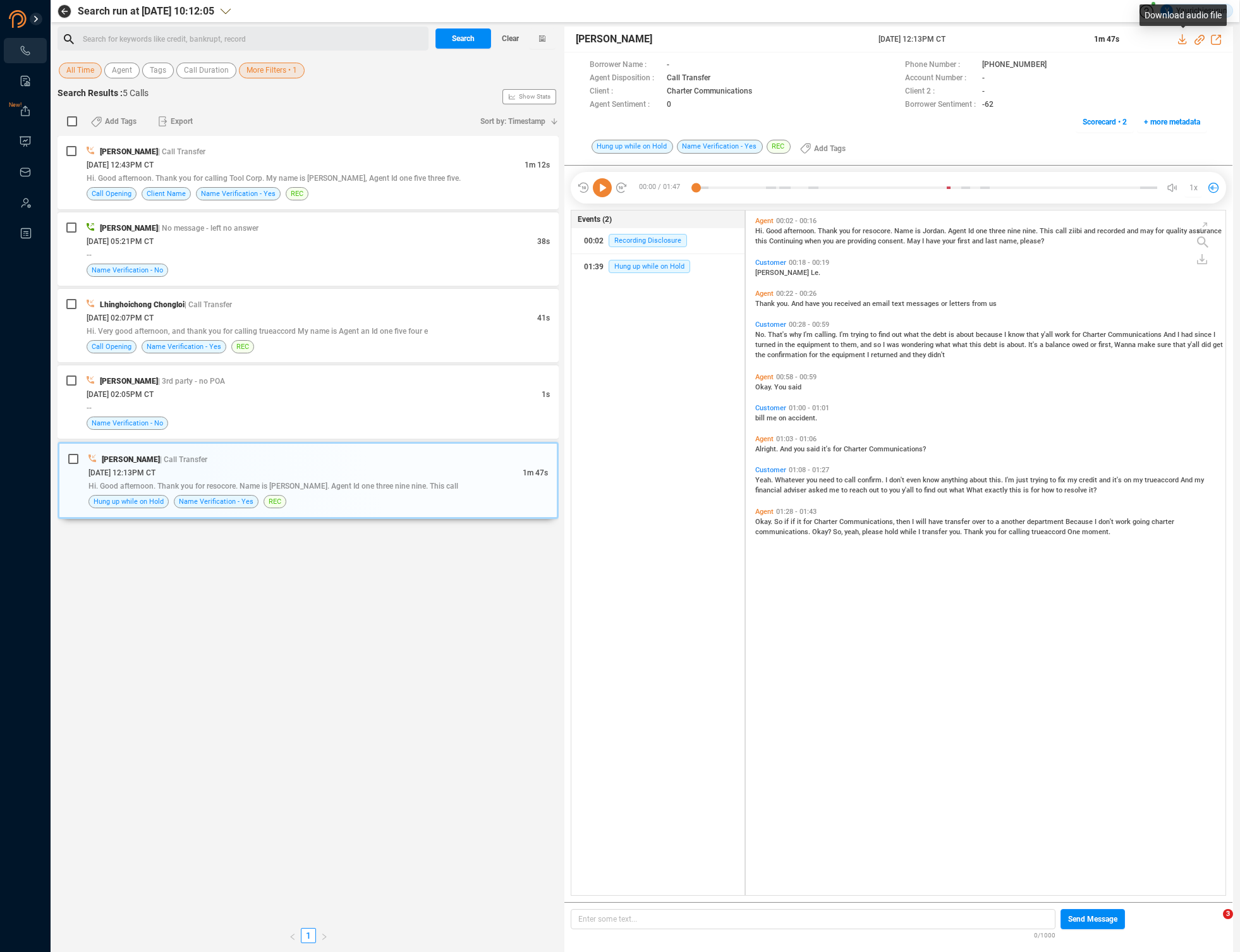
click at [1187, 41] on icon at bounding box center [1183, 39] width 10 height 10
click at [265, 75] on span "More Filters • 1" at bounding box center [272, 70] width 51 height 16
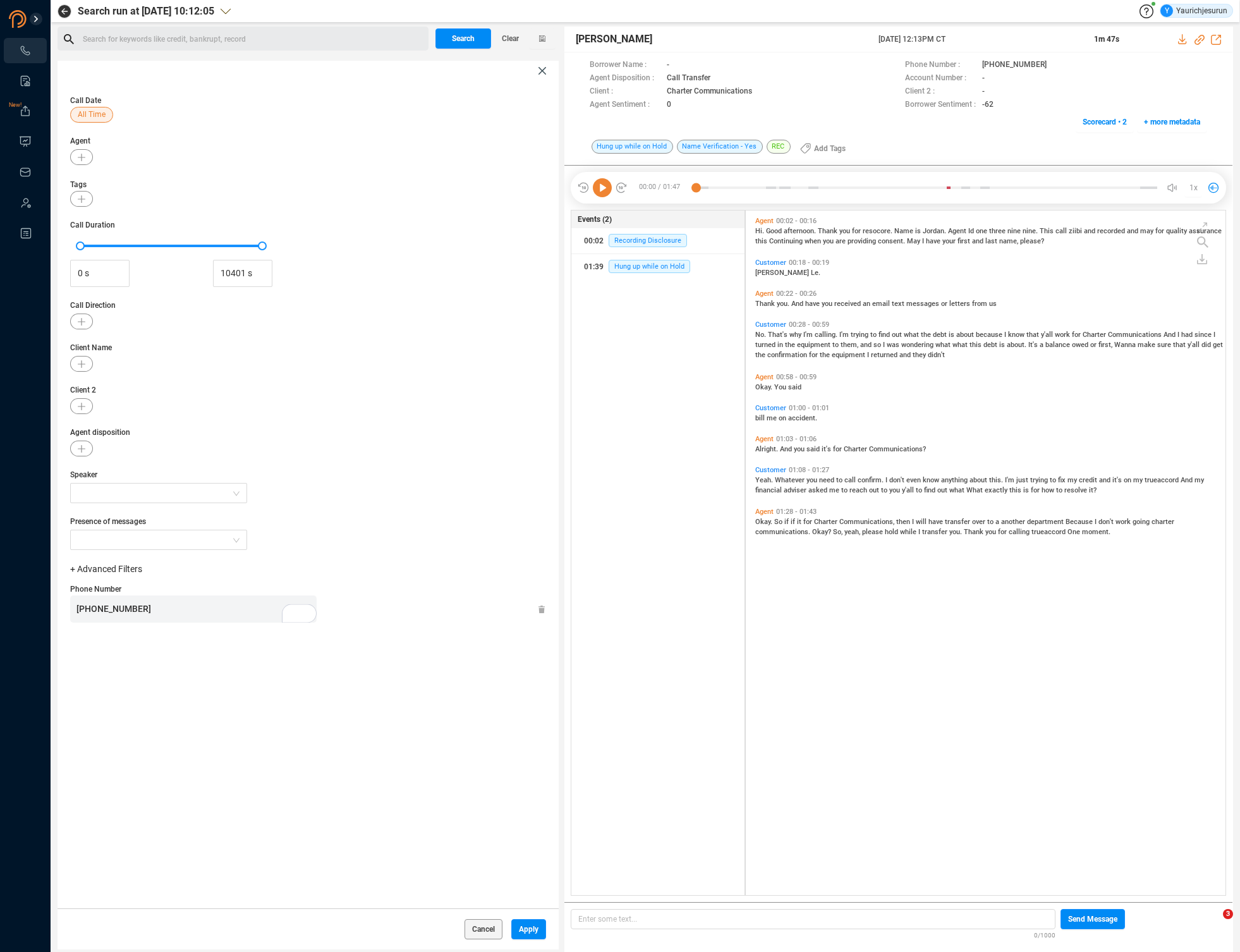
click at [239, 616] on div "[PHONE_NUMBER]" at bounding box center [196, 609] width 240 height 27
drag, startPoint x: 423, startPoint y: 716, endPoint x: 462, endPoint y: 833, distance: 123.3
click at [462, 833] on div "Call Date All Time Agent Tags Call Duration 0 s 10401 s Call Direction Client N…" at bounding box center [308, 495] width 501 height 827
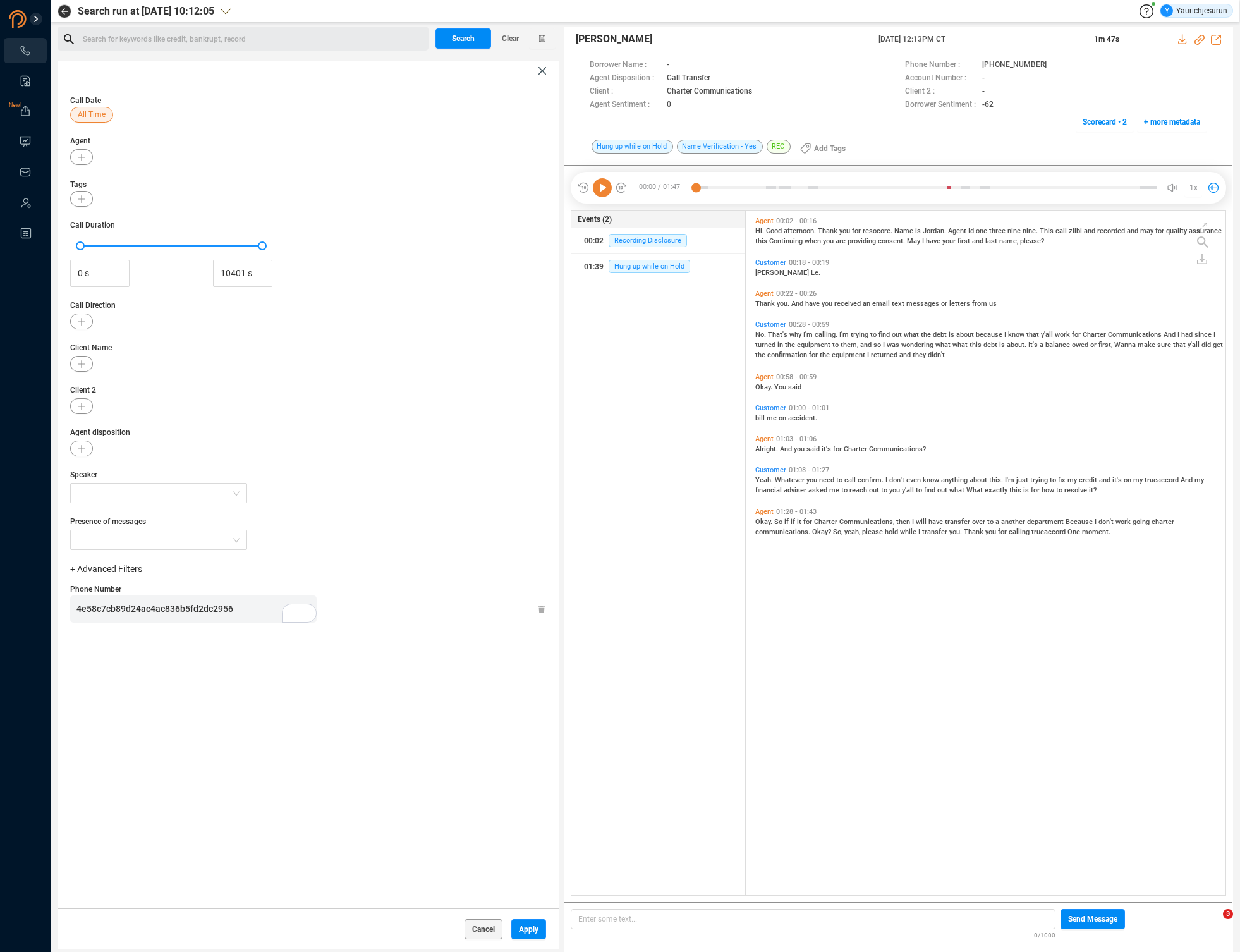
click at [241, 602] on div "4e58c7cb89d24ac4ac836b5fd2dc2956" at bounding box center [196, 609] width 240 height 27
click at [519, 934] on span "Apply" at bounding box center [528, 929] width 20 height 20
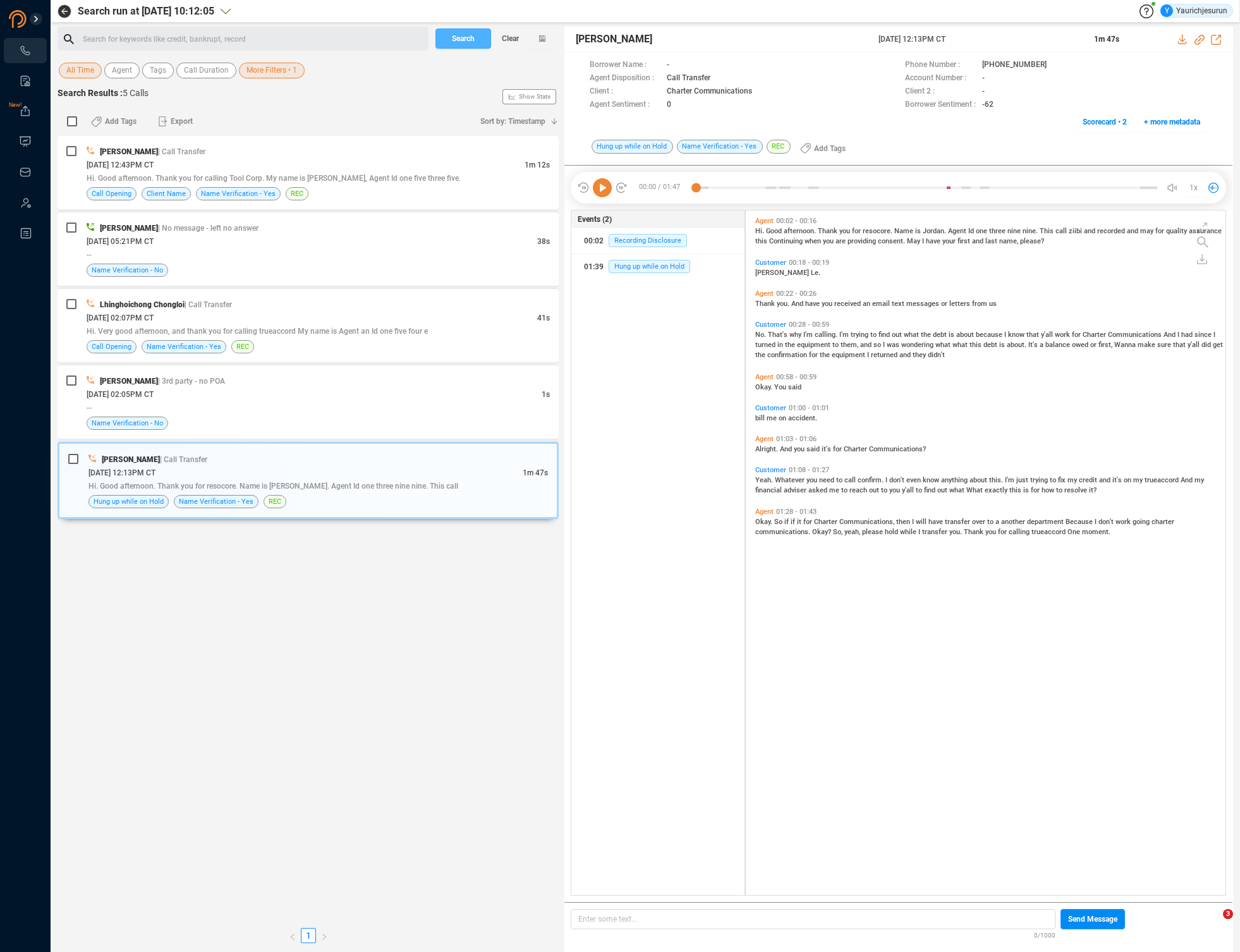
click at [455, 35] on span "Search" at bounding box center [464, 39] width 23 height 20
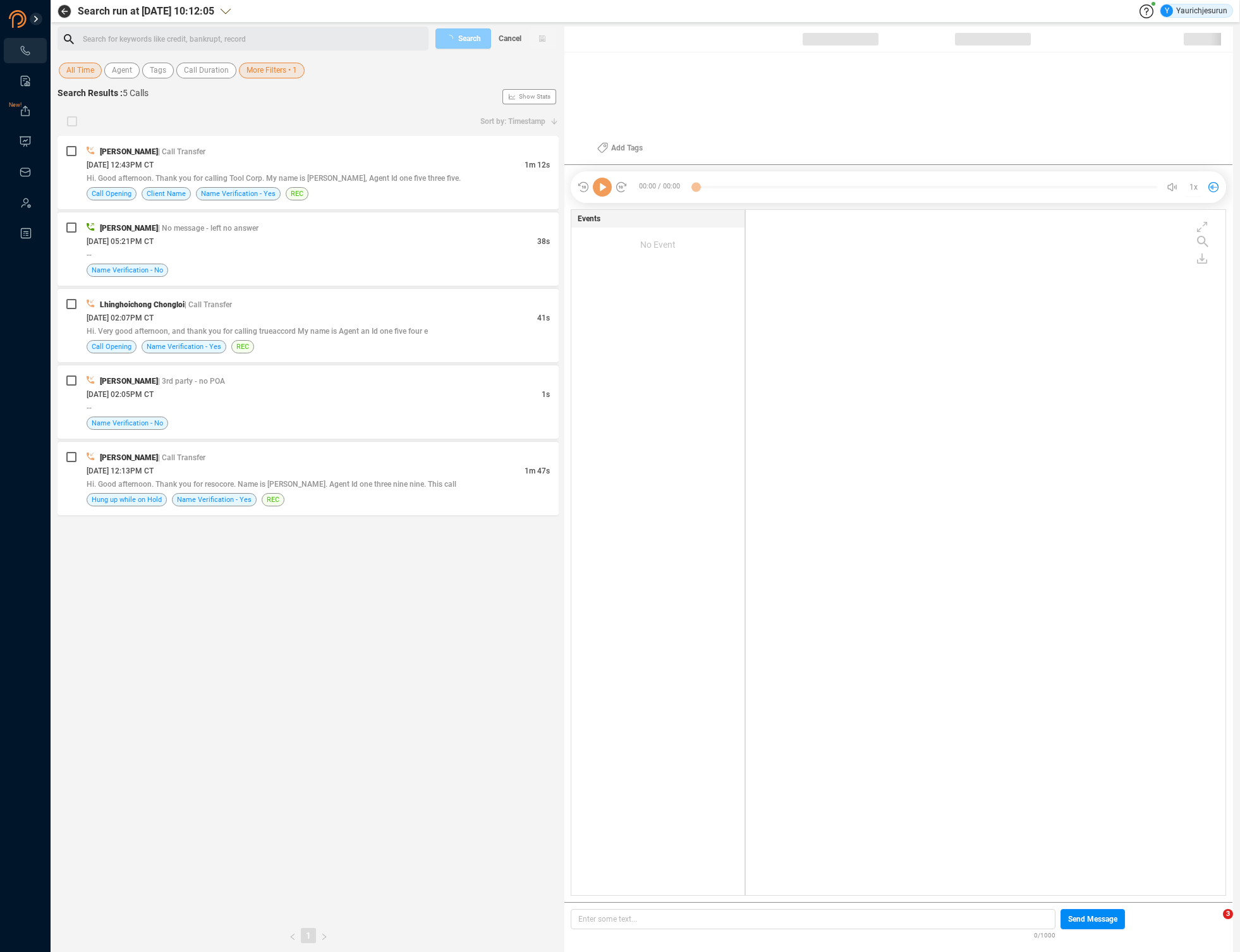
scroll to position [683, 473]
checkbox input "true"
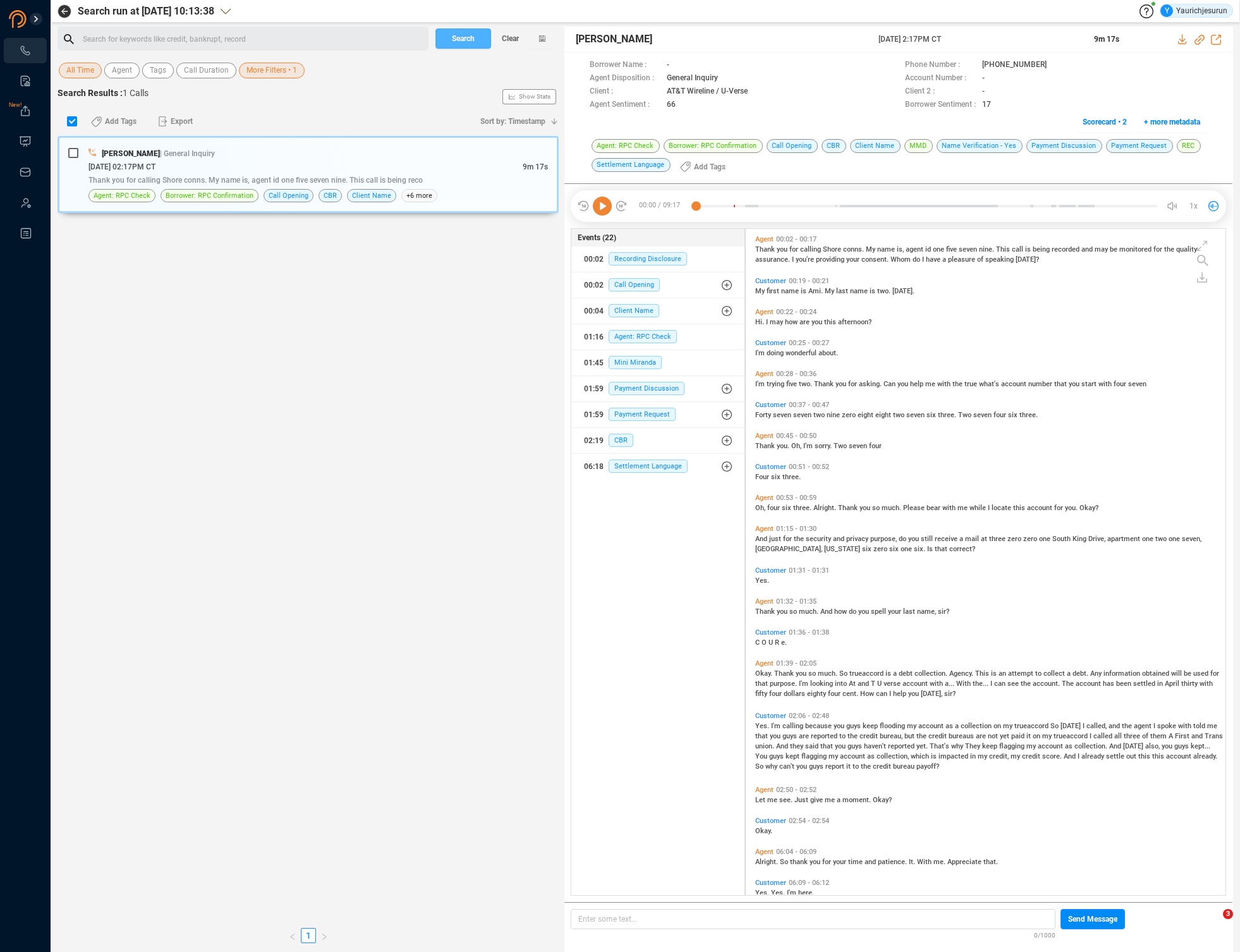
scroll to position [664, 473]
click at [436, 166] on div "[DATE] 02:17PM CT" at bounding box center [306, 166] width 434 height 13
click at [1183, 44] on div at bounding box center [1199, 39] width 43 height 13
click at [1183, 39] on icon at bounding box center [1183, 39] width 10 height 10
click at [265, 52] on div "Search for keywords like credit, bankrupt, record ﻿ Search Clear" at bounding box center [308, 41] width 501 height 29
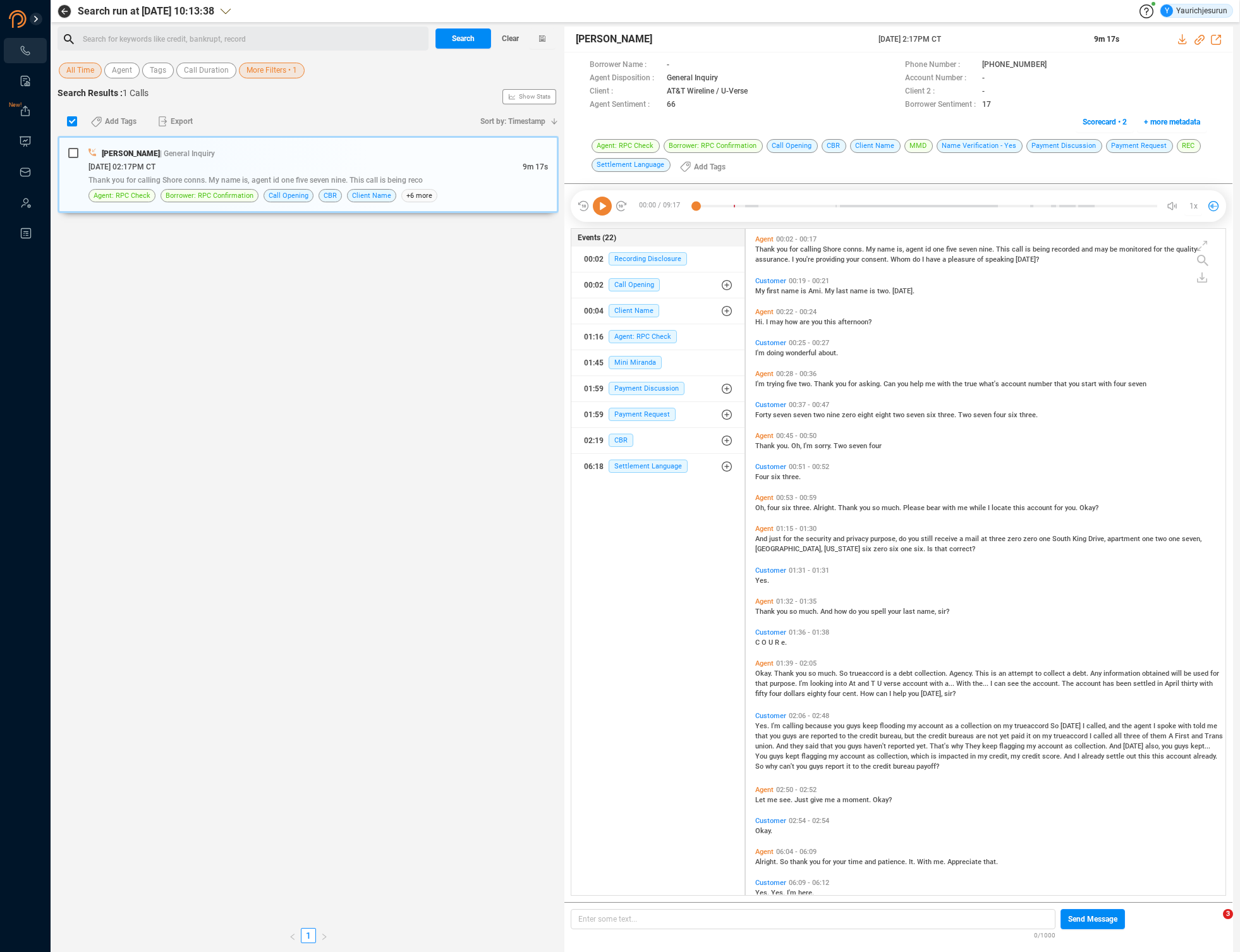
click at [263, 75] on span "More Filters • 1" at bounding box center [272, 70] width 51 height 16
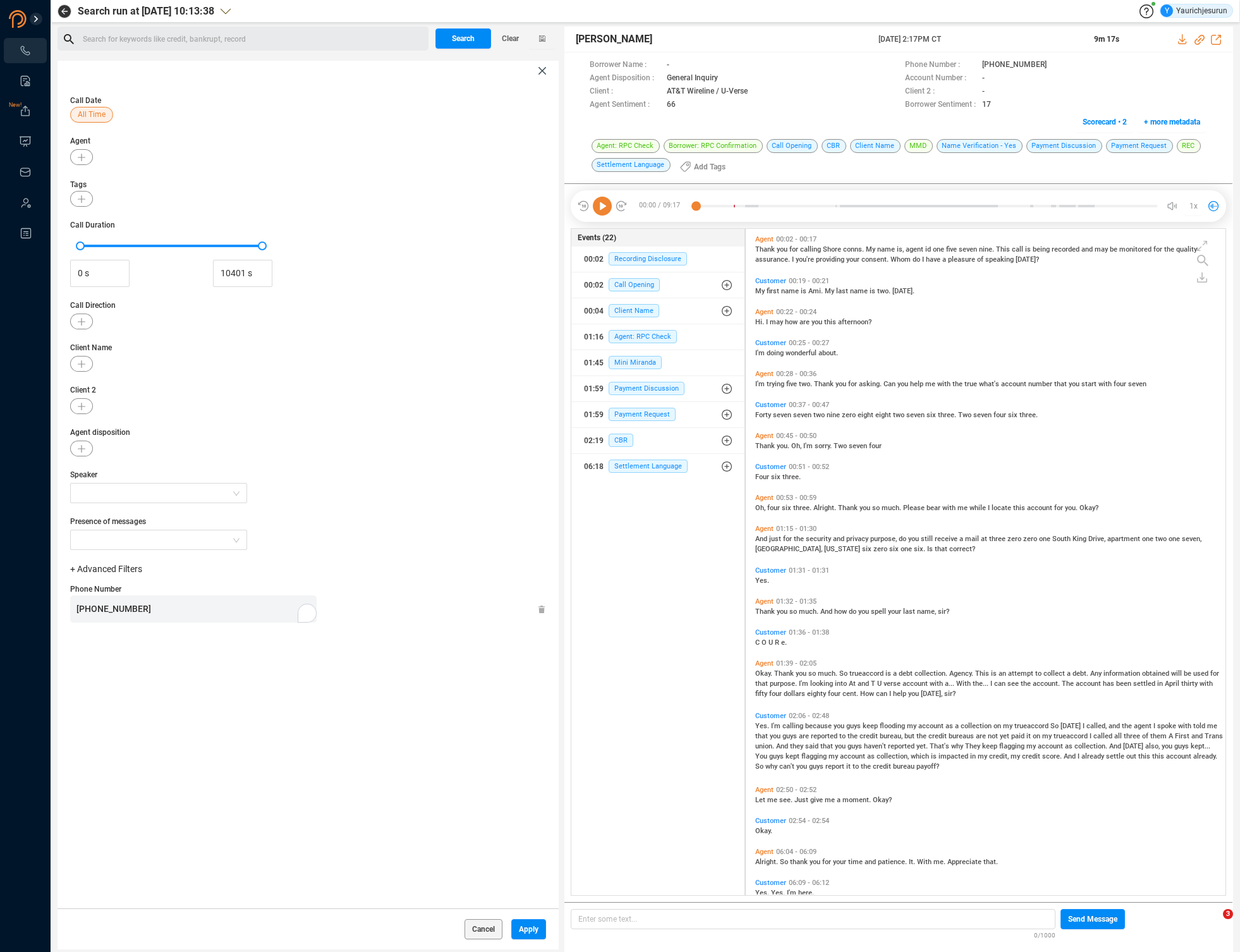
click at [201, 610] on div "[PHONE_NUMBER]" at bounding box center [196, 609] width 240 height 27
click at [527, 936] on span "Apply" at bounding box center [528, 929] width 20 height 20
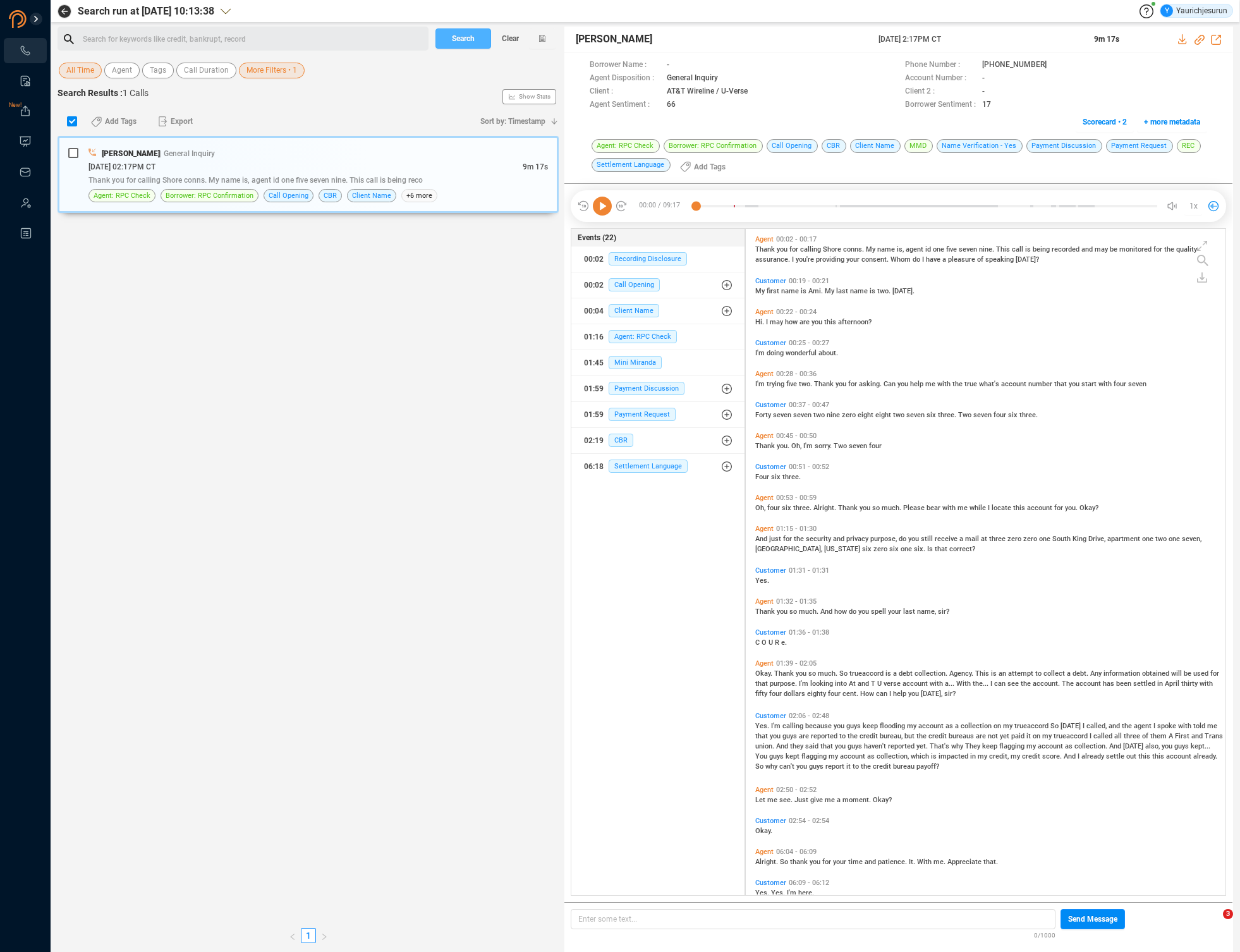
click at [463, 41] on span "Search" at bounding box center [464, 39] width 23 height 20
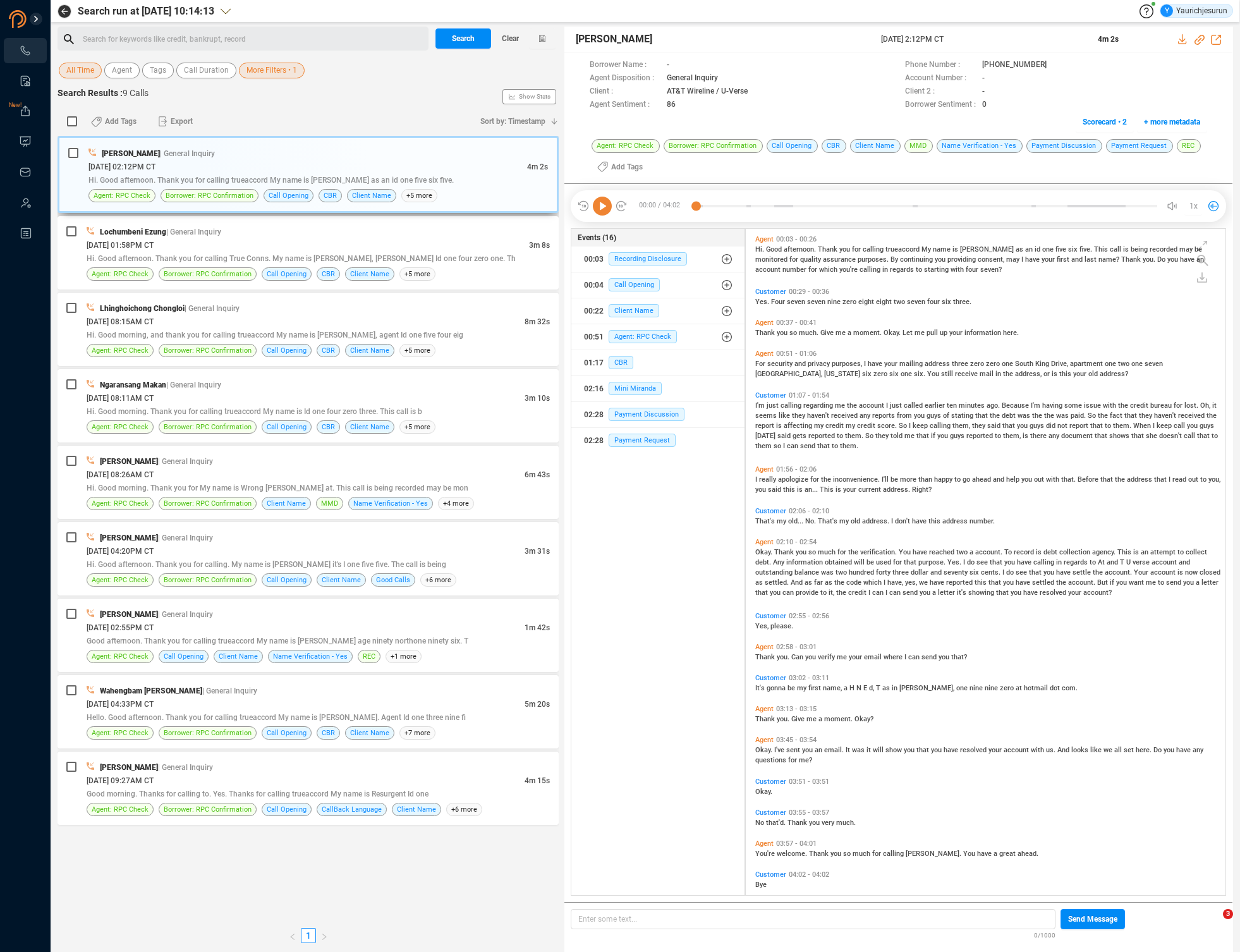
click at [454, 153] on div "[PERSON_NAME] | General Inquiry" at bounding box center [319, 153] width 460 height 13
click at [1183, 37] on icon at bounding box center [1183, 39] width 10 height 10
click at [493, 255] on div "Hi. Good afternoon. Thank you for calling True Conns. My name is [PERSON_NAME],…" at bounding box center [319, 258] width 464 height 13
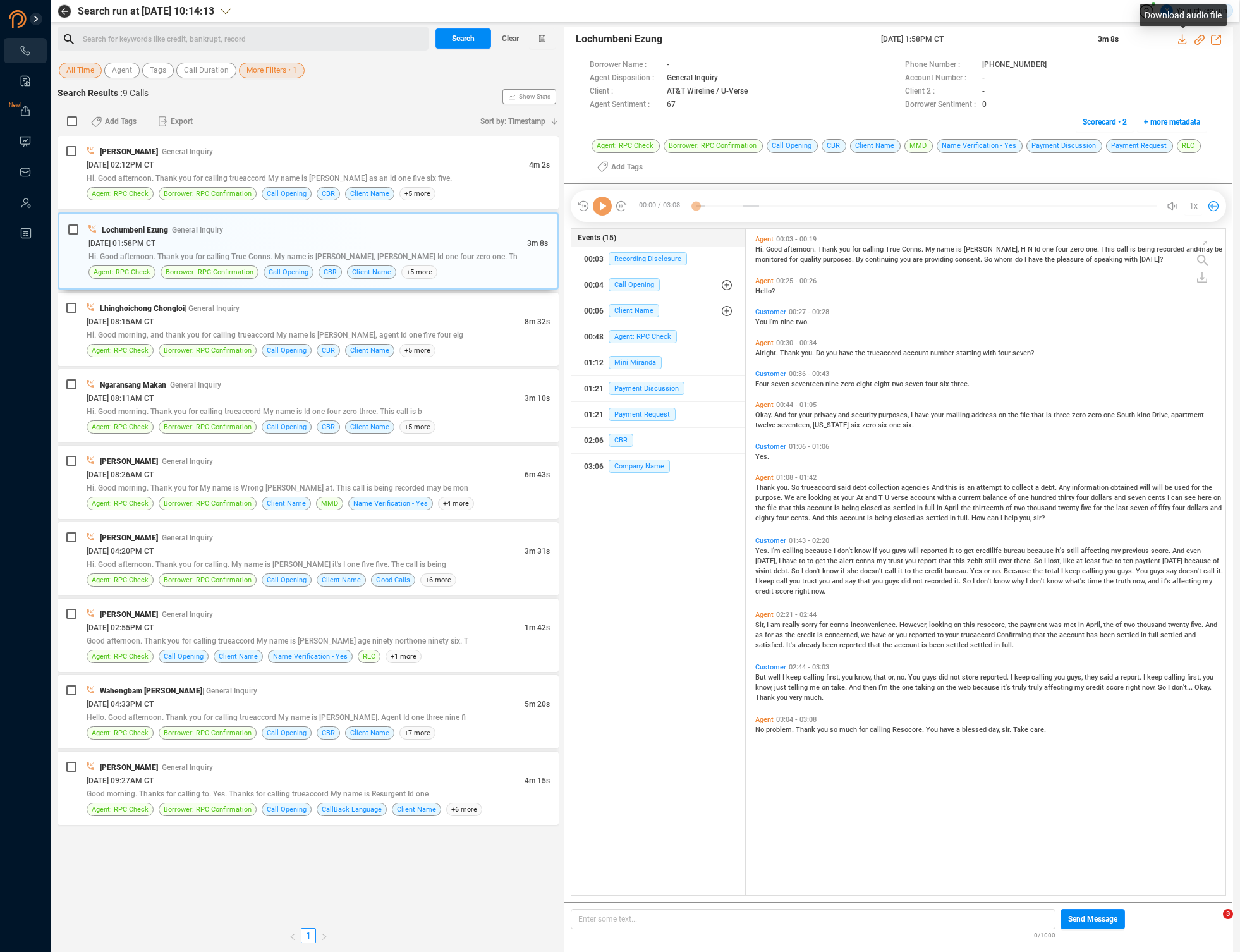
click at [1182, 41] on icon at bounding box center [1182, 39] width 8 height 10
click at [464, 326] on div "[DATE] 08:15AM CT" at bounding box center [306, 321] width 438 height 13
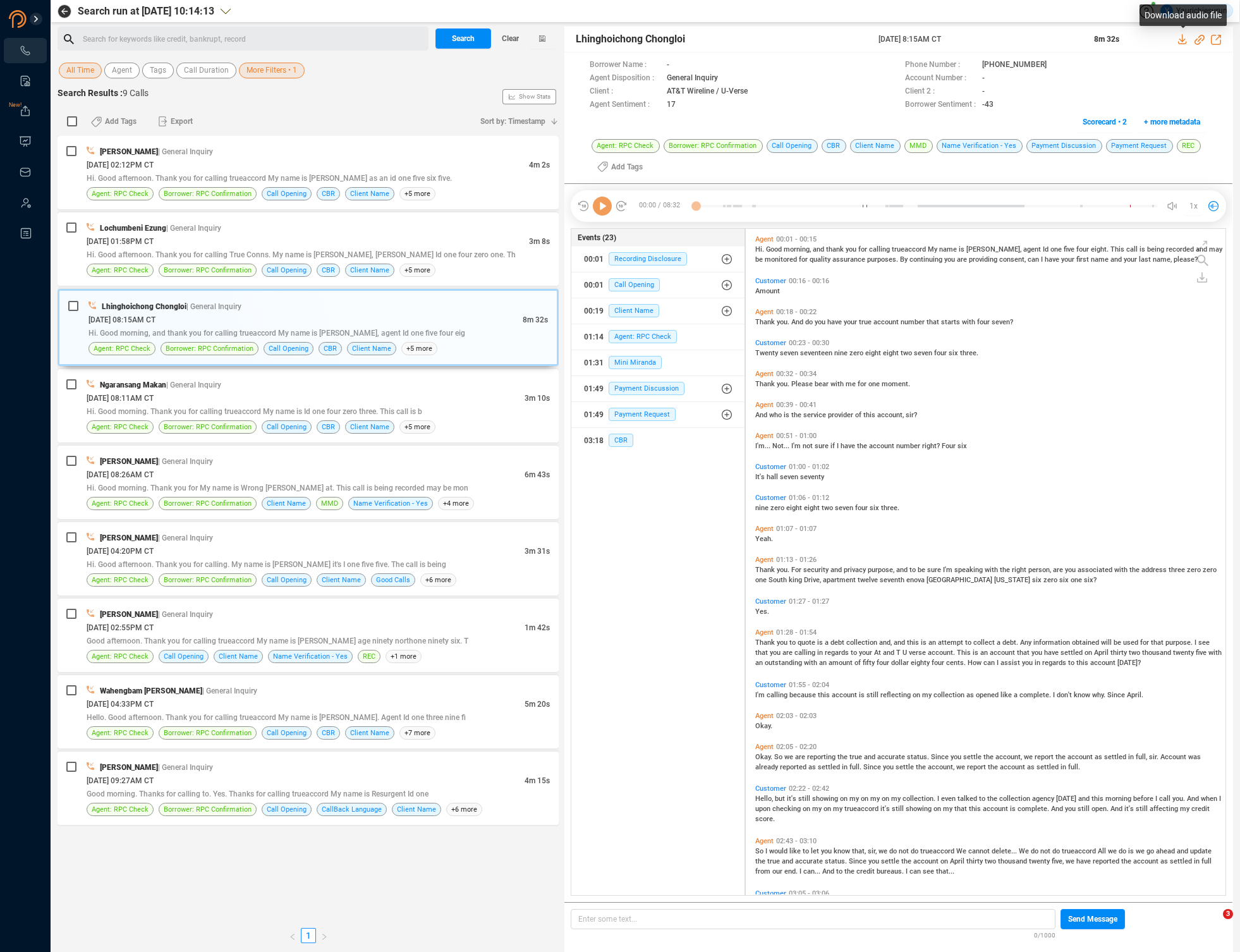
click at [1179, 39] on icon at bounding box center [1183, 39] width 10 height 10
click at [476, 403] on div "[DATE] 08:11AM CT" at bounding box center [306, 398] width 438 height 13
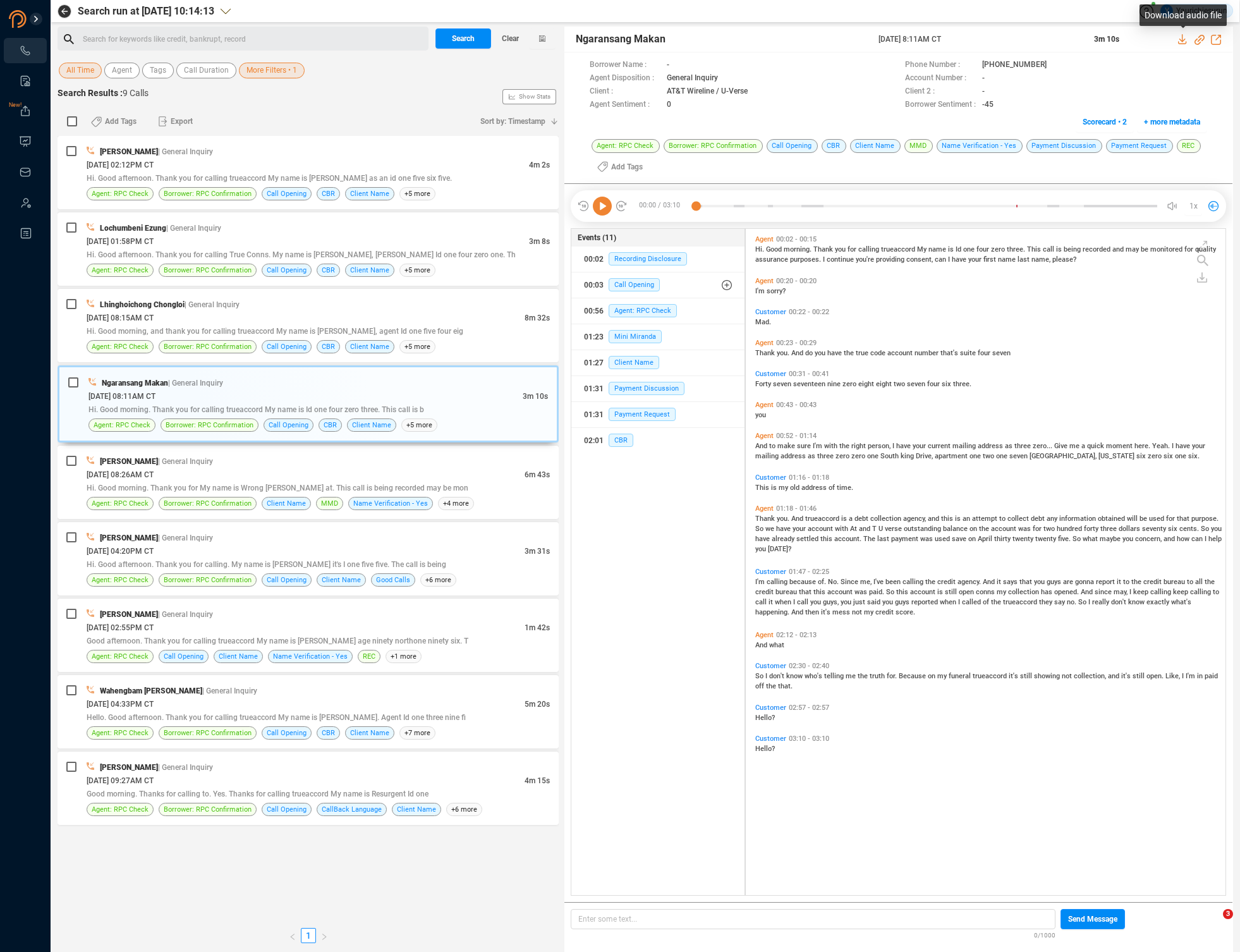
click at [1179, 41] on icon at bounding box center [1183, 39] width 10 height 10
click at [474, 396] on div "[DATE] 08:11AM CT" at bounding box center [306, 396] width 434 height 13
click at [1182, 39] on icon at bounding box center [1182, 39] width 8 height 10
click at [507, 467] on div "Rashon Asaiwo | General Inquiry" at bounding box center [319, 461] width 464 height 13
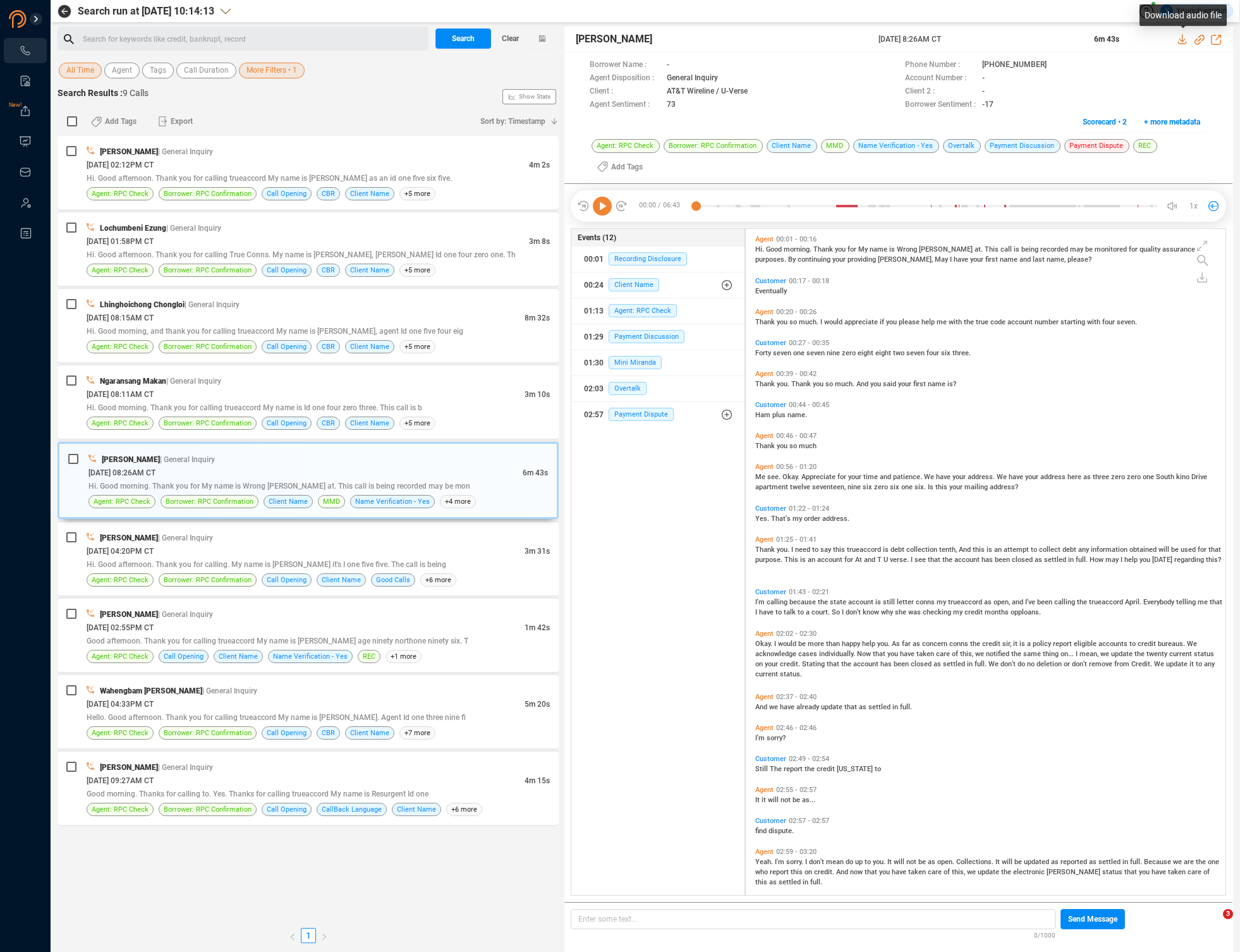
click at [1179, 37] on icon at bounding box center [1183, 39] width 10 height 10
click at [498, 555] on div "[DATE] 04:20PM CT" at bounding box center [306, 550] width 438 height 13
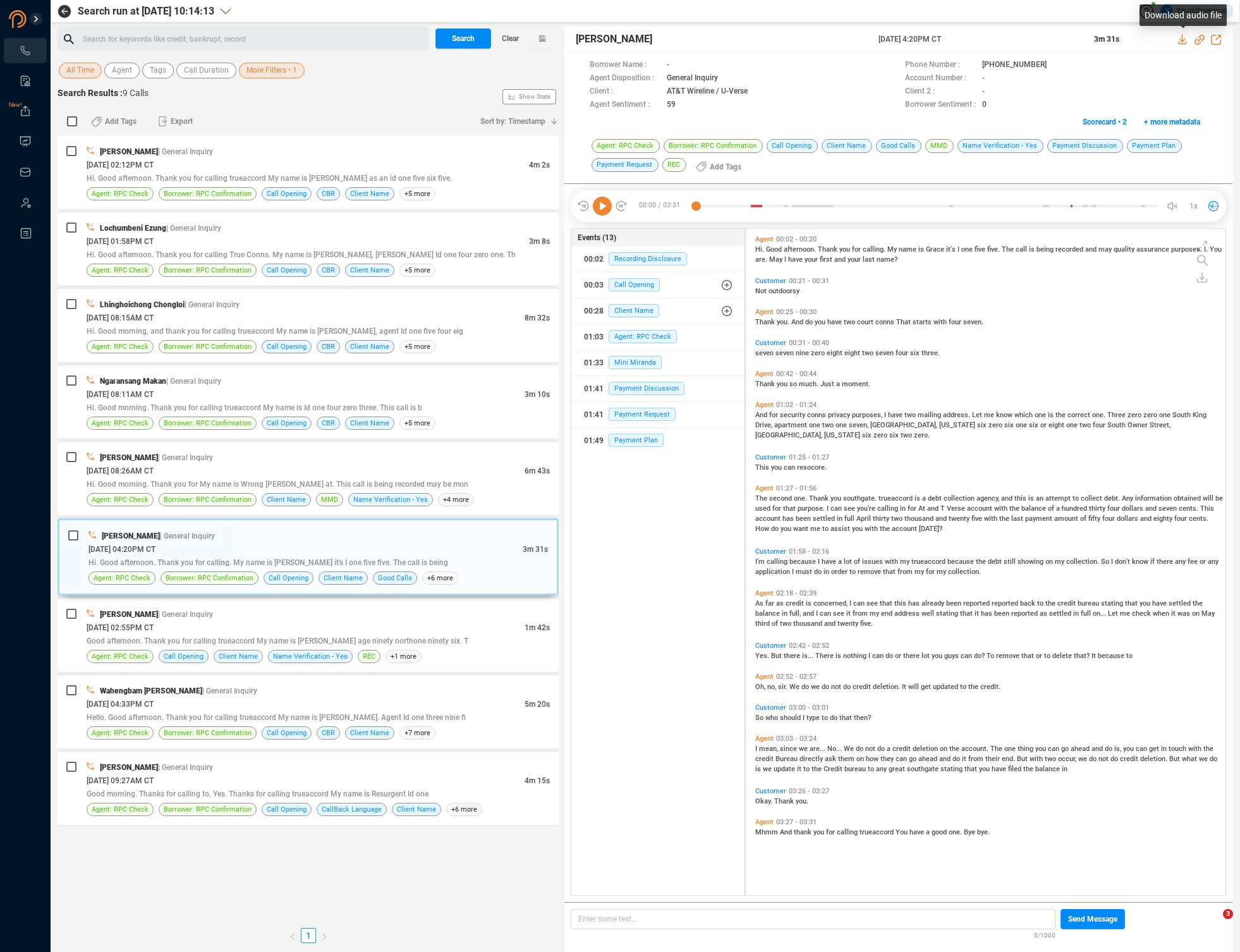
click at [1180, 41] on icon at bounding box center [1183, 39] width 10 height 10
click at [457, 623] on div "[DATE] 02:55PM CT" at bounding box center [306, 627] width 438 height 13
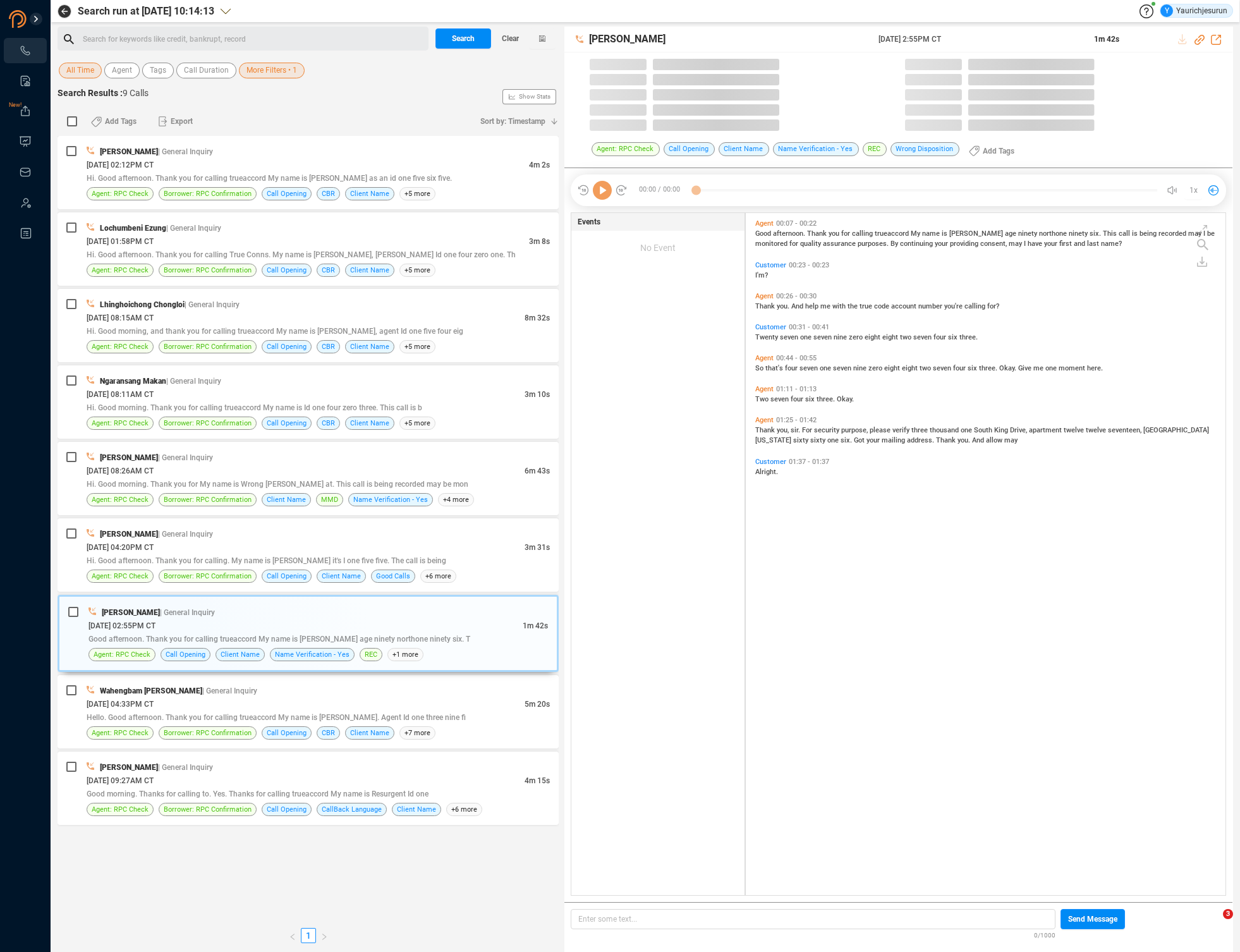
scroll to position [682, 473]
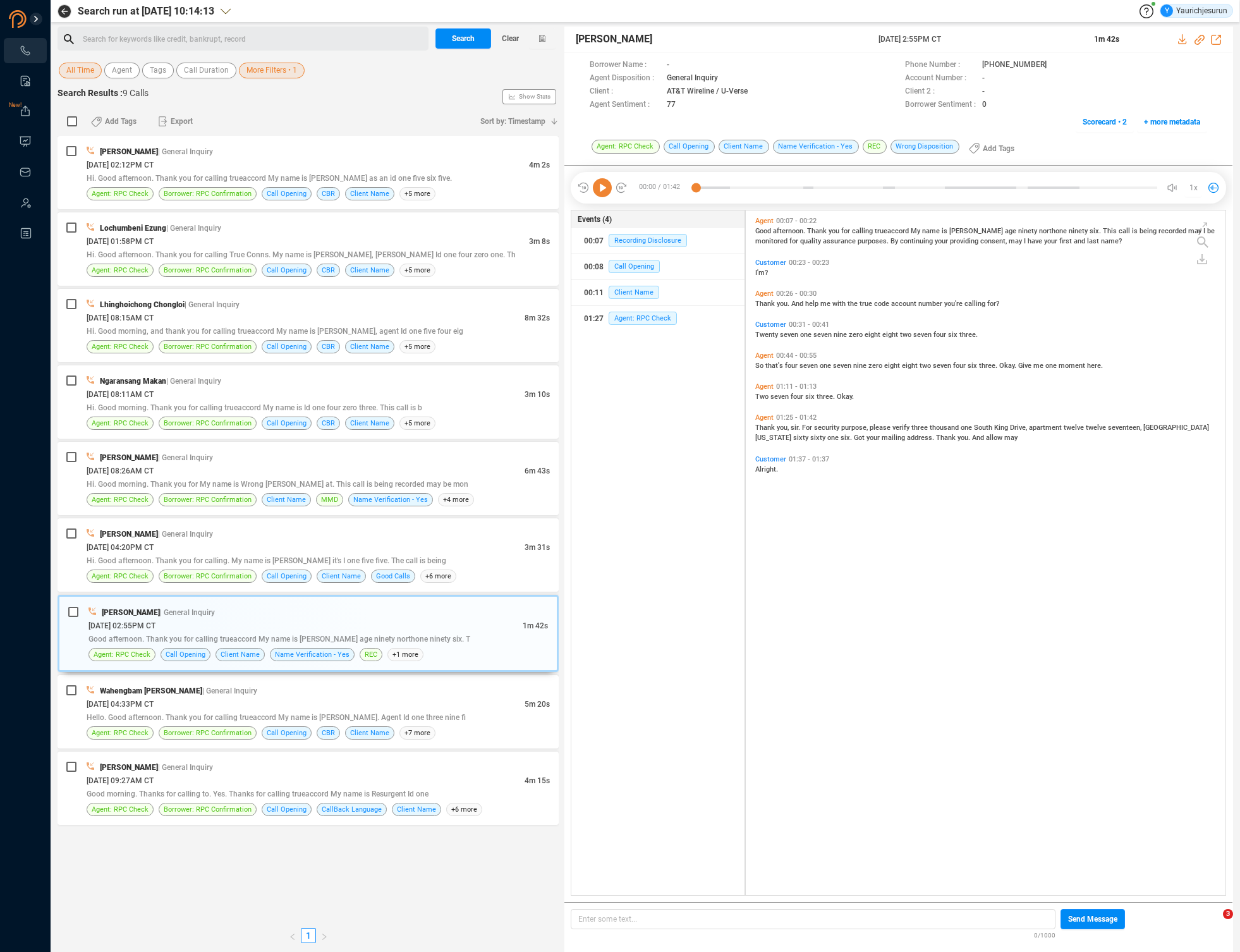
click at [1178, 37] on icon at bounding box center [1183, 39] width 10 height 10
click at [479, 702] on div "[DATE] 04:33PM CT" at bounding box center [306, 704] width 438 height 13
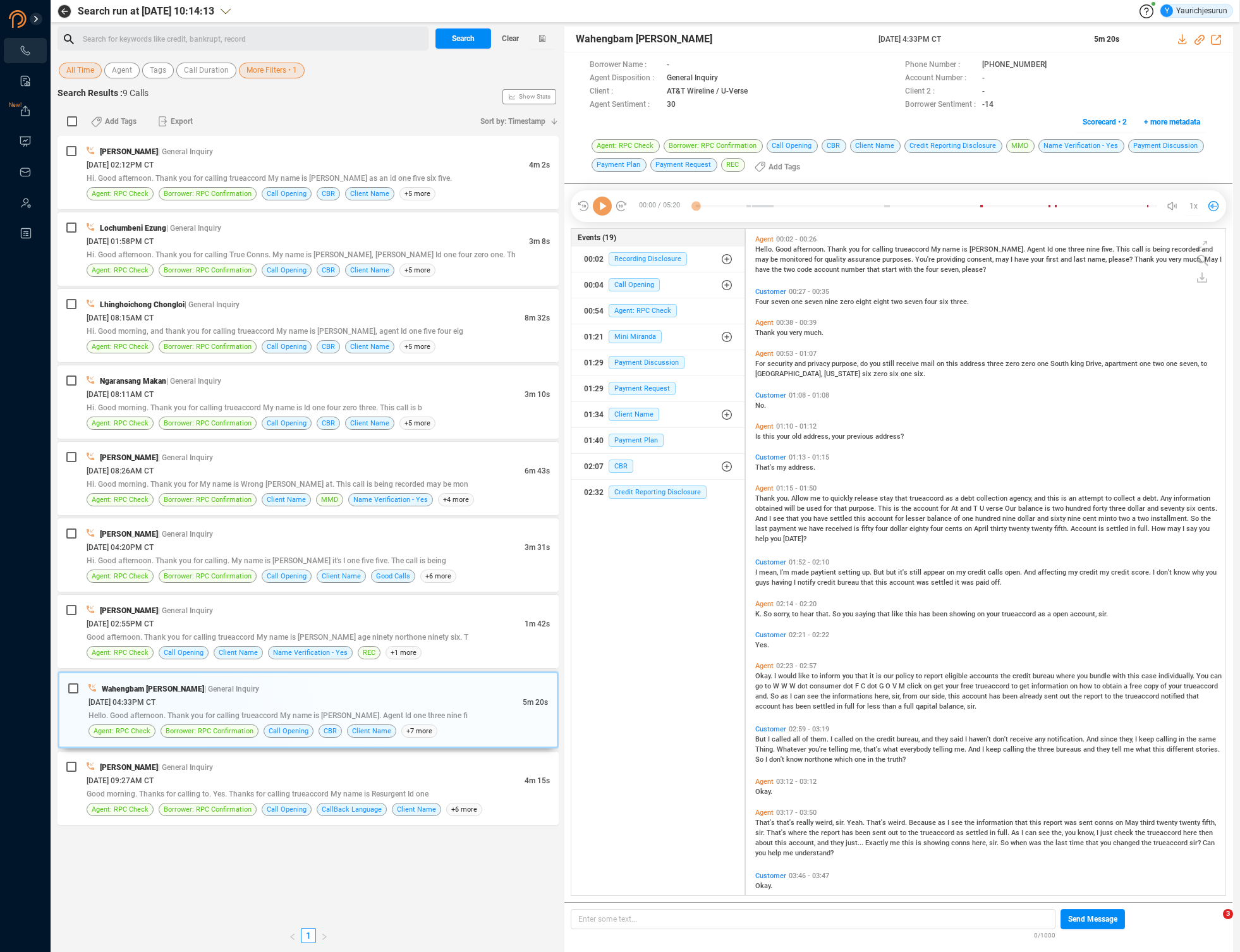
scroll to position [664, 473]
click at [1185, 37] on icon at bounding box center [1183, 39] width 10 height 10
click at [434, 789] on div "Good morning. Thanks for calling to. Yes. Thanks for calling trueaccord My name…" at bounding box center [319, 793] width 464 height 13
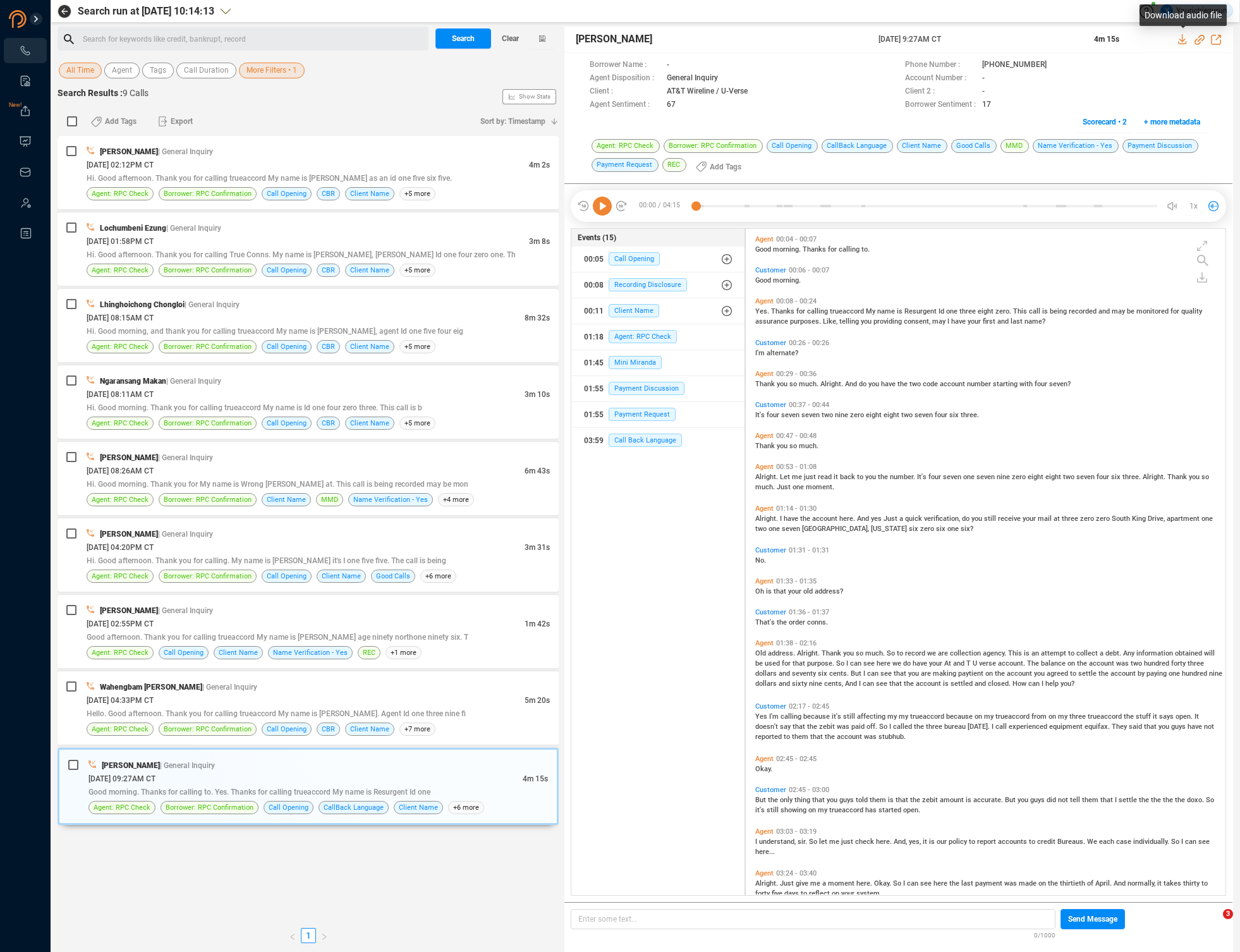
click at [1180, 39] on icon at bounding box center [1182, 39] width 8 height 10
click at [275, 75] on span "More Filters • 1" at bounding box center [272, 70] width 51 height 16
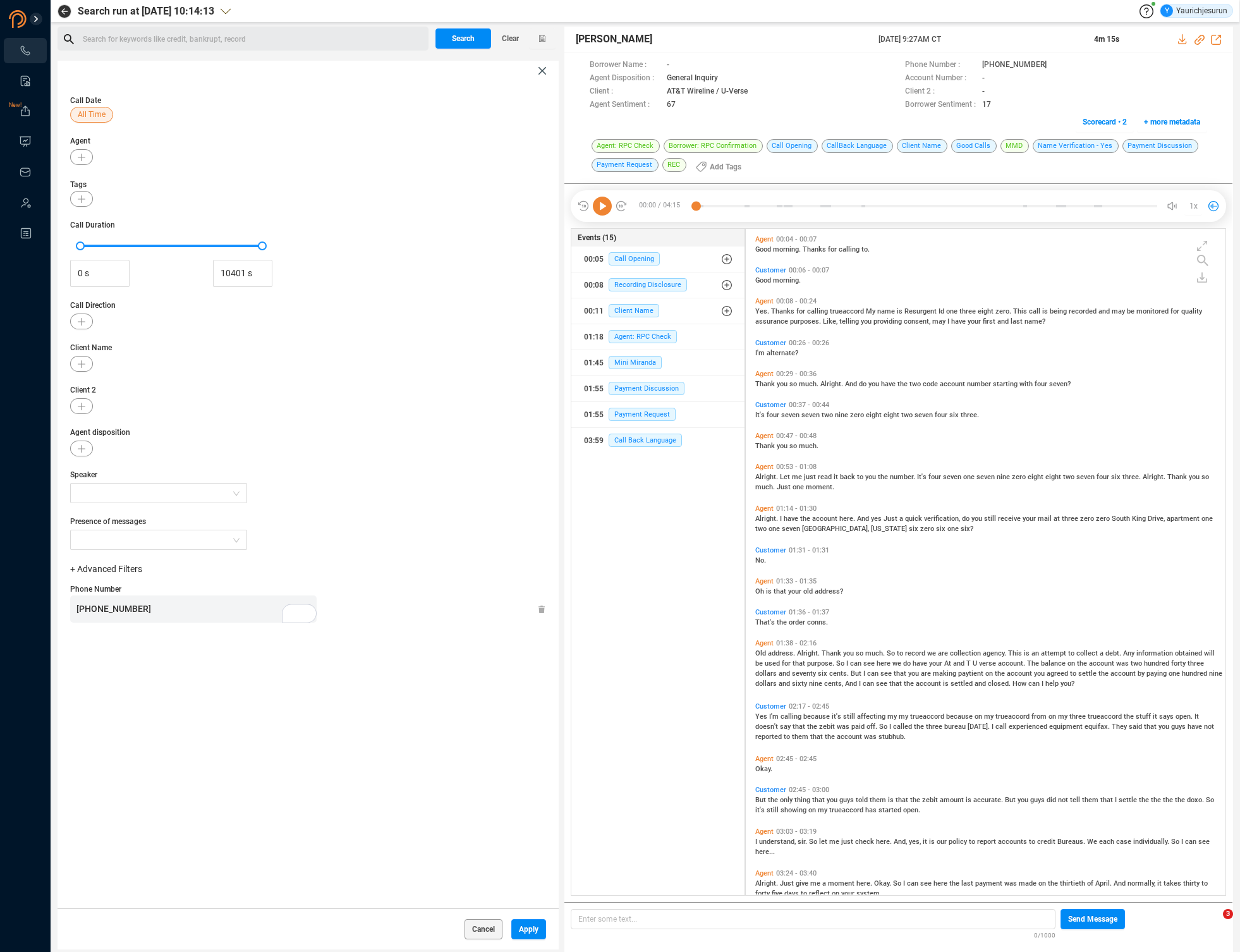
click at [165, 610] on div "[PHONE_NUMBER]" at bounding box center [196, 609] width 240 height 27
click at [519, 930] on span "Apply" at bounding box center [528, 929] width 20 height 20
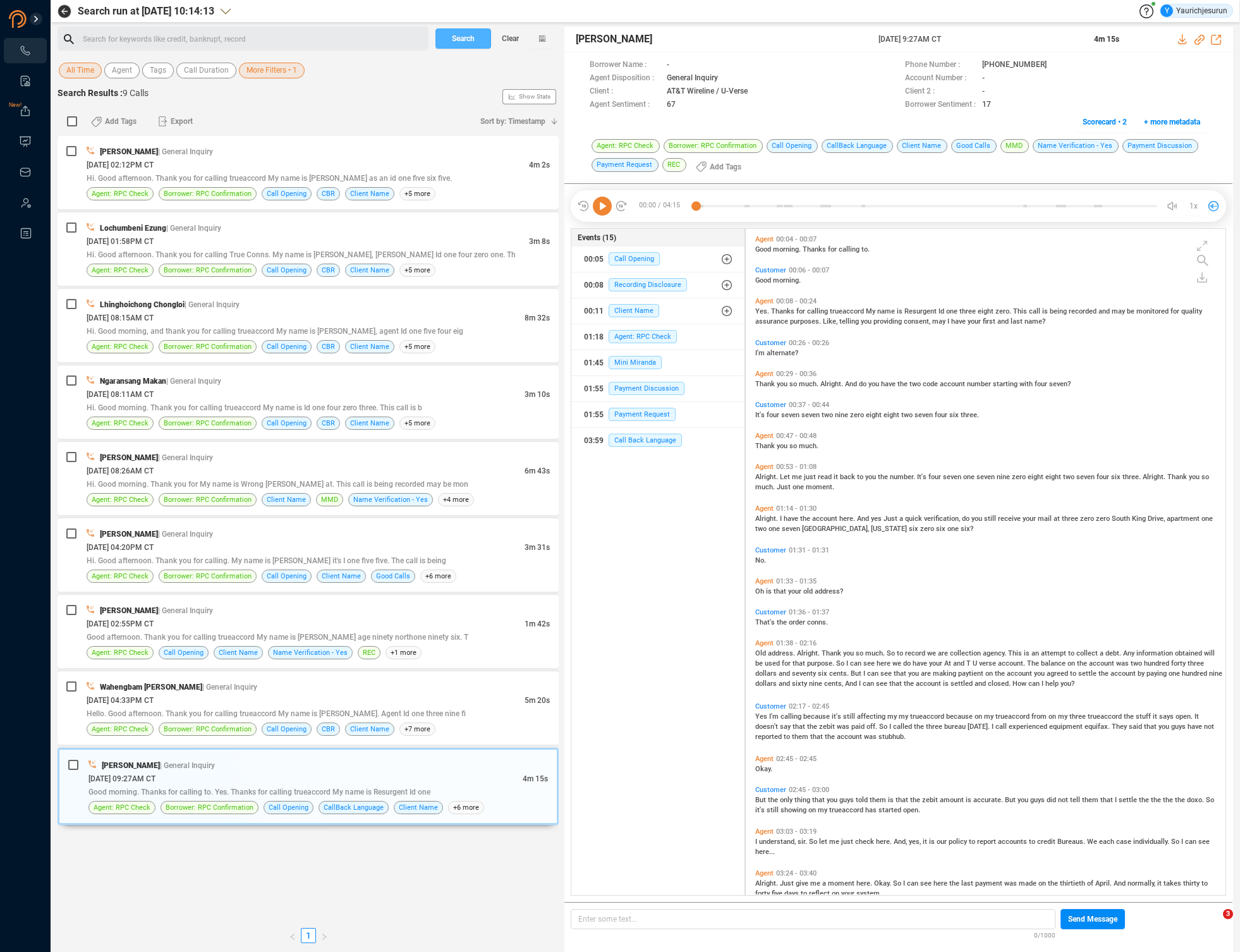
click at [474, 37] on span "Search" at bounding box center [464, 39] width 23 height 20
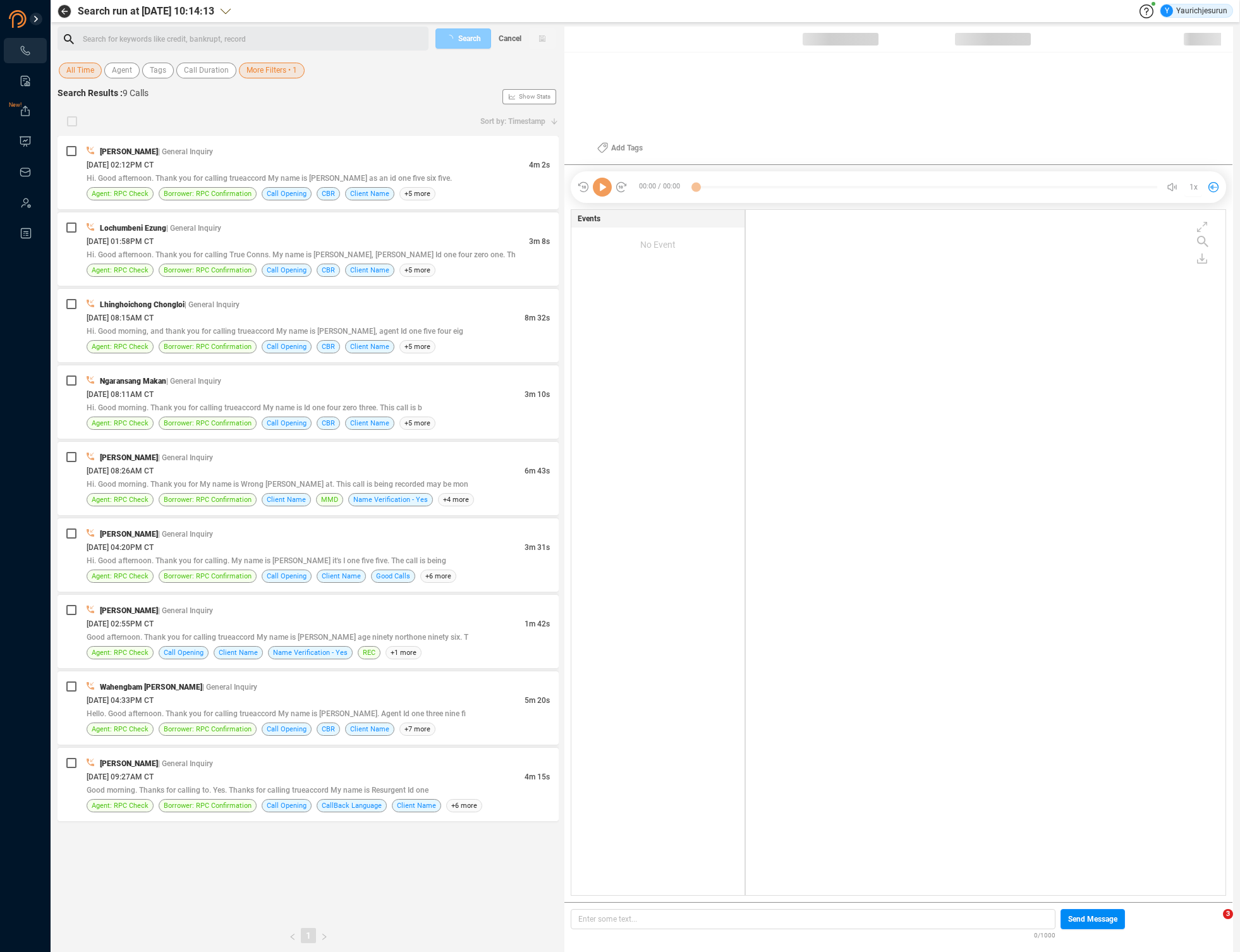
scroll to position [683, 473]
checkbox input "true"
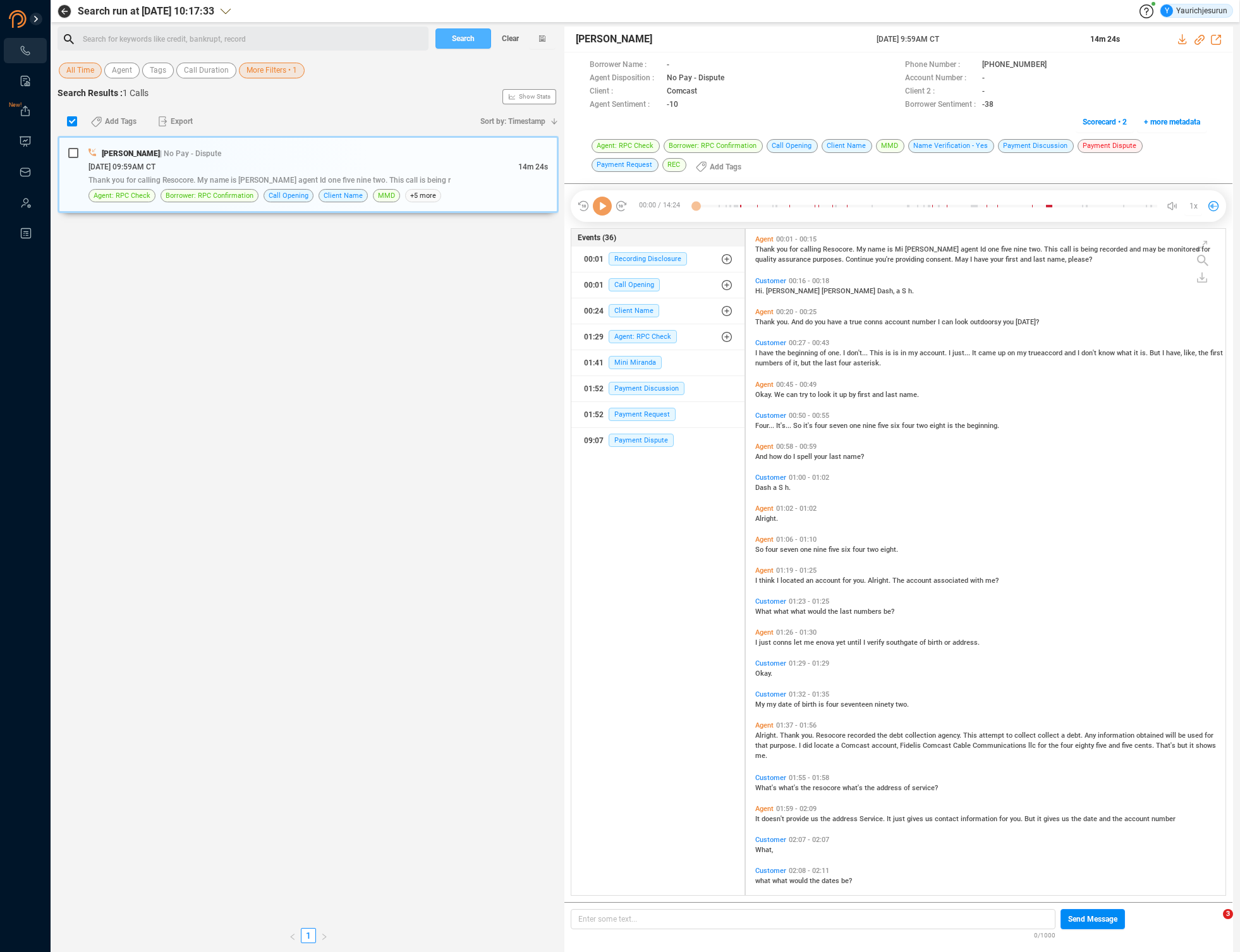
scroll to position [664, 473]
click at [442, 188] on div "Mikyla McCarther | No Pay - Dispute 09/17/2025 @ 09:59AM CT 14m 24s Thank you f…" at bounding box center [319, 175] width 460 height 56
click at [1181, 37] on icon at bounding box center [1183, 39] width 10 height 10
